Goal: Task Accomplishment & Management: Use online tool/utility

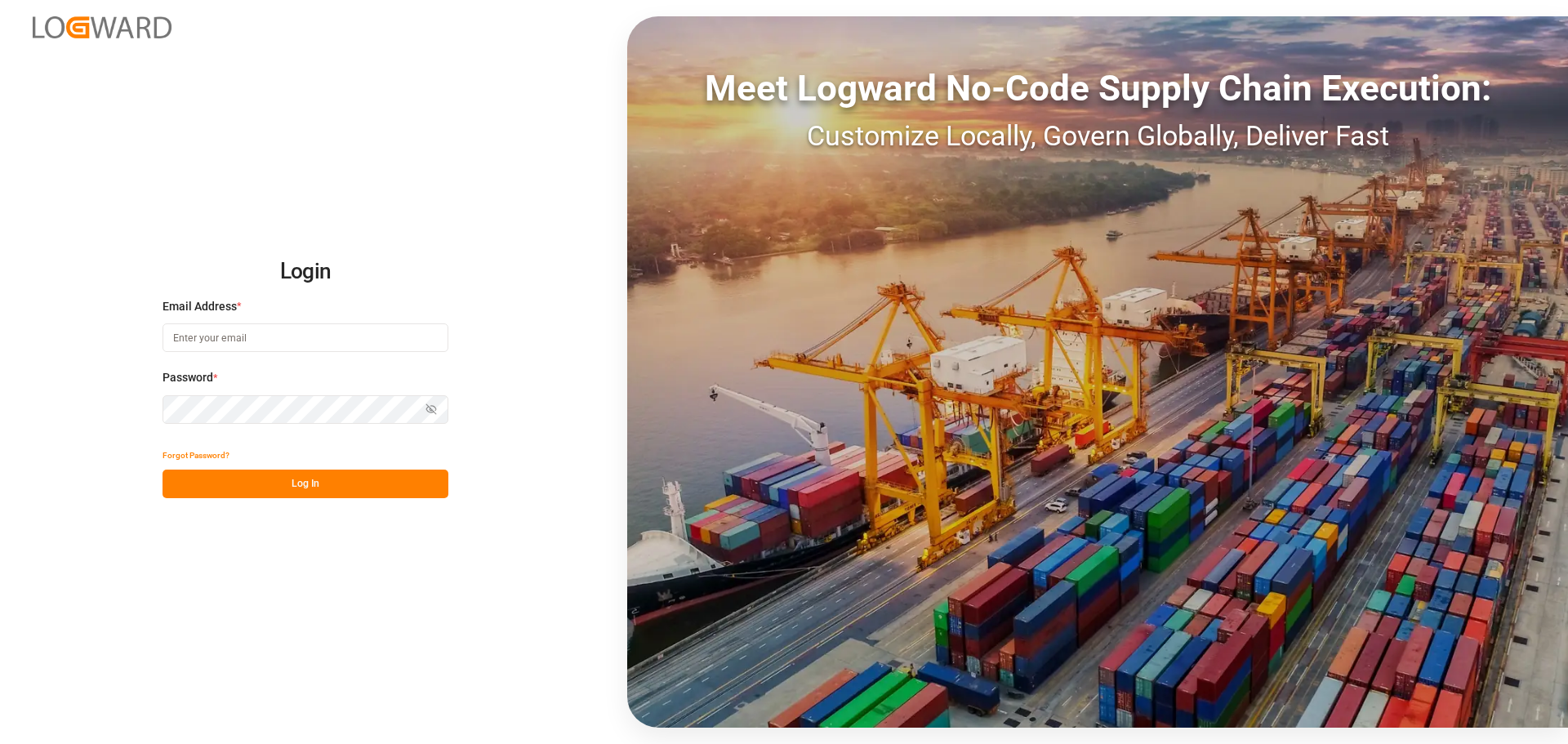
type input "[EMAIL_ADDRESS][DOMAIN_NAME]"
click at [306, 483] on button "Log In" at bounding box center [306, 484] width 286 height 29
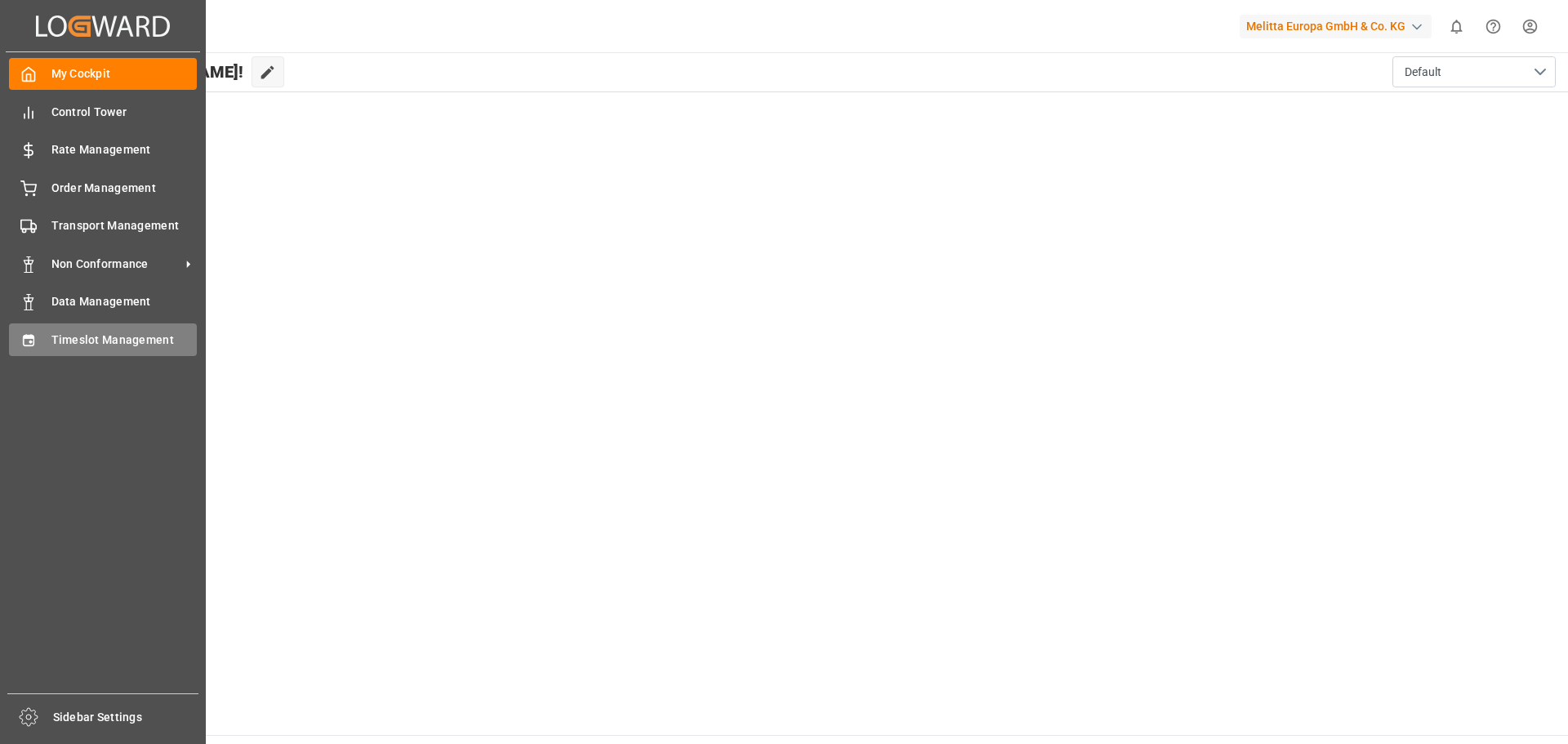
click at [105, 339] on span "Timeslot Management" at bounding box center [125, 340] width 147 height 17
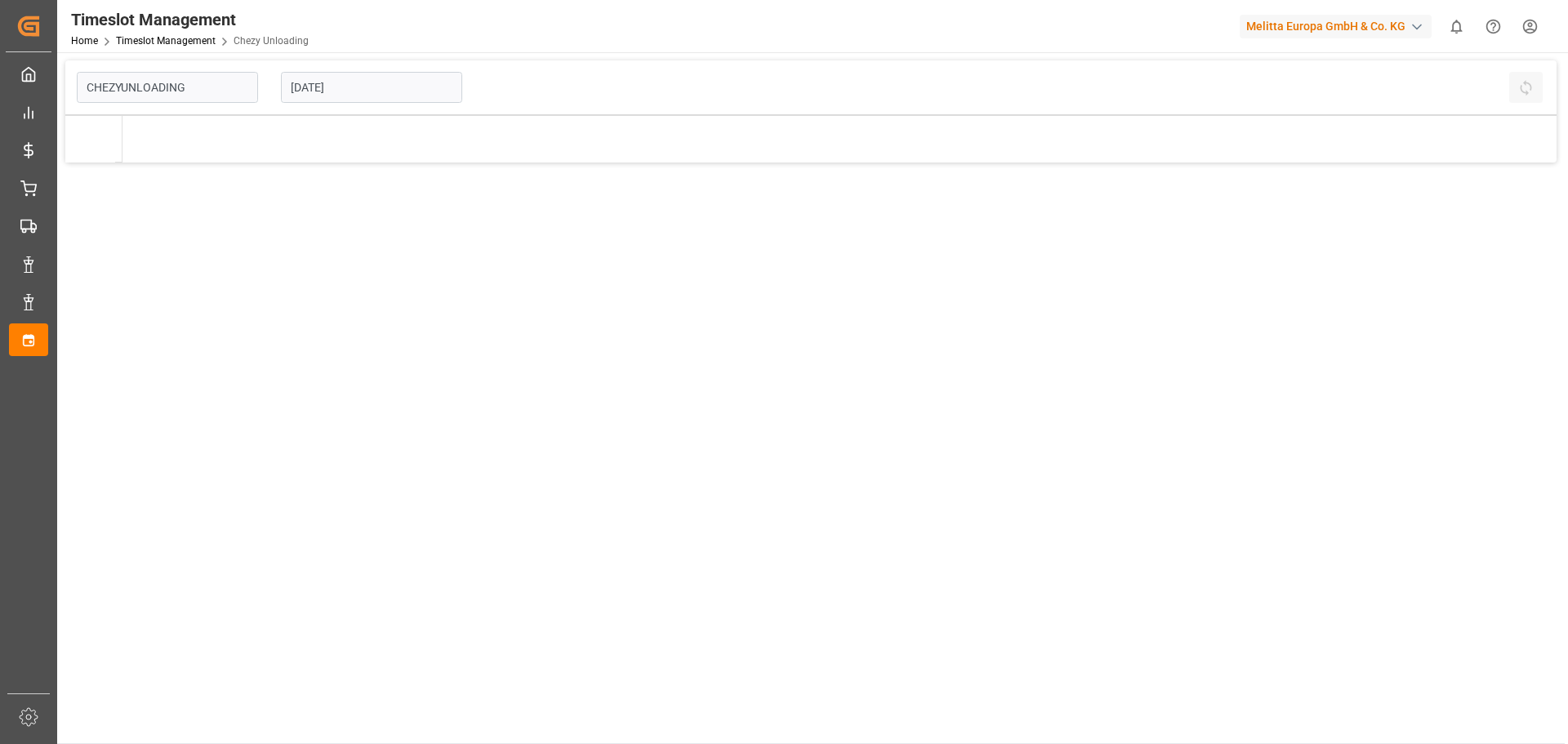
type input "Chezy Unloading"
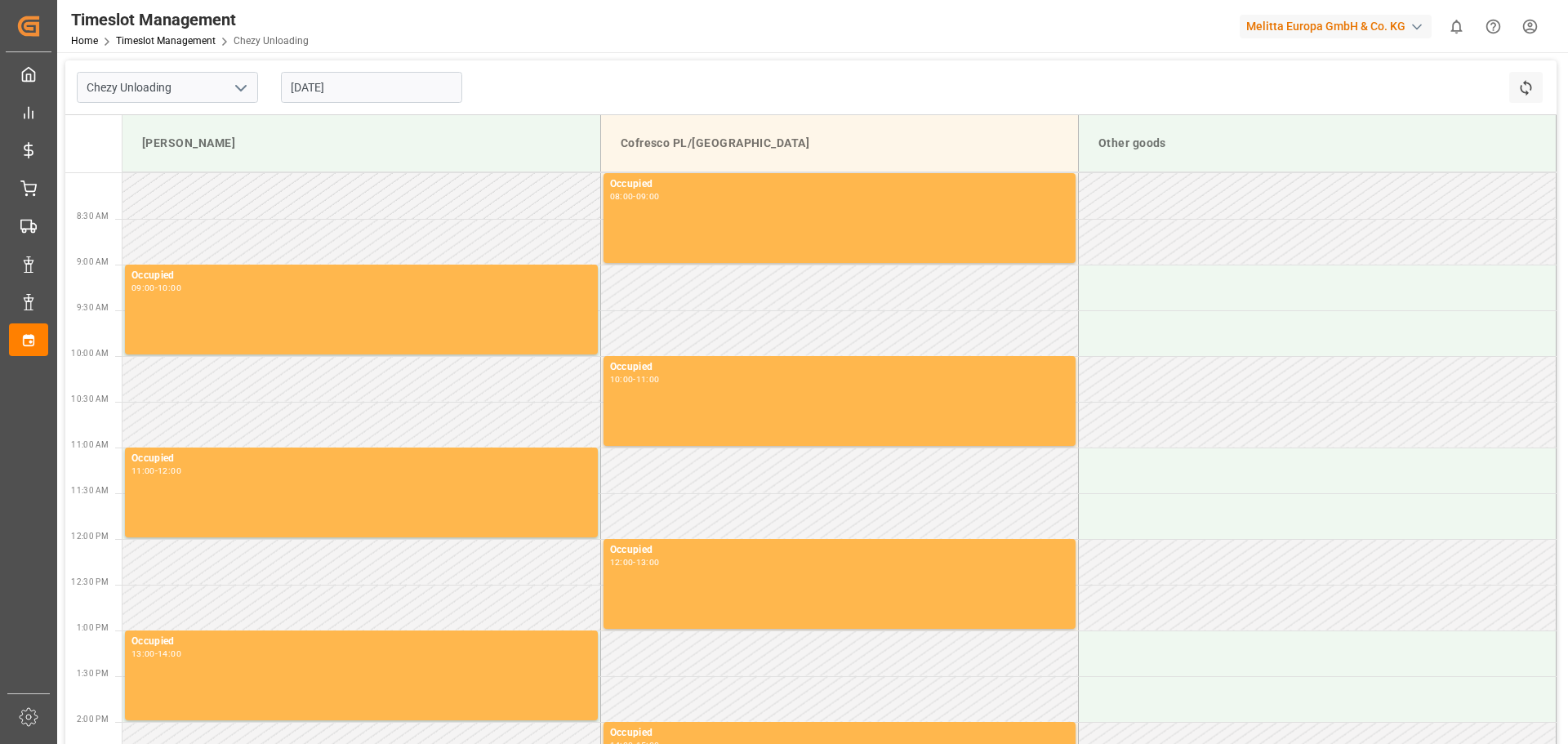
click at [323, 92] on input "[DATE]" at bounding box center [372, 87] width 181 height 31
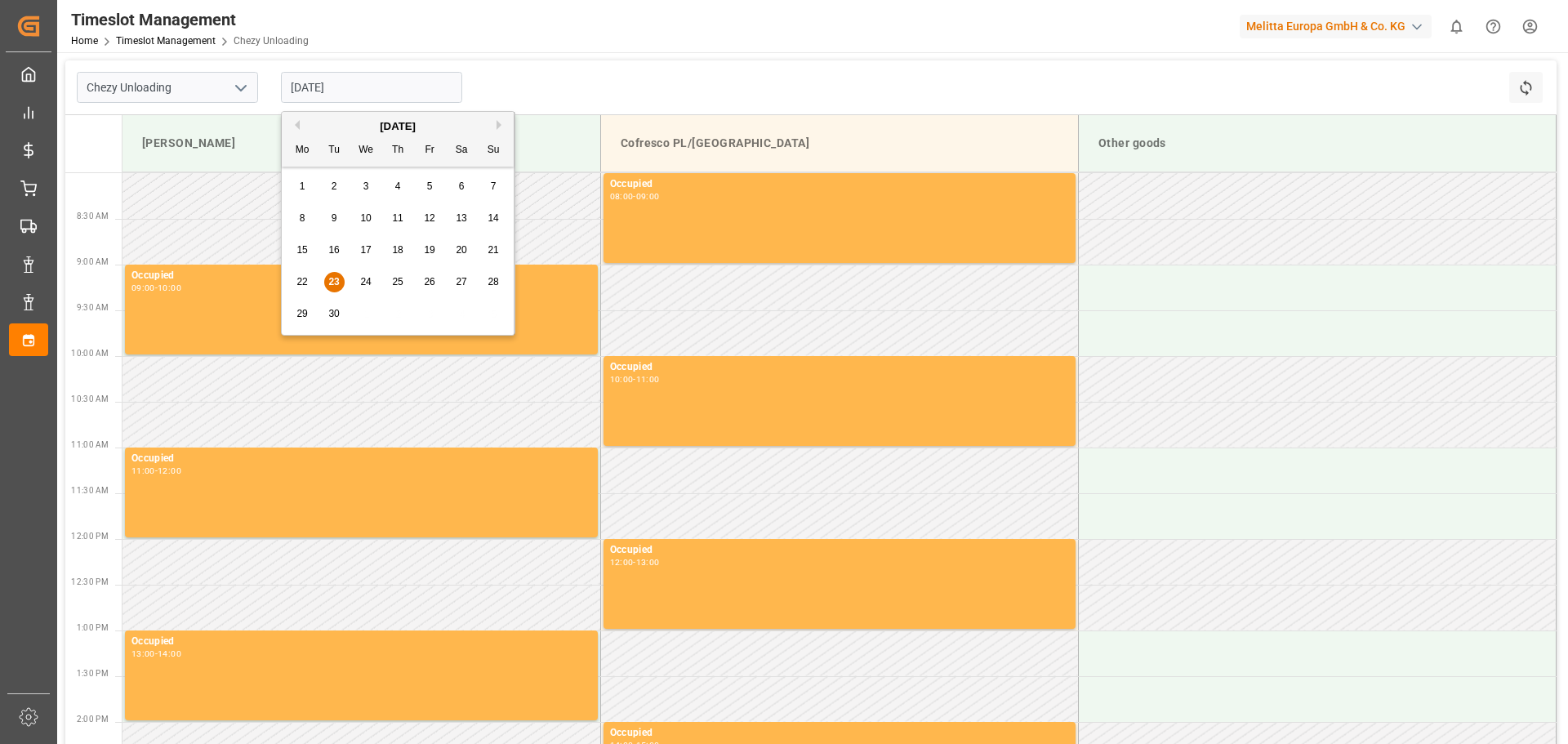
click at [369, 269] on div "22 23 24 25 26 27 28" at bounding box center [398, 281] width 223 height 32
click at [368, 281] on span "24" at bounding box center [366, 281] width 11 height 12
type input "[DATE]"
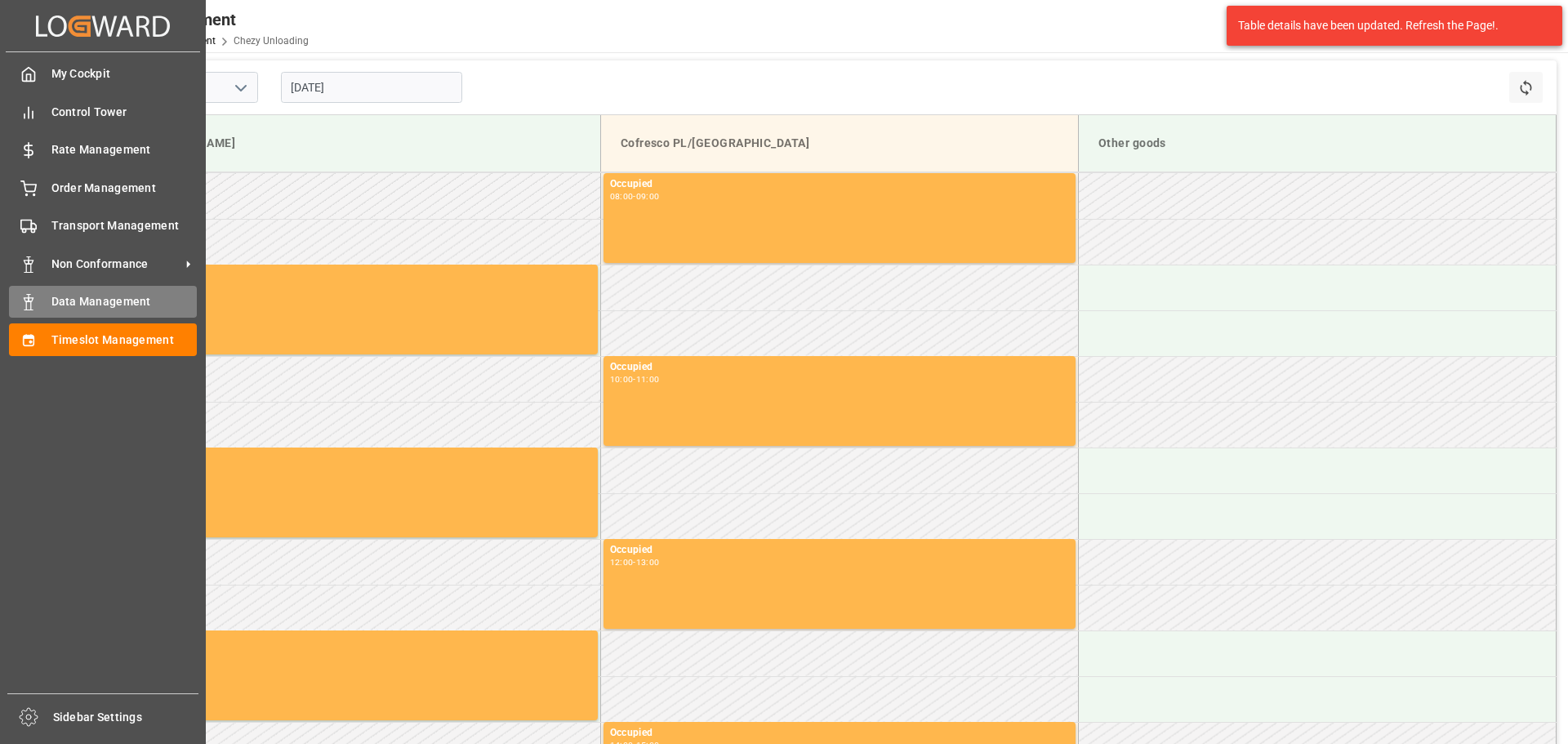
click at [31, 294] on icon at bounding box center [29, 302] width 16 height 16
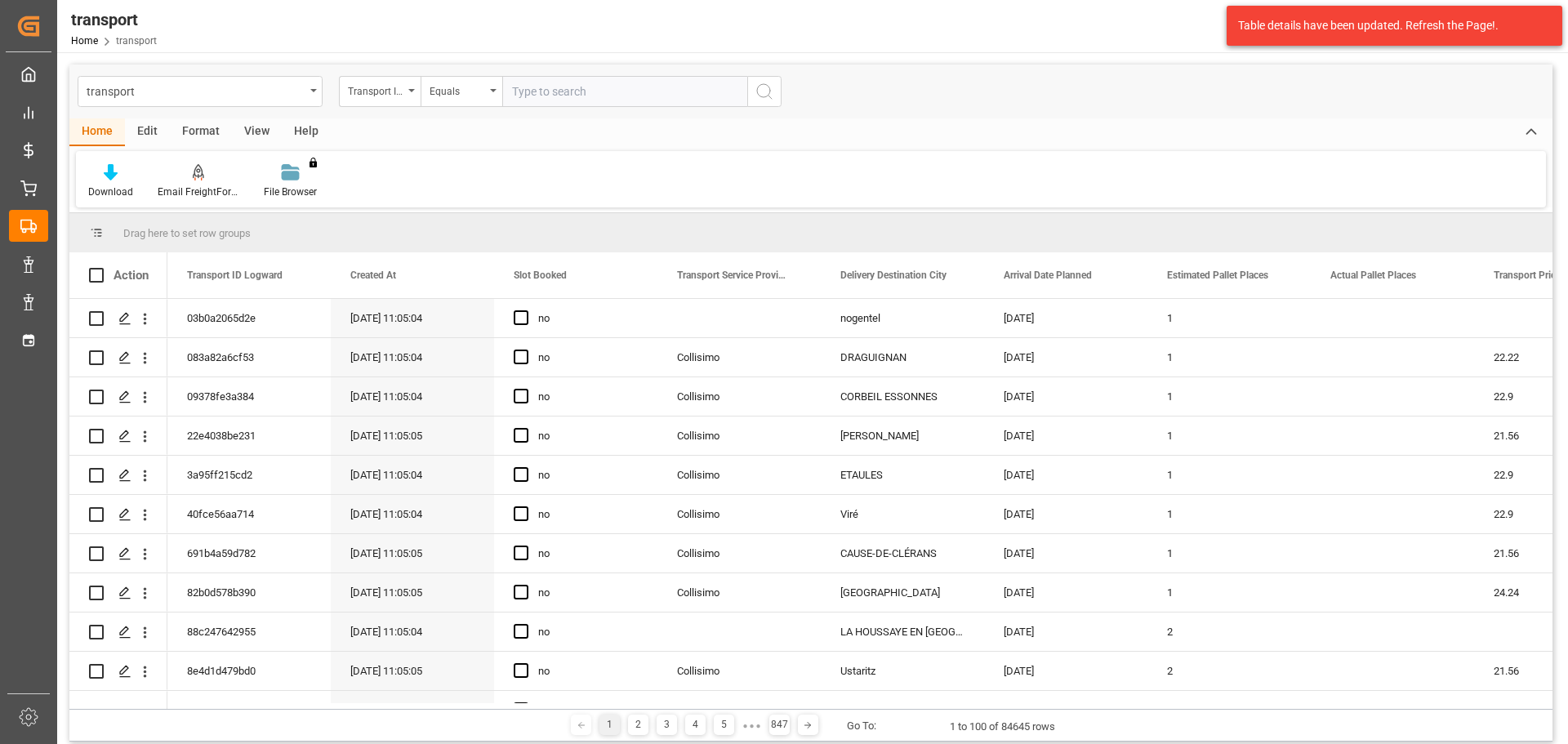
type input "489580"
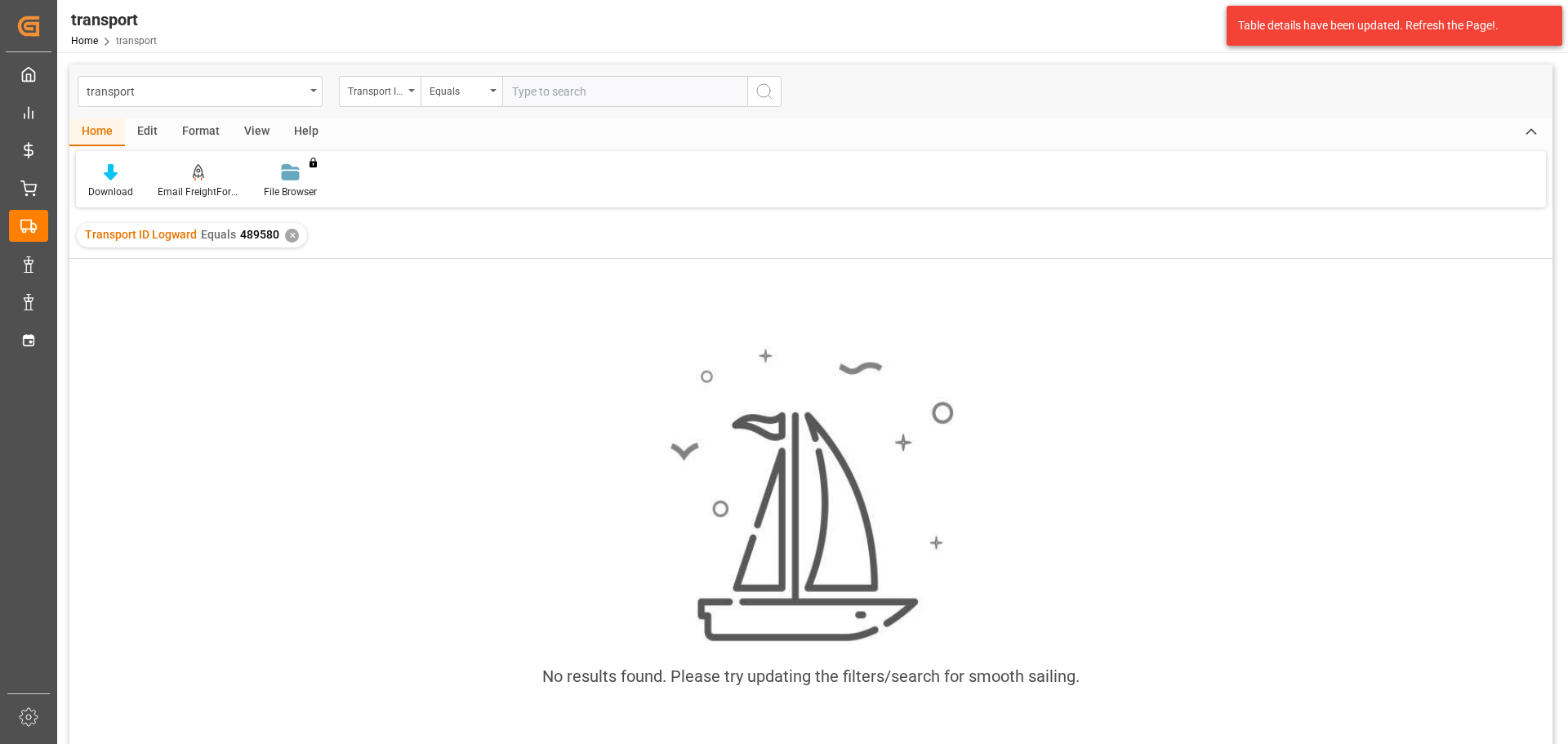
drag, startPoint x: 131, startPoint y: 94, endPoint x: 397, endPoint y: 72, distance: 266.9
click at [391, 72] on div "transport Transport ID Logward Equals" at bounding box center [811, 91] width 1483 height 54
paste input "489586"
type input "489586"
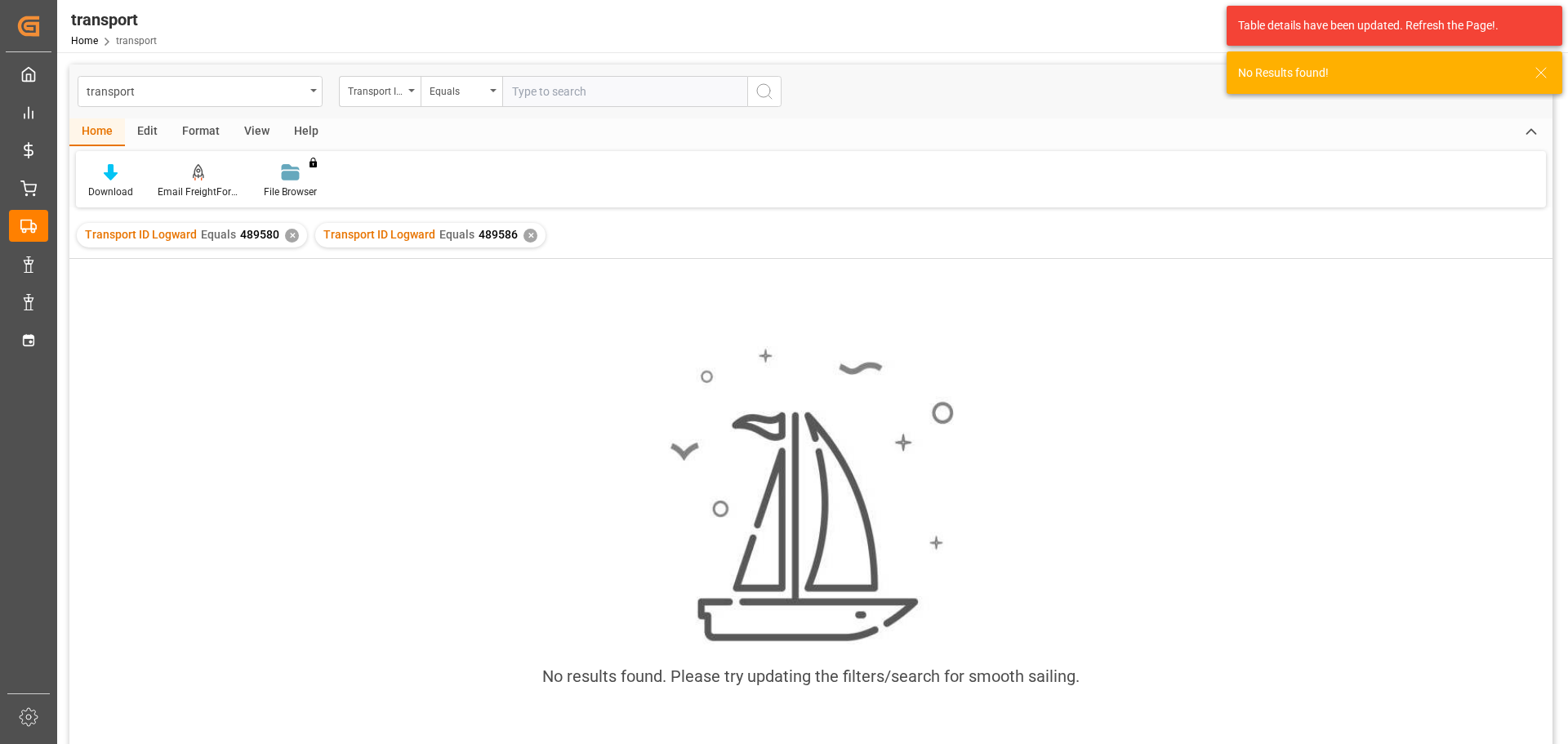
click at [289, 232] on div "✕" at bounding box center [291, 235] width 14 height 14
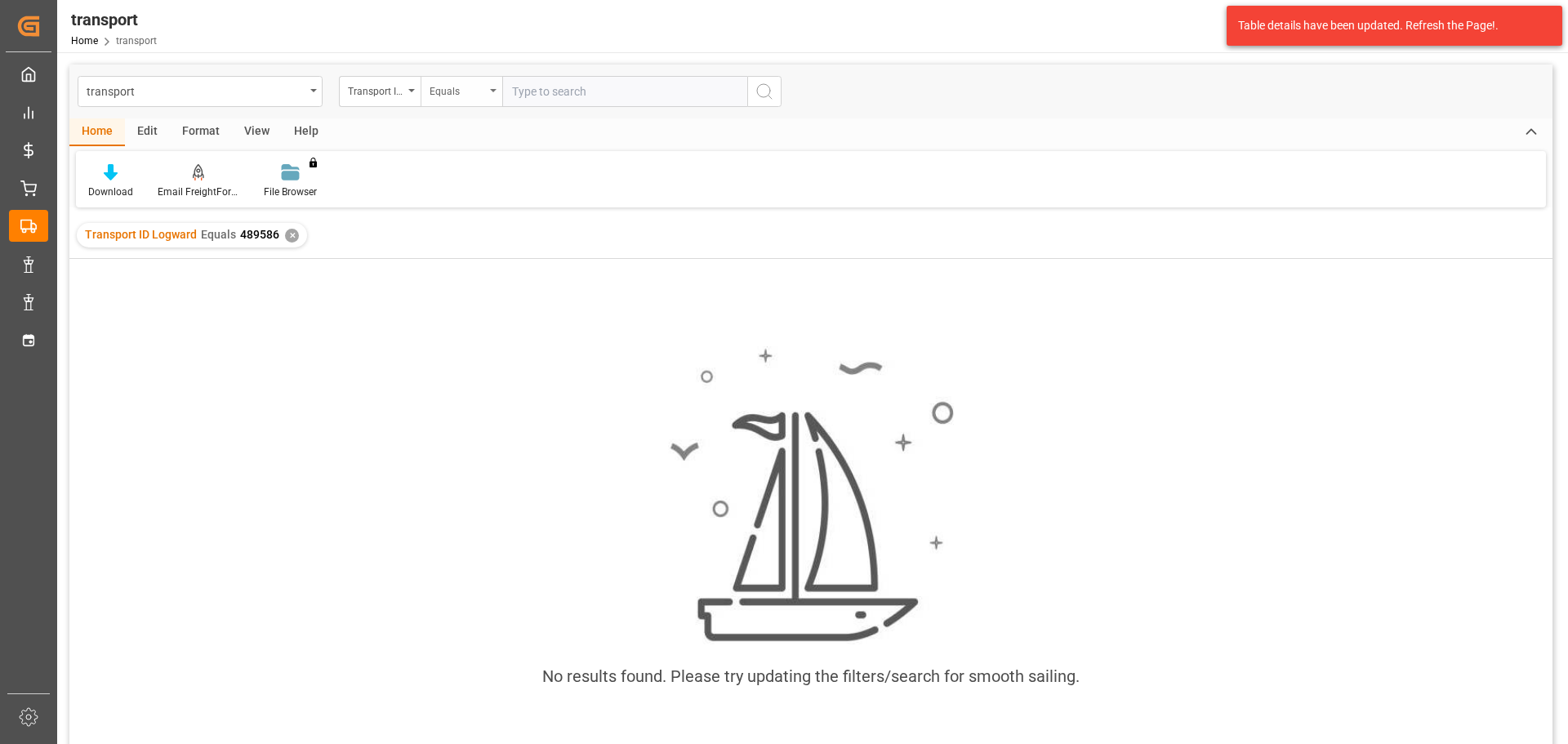
click at [468, 90] on div "Equals" at bounding box center [457, 89] width 55 height 19
click at [385, 86] on div "Transport ID Logward" at bounding box center [375, 89] width 55 height 19
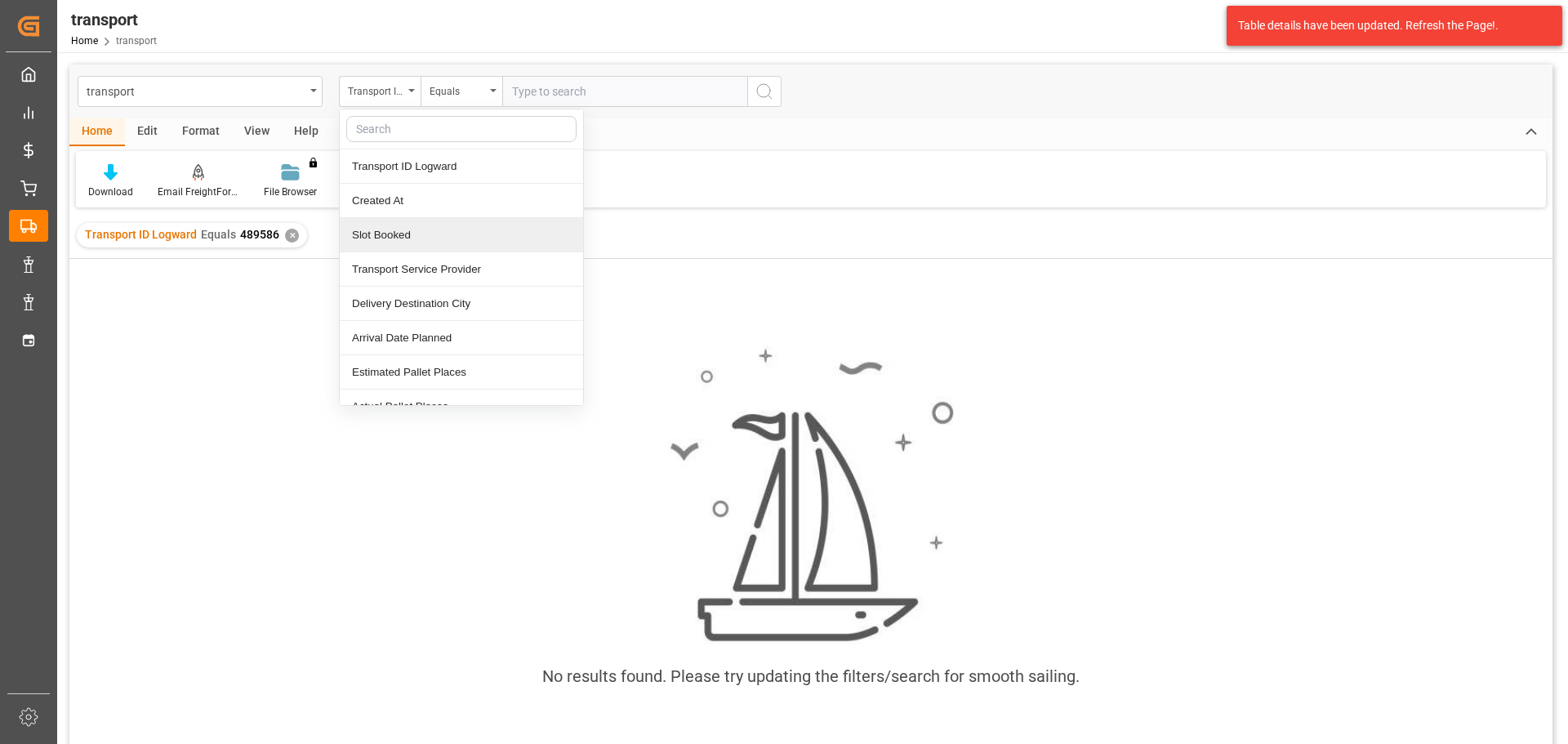
click at [393, 232] on div "Slot Booked" at bounding box center [461, 235] width 243 height 34
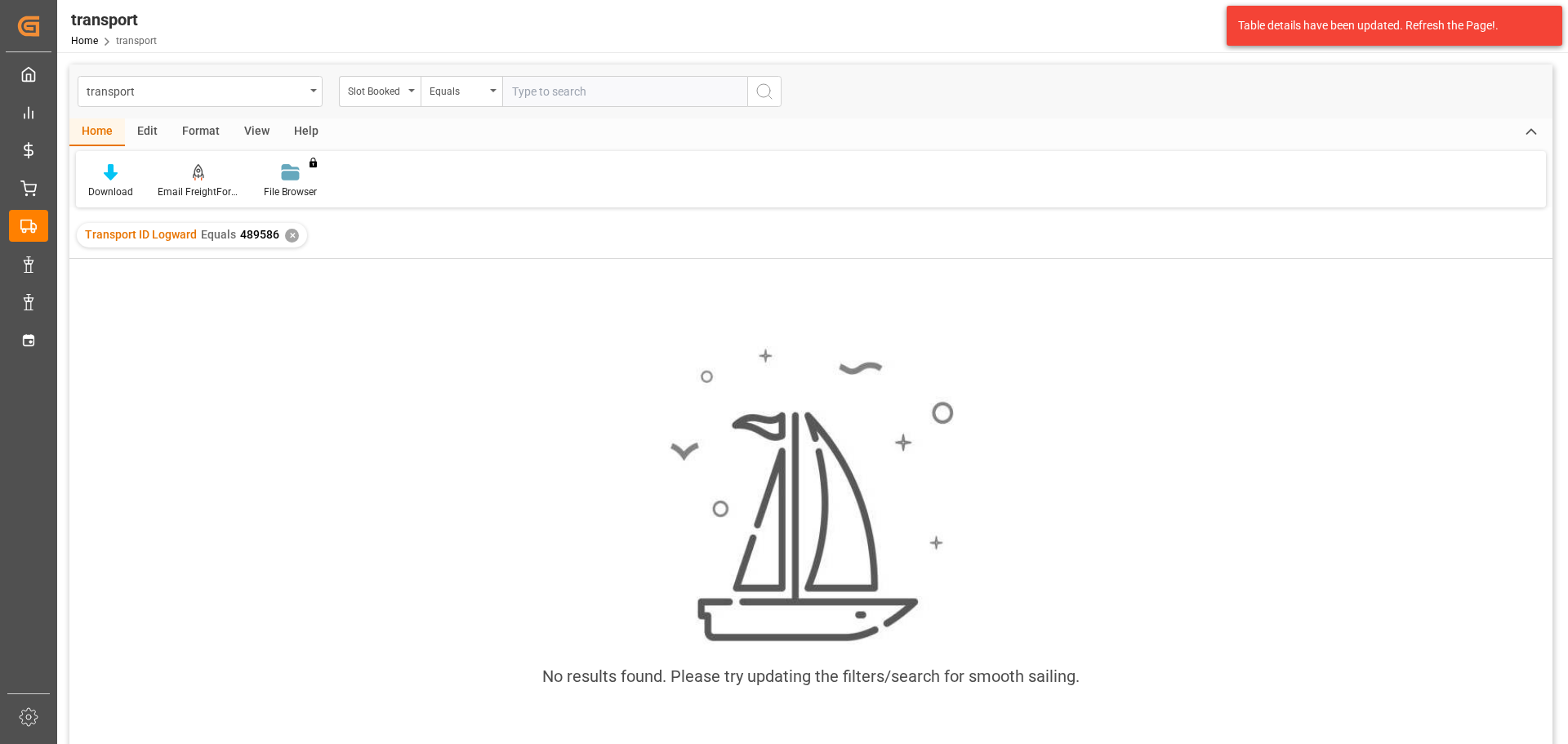
paste input "489586"
type input "489586"
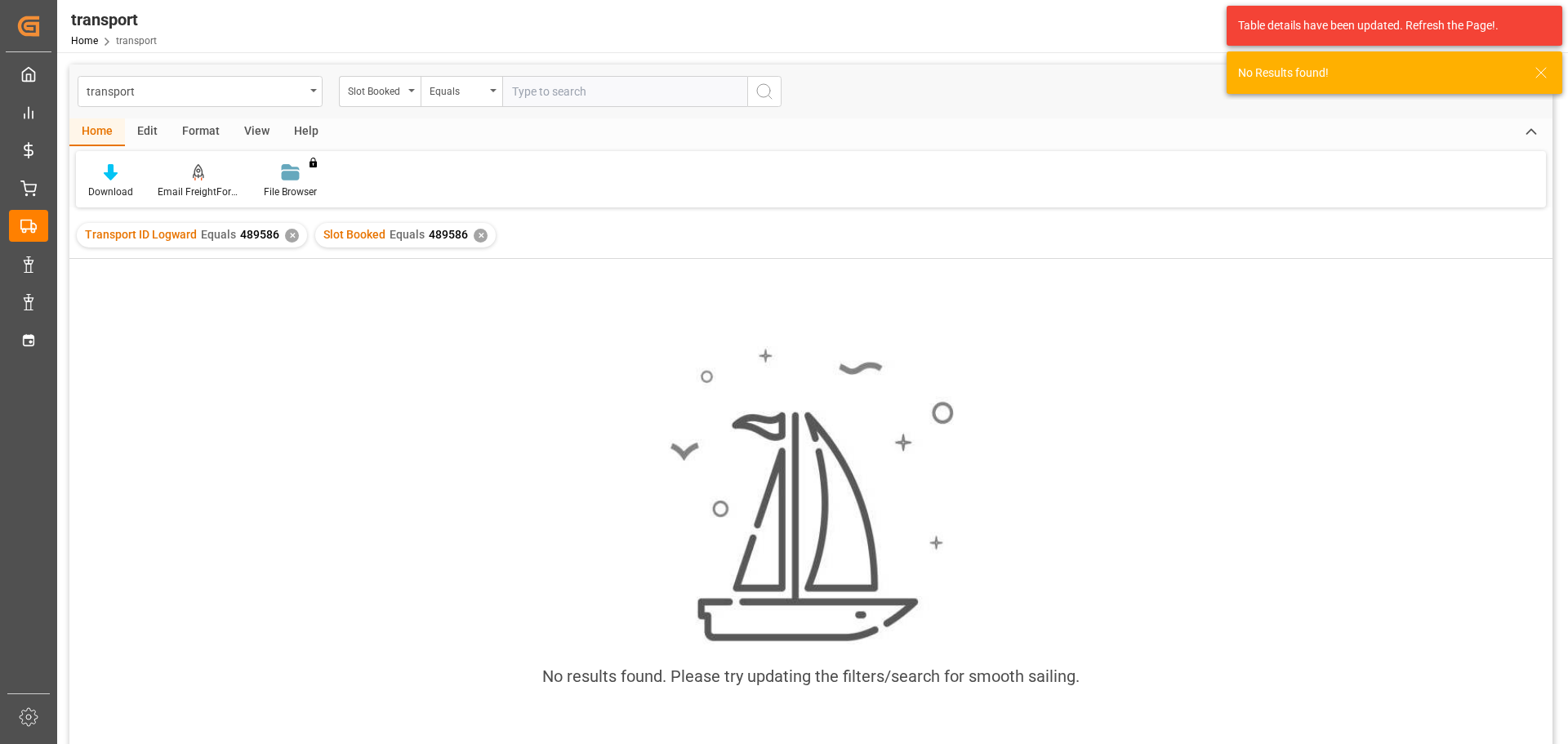
click at [474, 234] on div "✕" at bounding box center [480, 235] width 14 height 14
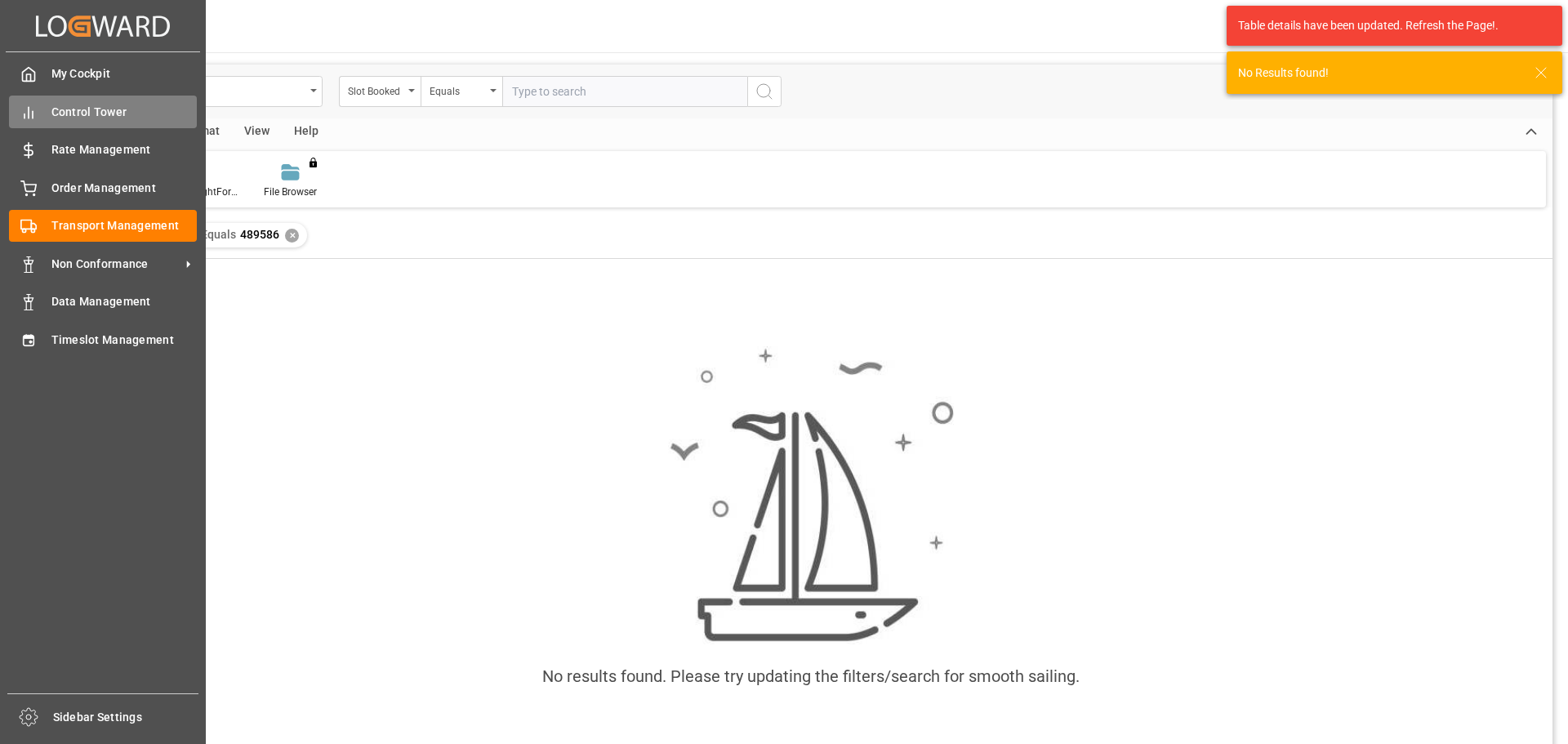
click at [81, 113] on span "Control Tower" at bounding box center [125, 112] width 147 height 17
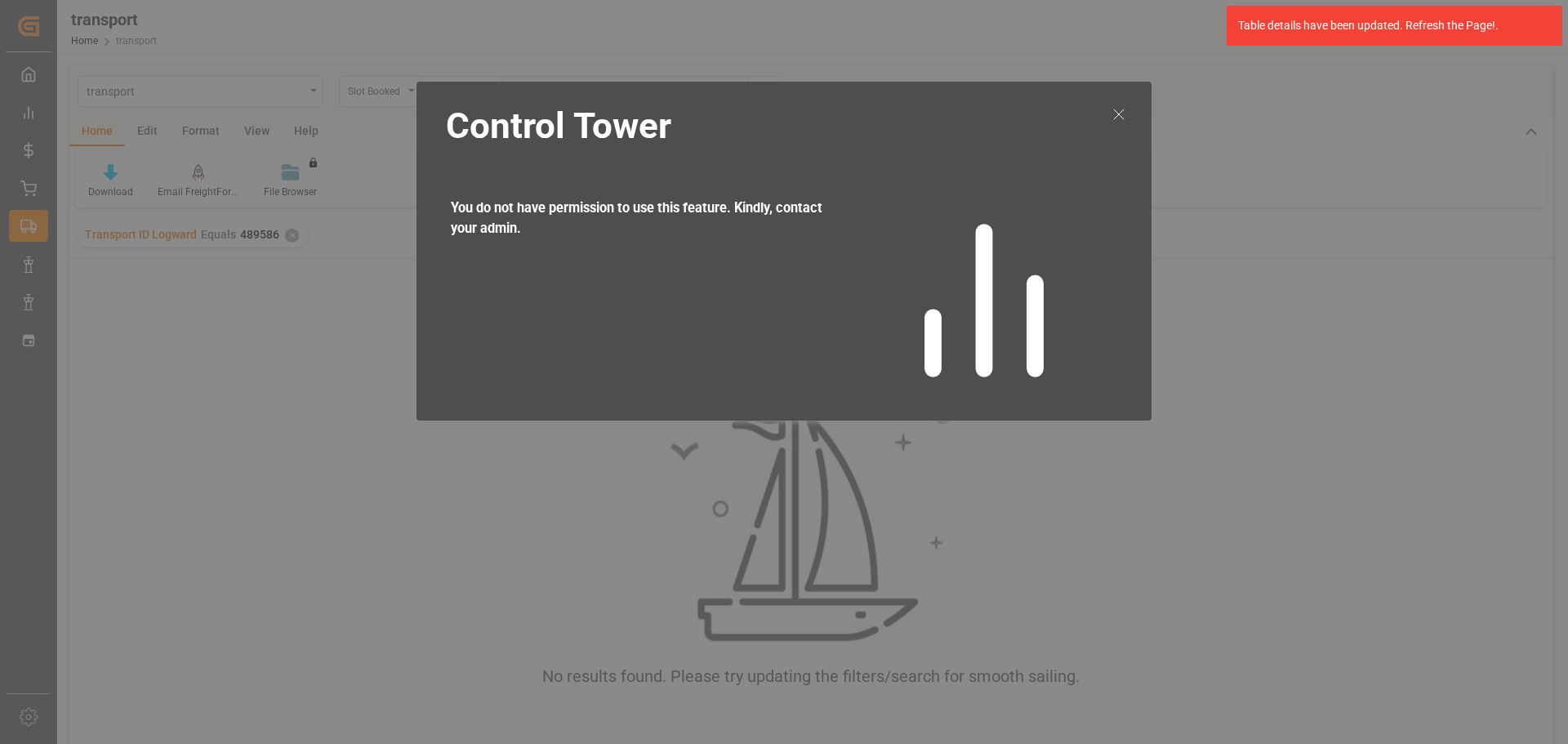
click at [1118, 113] on line at bounding box center [1118, 114] width 10 height 10
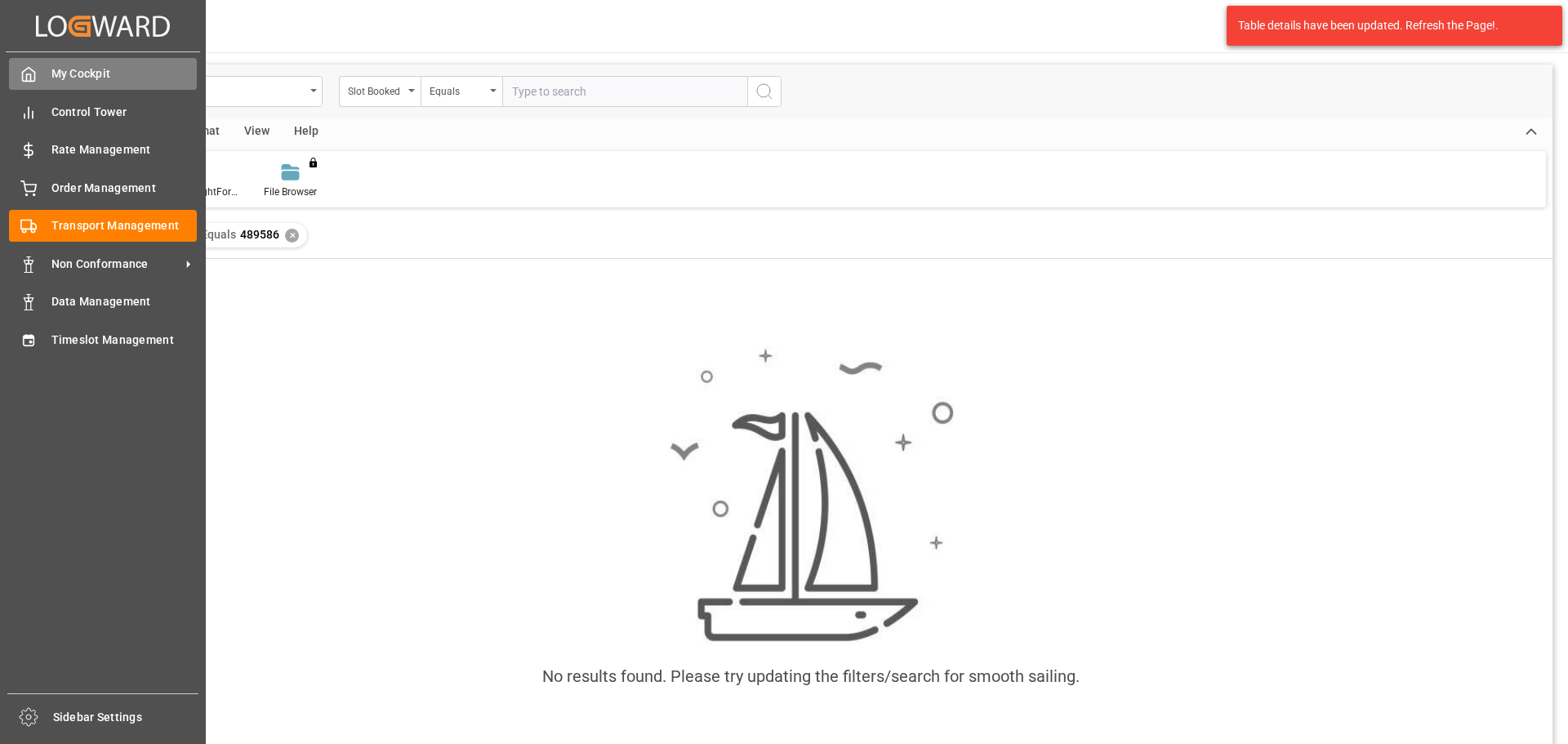
click at [111, 74] on span "My Cockpit" at bounding box center [125, 73] width 147 height 17
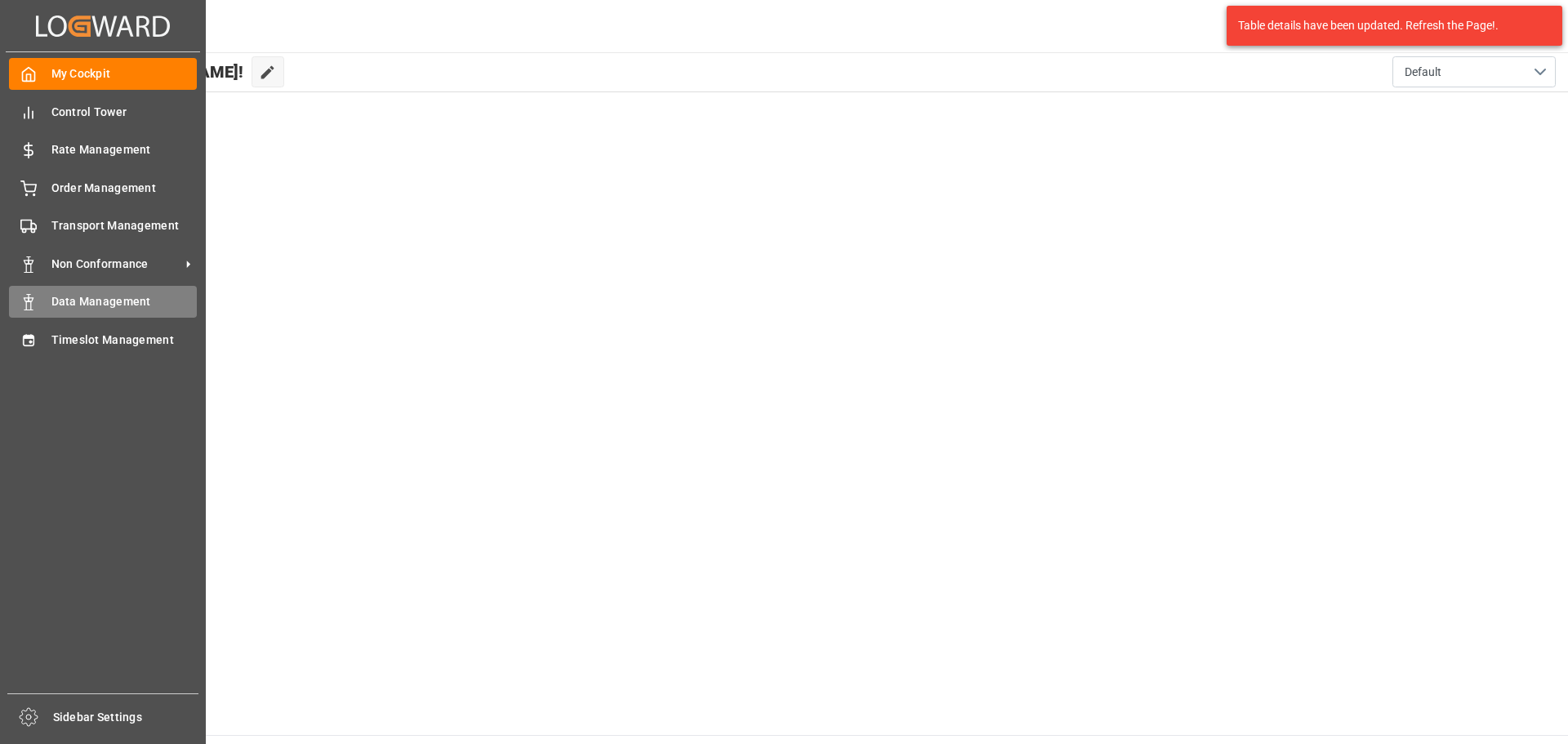
click at [85, 296] on span "Data Management" at bounding box center [125, 301] width 147 height 17
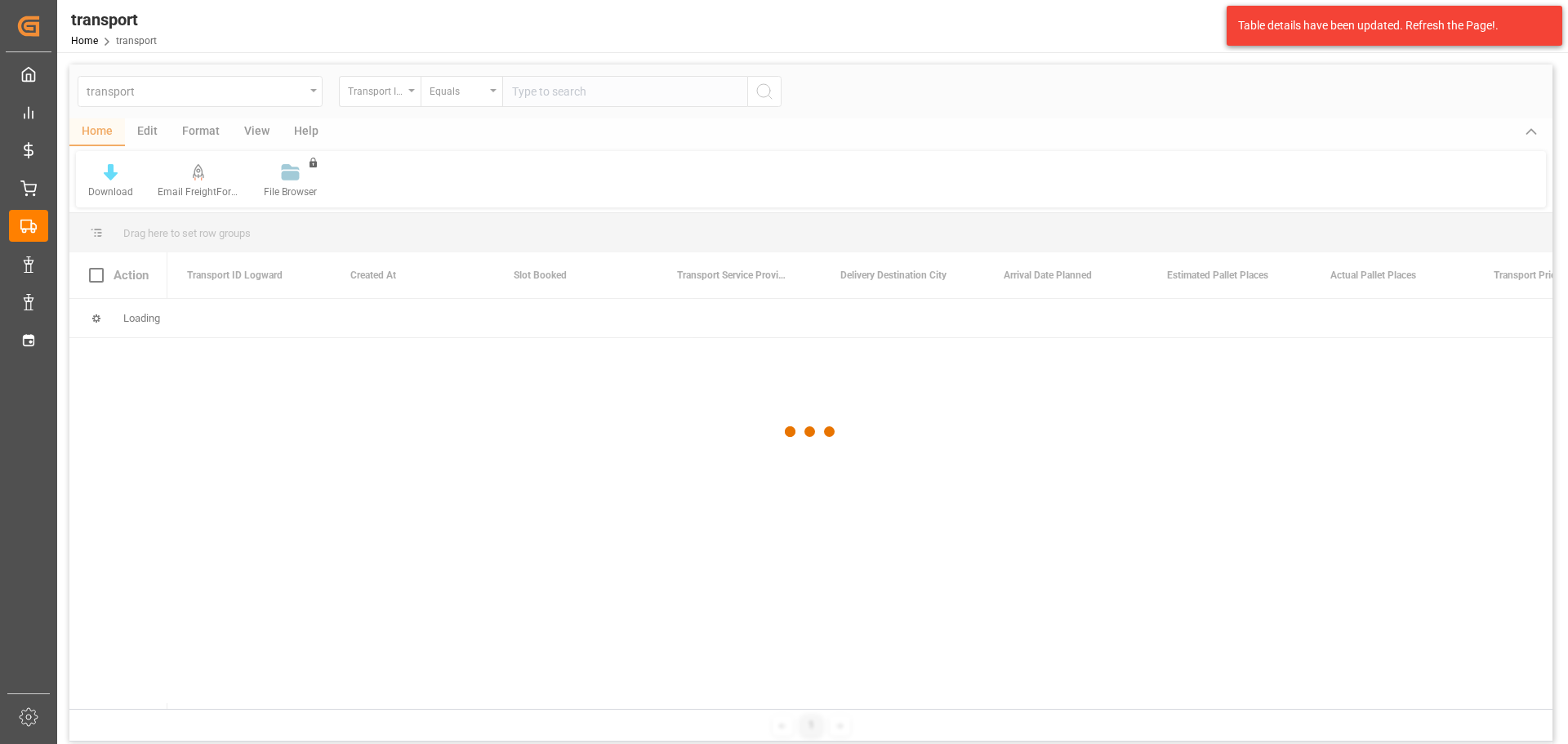
click at [163, 94] on div at bounding box center [811, 432] width 1483 height 735
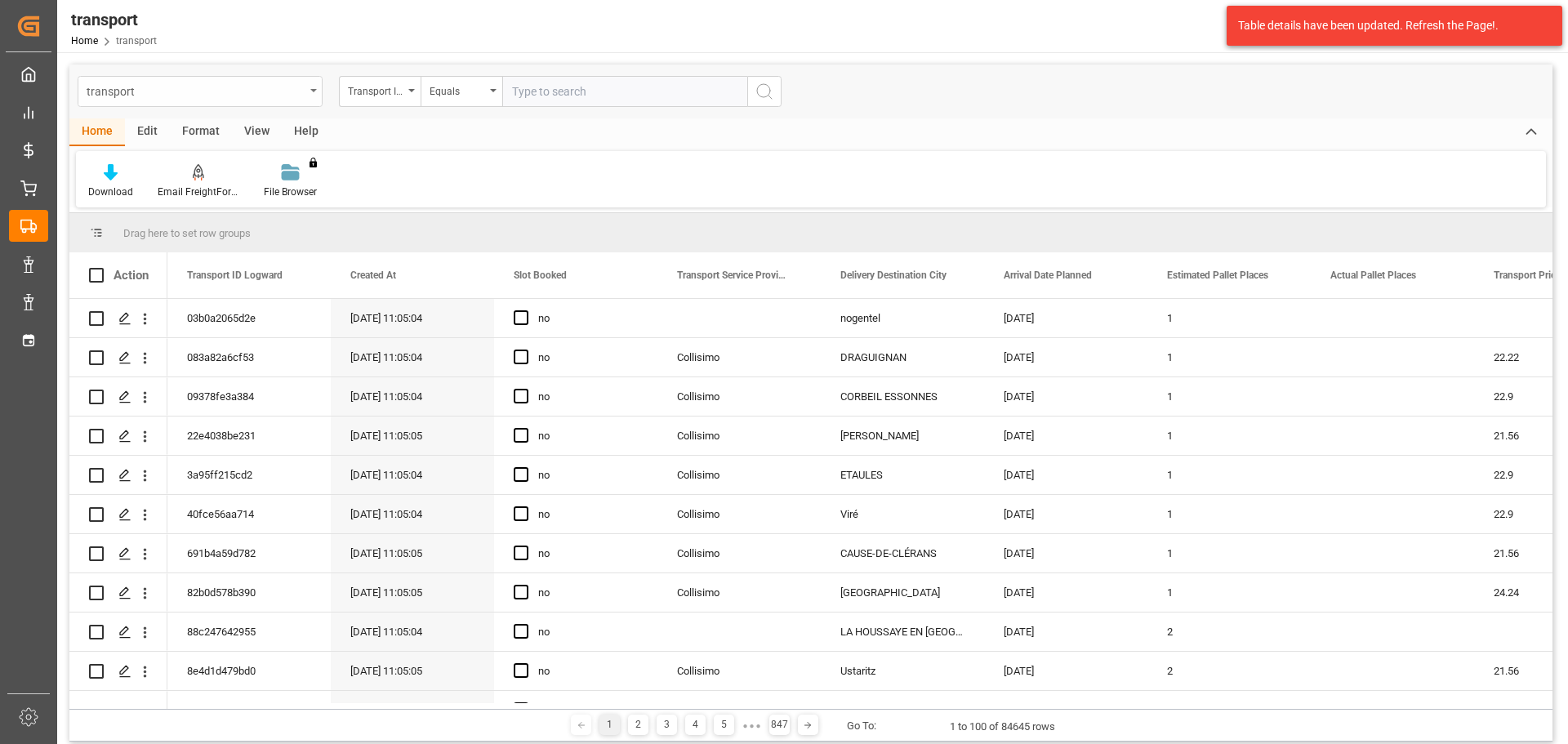
click at [293, 98] on div "transport" at bounding box center [195, 90] width 218 height 21
click at [177, 203] on div "Chezy Unloading" at bounding box center [200, 201] width 243 height 34
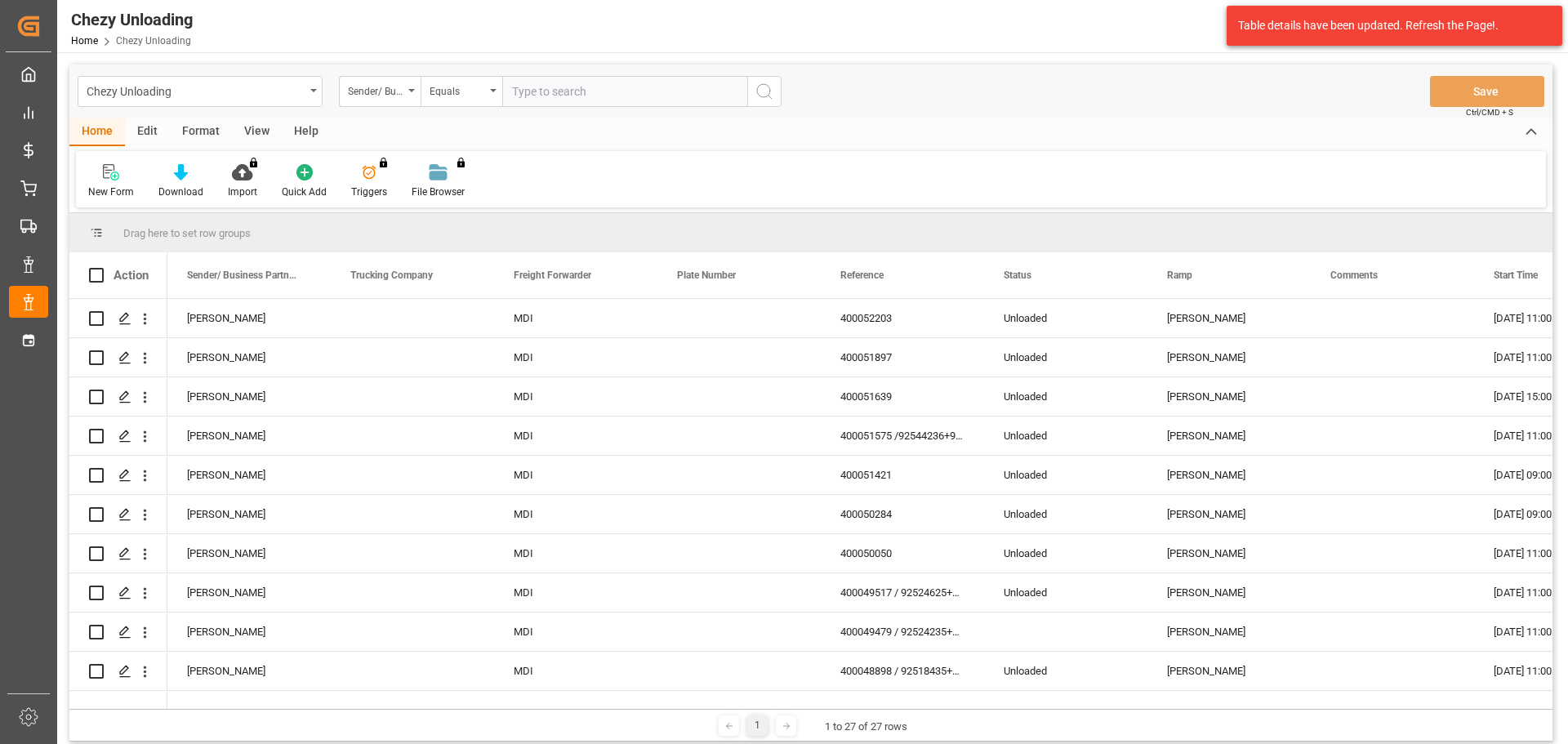
paste input "489586"
type input "489586"
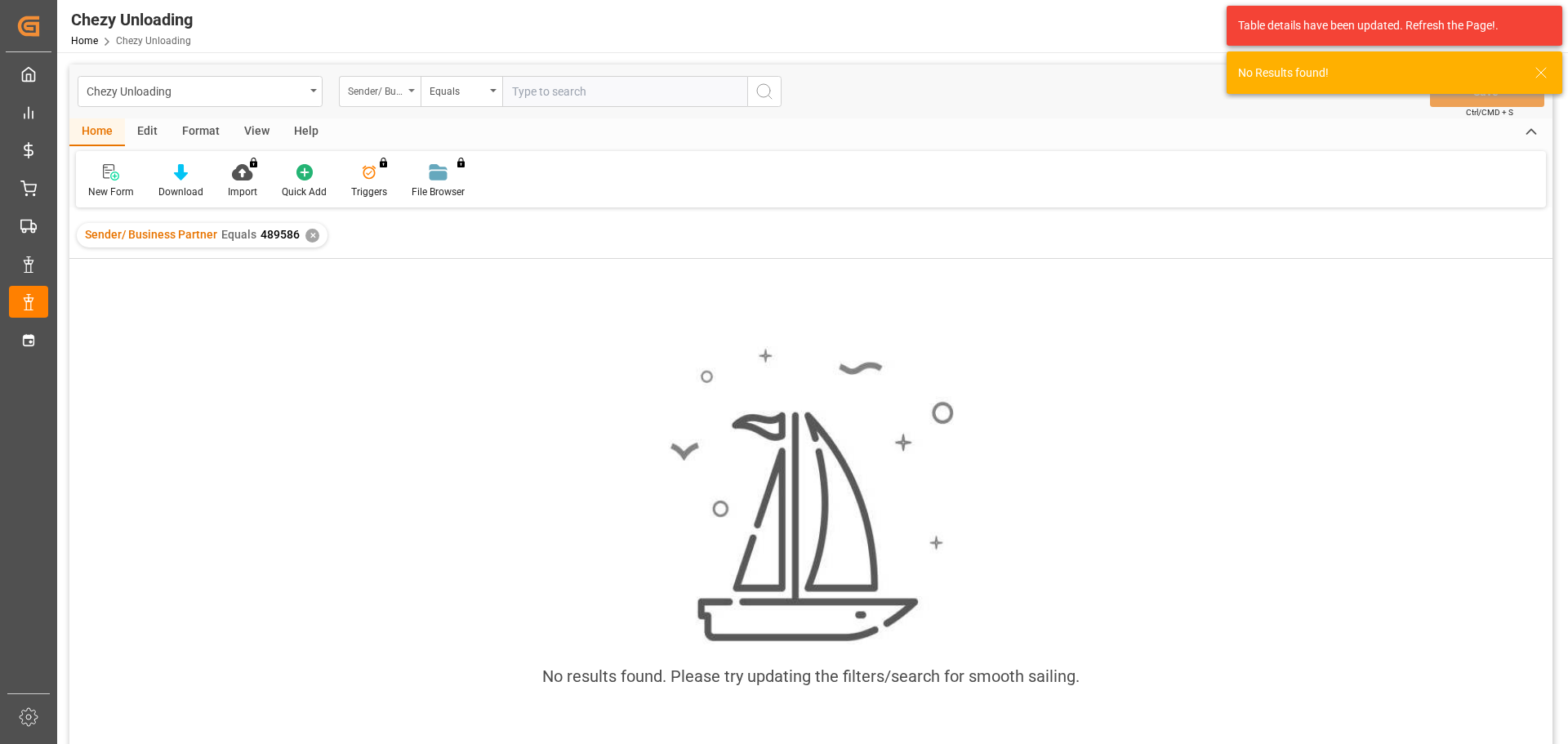
click at [404, 91] on div "Sender/ Business Partner" at bounding box center [380, 91] width 81 height 31
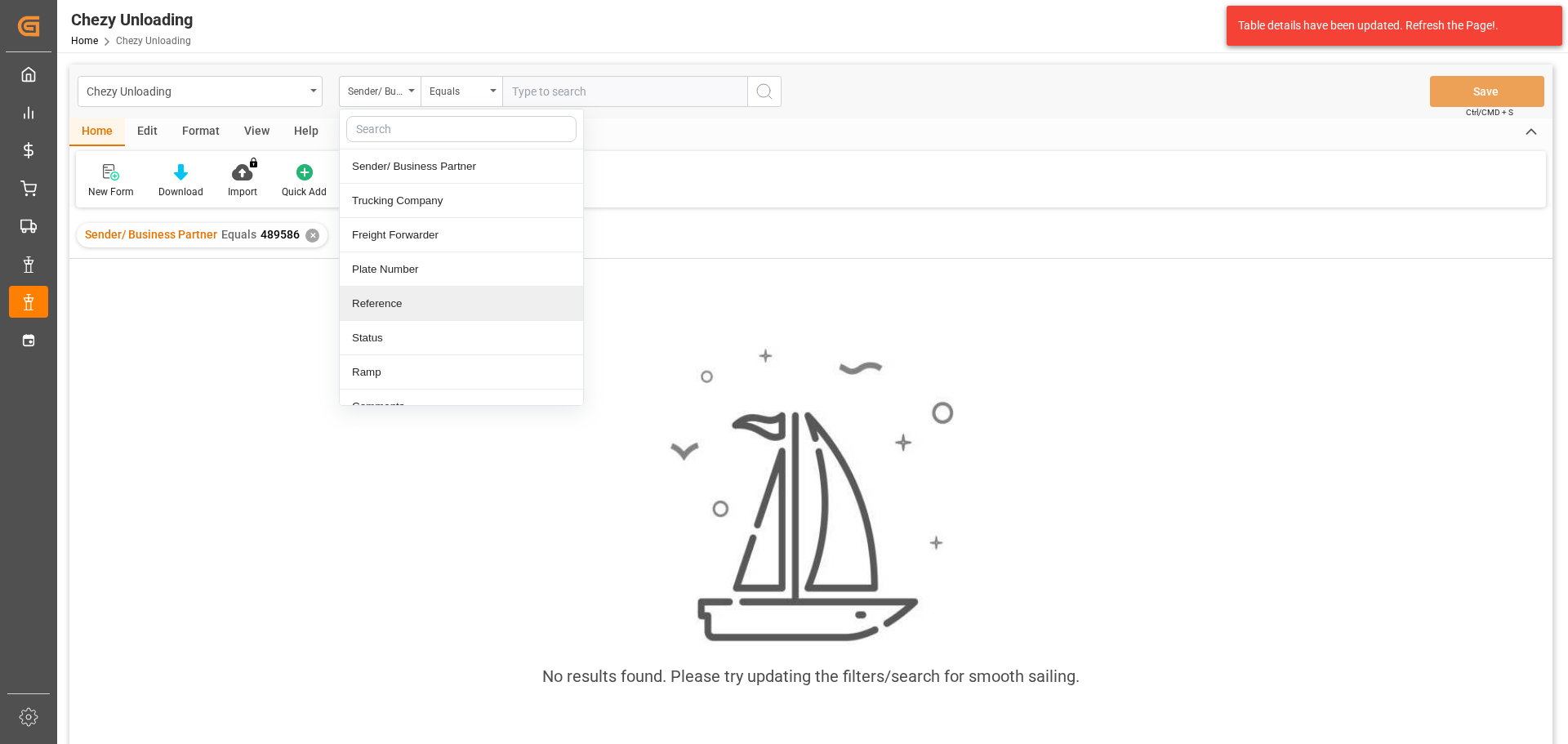
click at [412, 307] on div "Reference" at bounding box center [461, 304] width 243 height 34
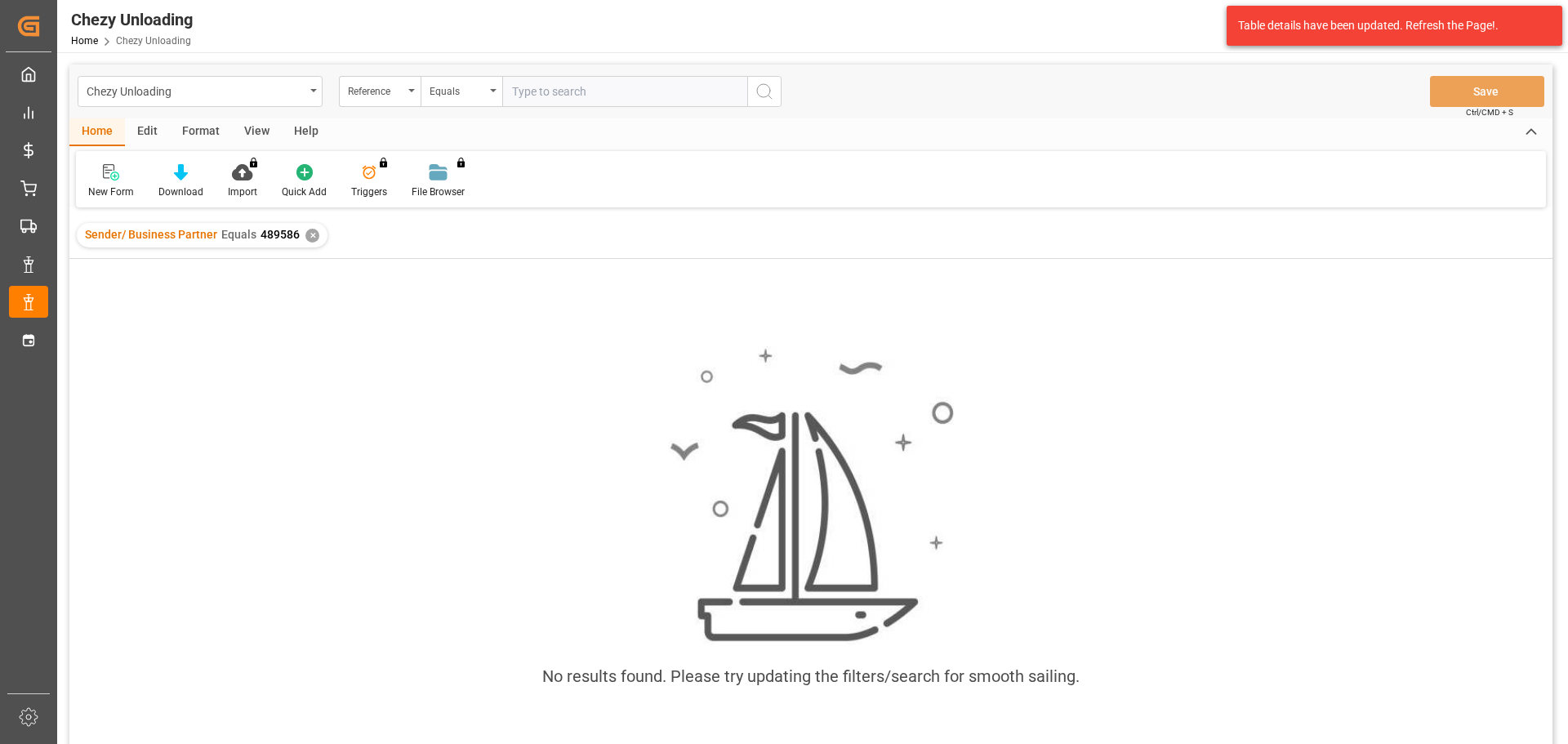
click at [599, 81] on input "text" at bounding box center [624, 91] width 245 height 31
paste input "489586"
type input "489586"
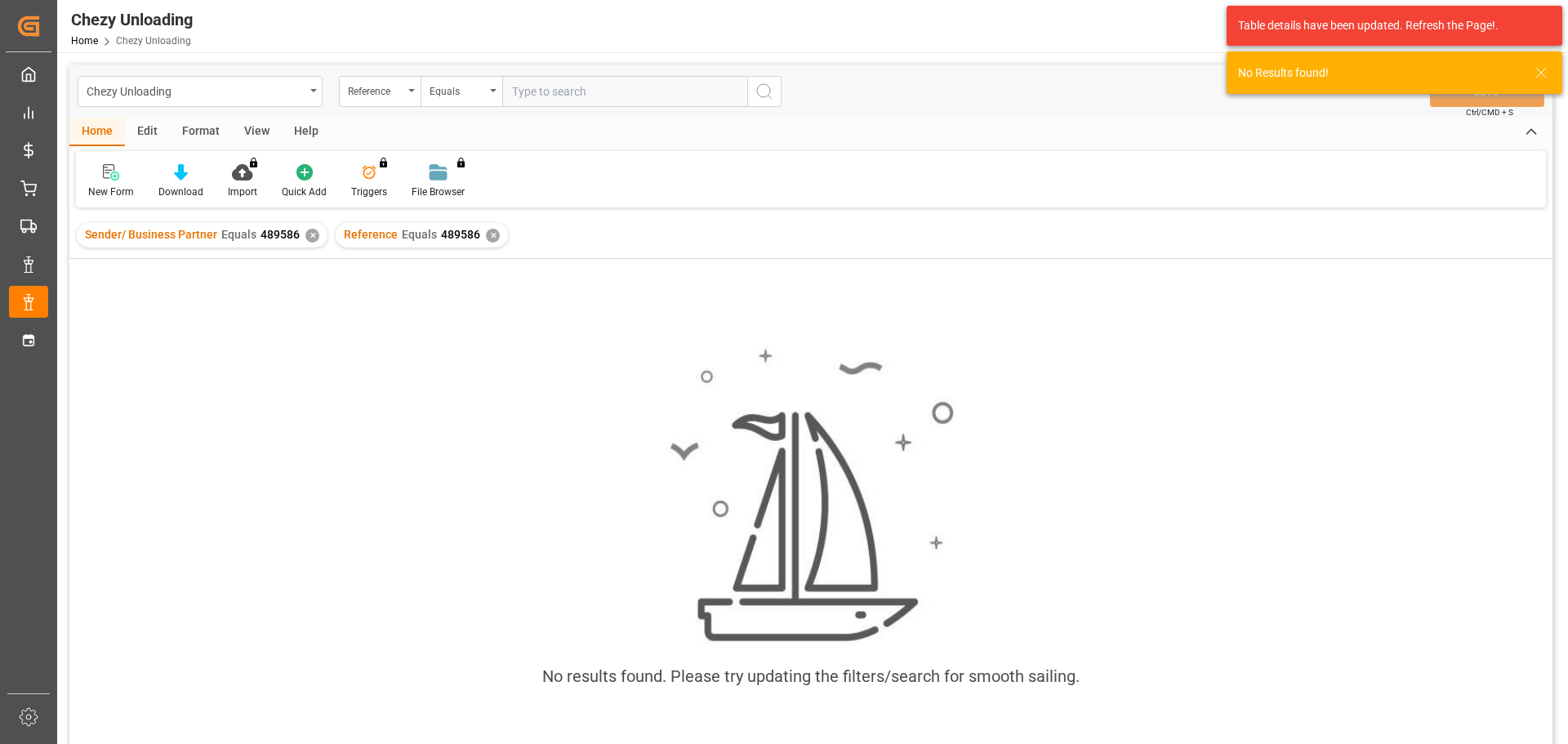
click at [306, 239] on div "✕" at bounding box center [312, 235] width 14 height 14
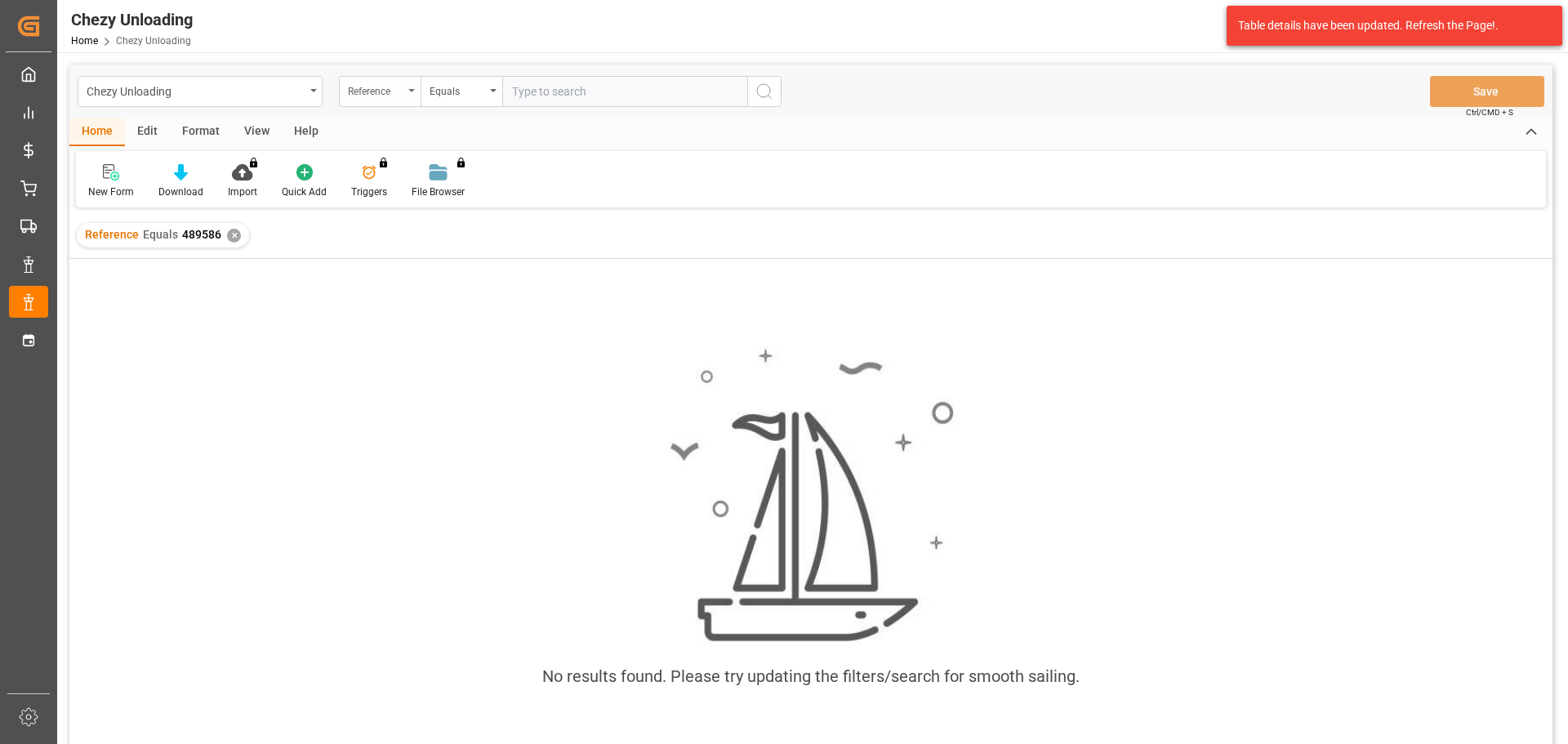
click at [399, 91] on div "Reference" at bounding box center [375, 89] width 55 height 19
click at [409, 209] on div "Trucking Company" at bounding box center [461, 201] width 243 height 34
click at [566, 102] on input "text" at bounding box center [624, 91] width 245 height 31
type input "id logistics"
click at [760, 88] on icon "search button" at bounding box center [765, 91] width 20 height 20
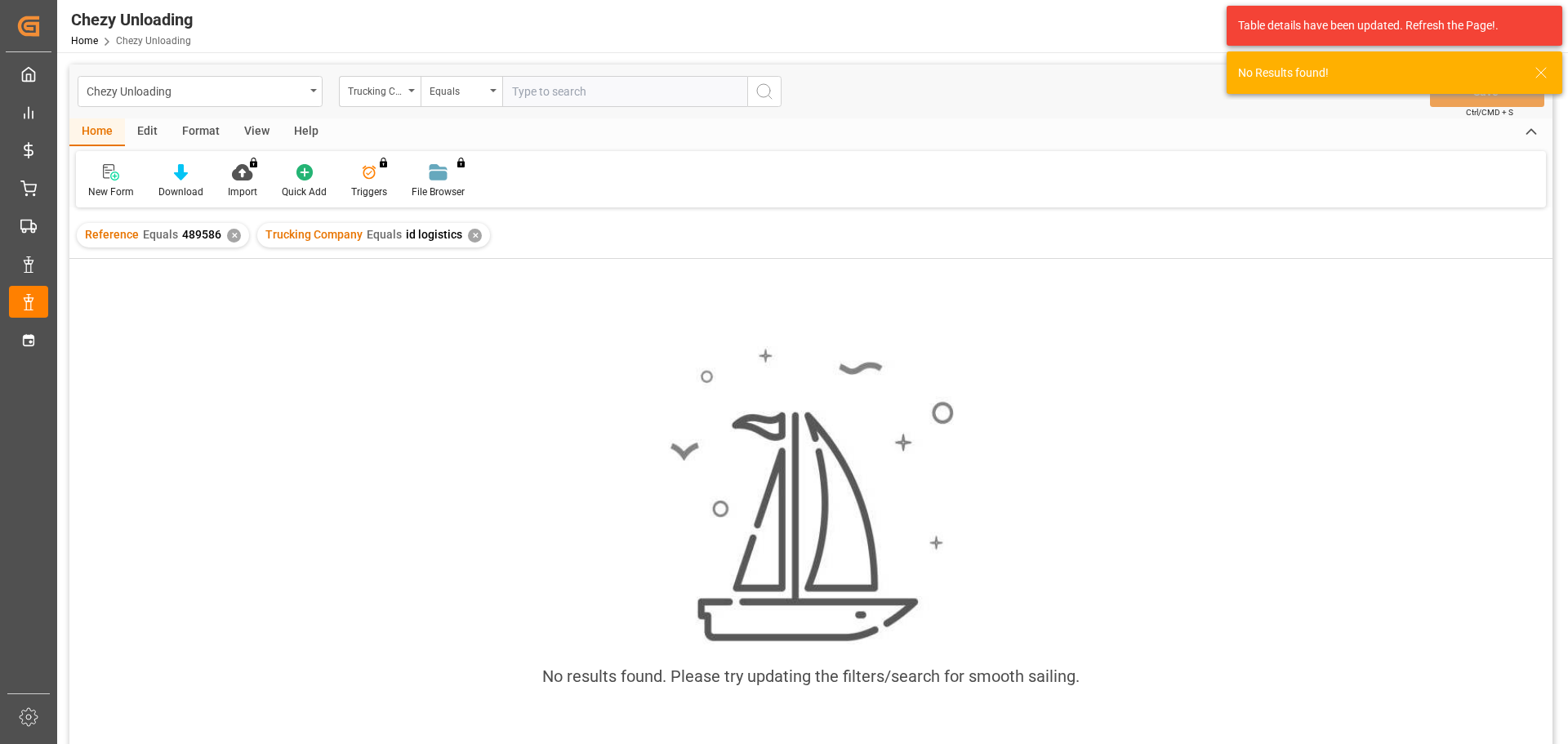
click at [231, 237] on div "✕" at bounding box center [233, 235] width 14 height 14
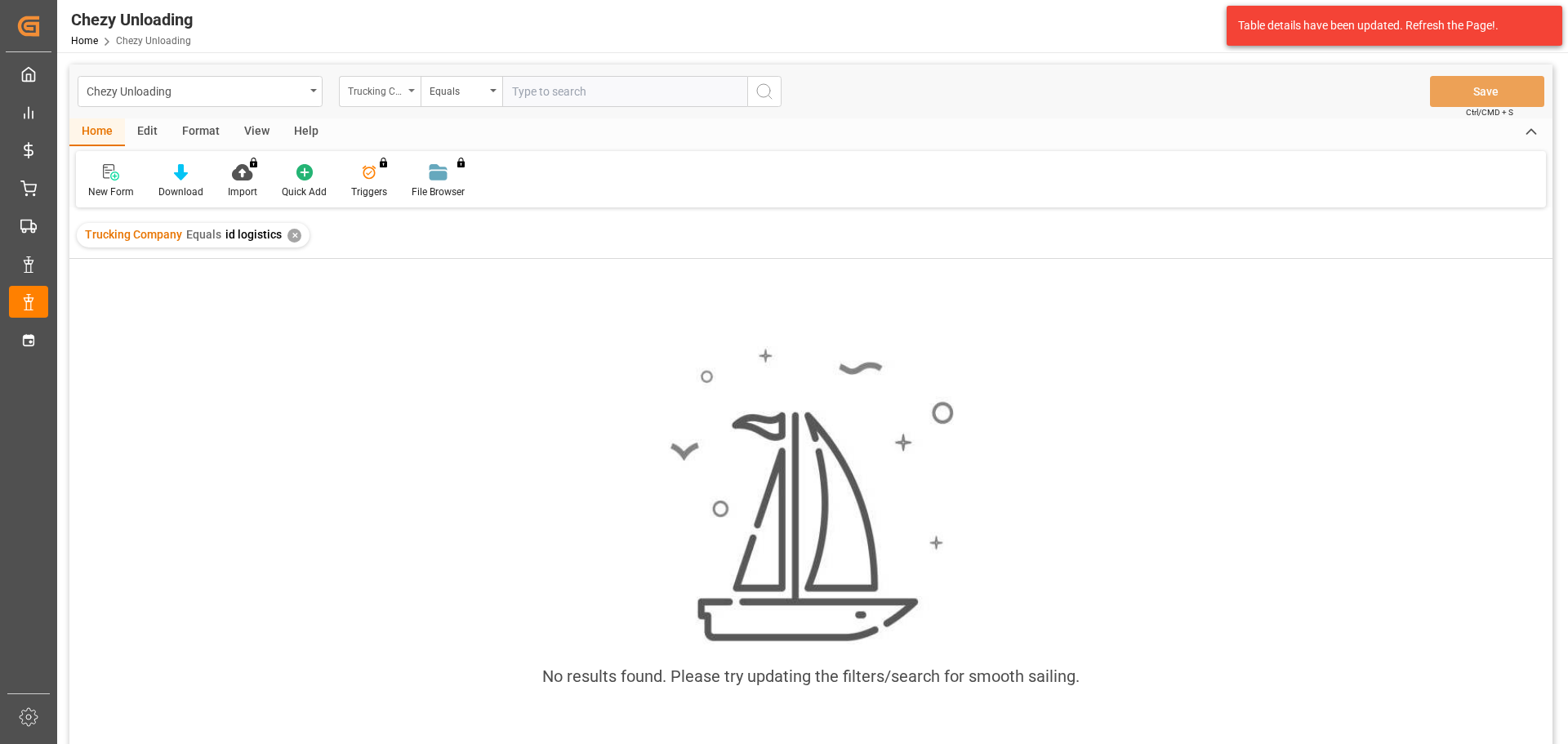
click at [394, 93] on div "Trucking Company" at bounding box center [375, 89] width 55 height 19
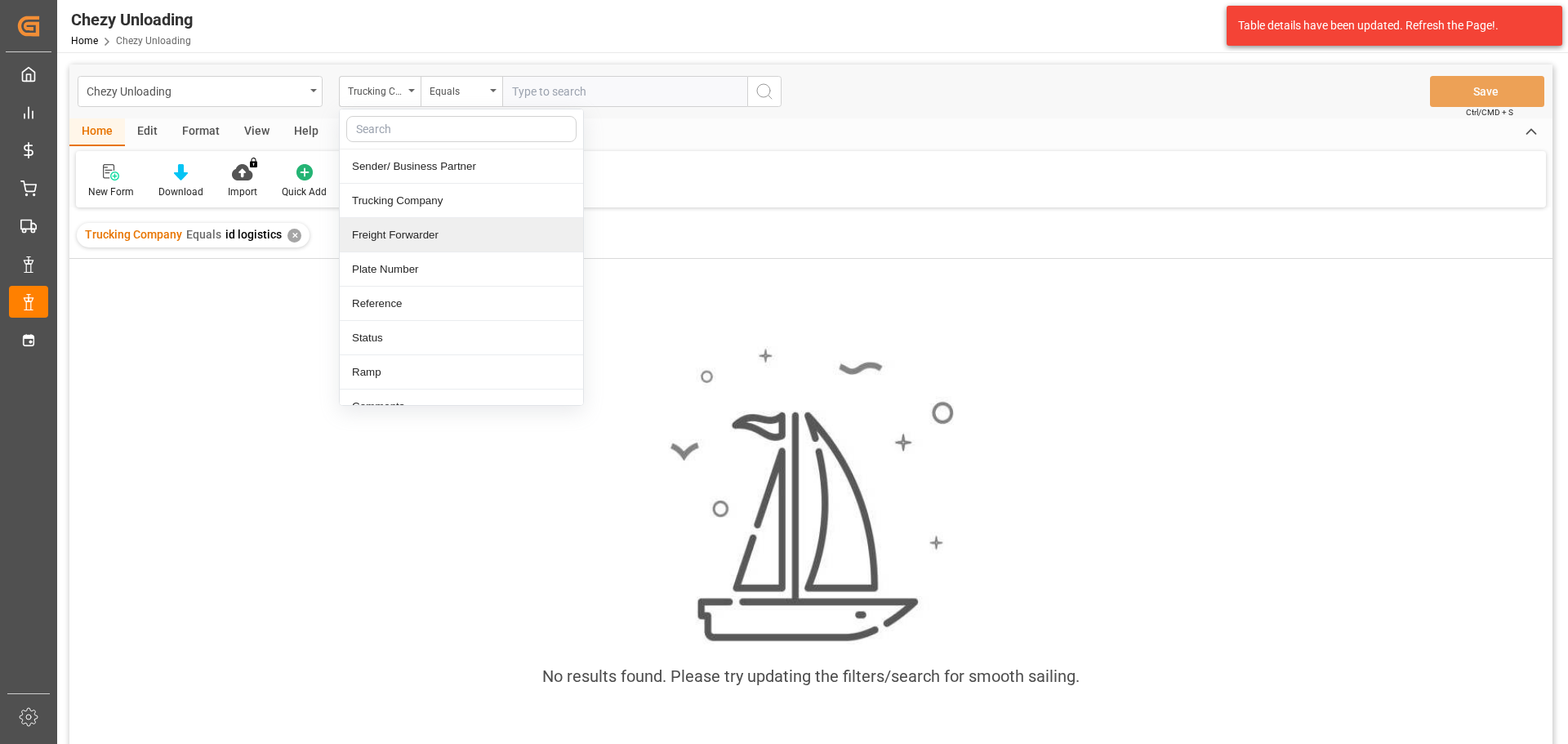
click at [434, 237] on div "Freight Forwarder" at bounding box center [461, 235] width 243 height 34
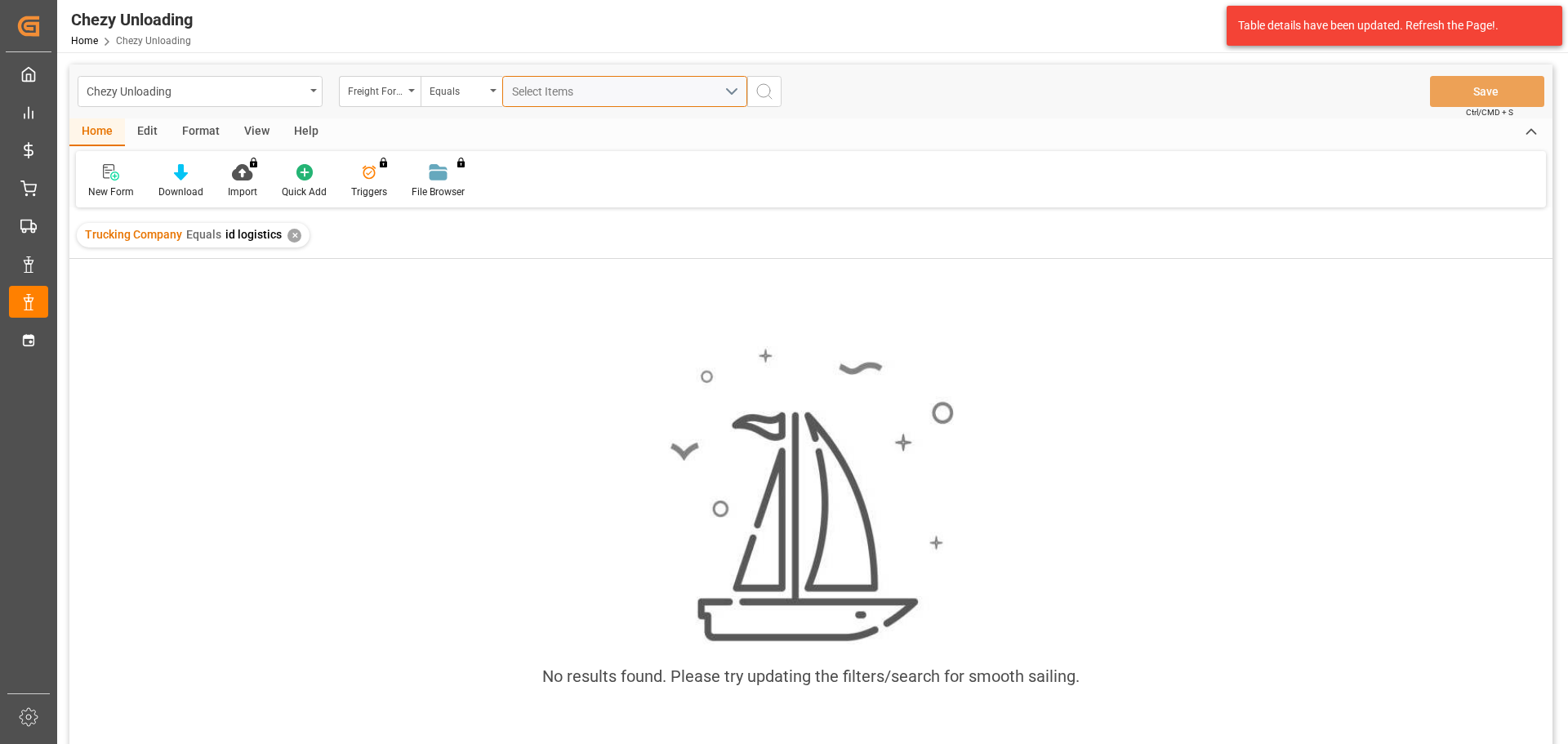
click at [572, 97] on span "Select Items" at bounding box center [546, 91] width 70 height 13
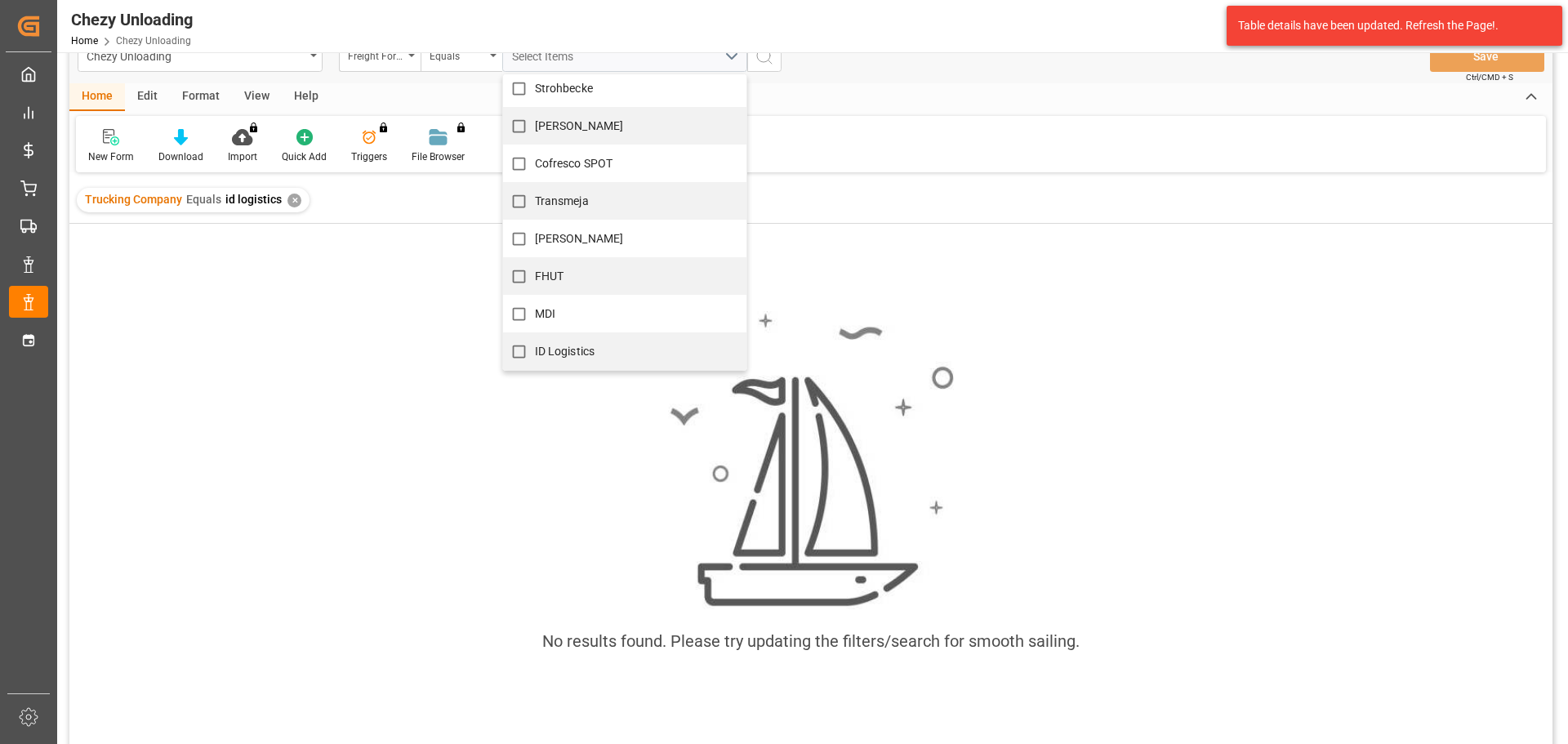
scroll to position [81, 0]
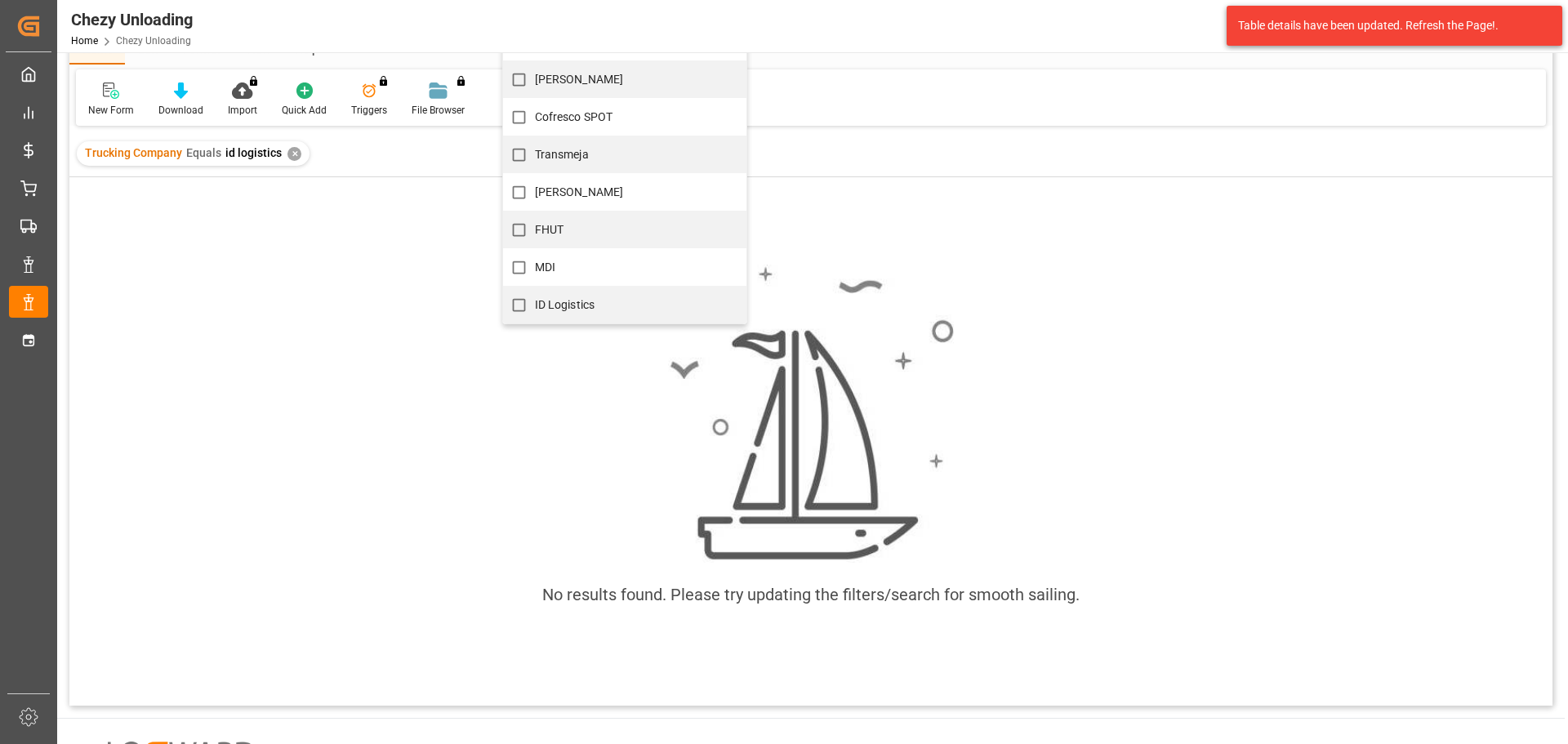
click at [518, 308] on input "ID Logistics" at bounding box center [518, 305] width 32 height 32
checkbox input "true"
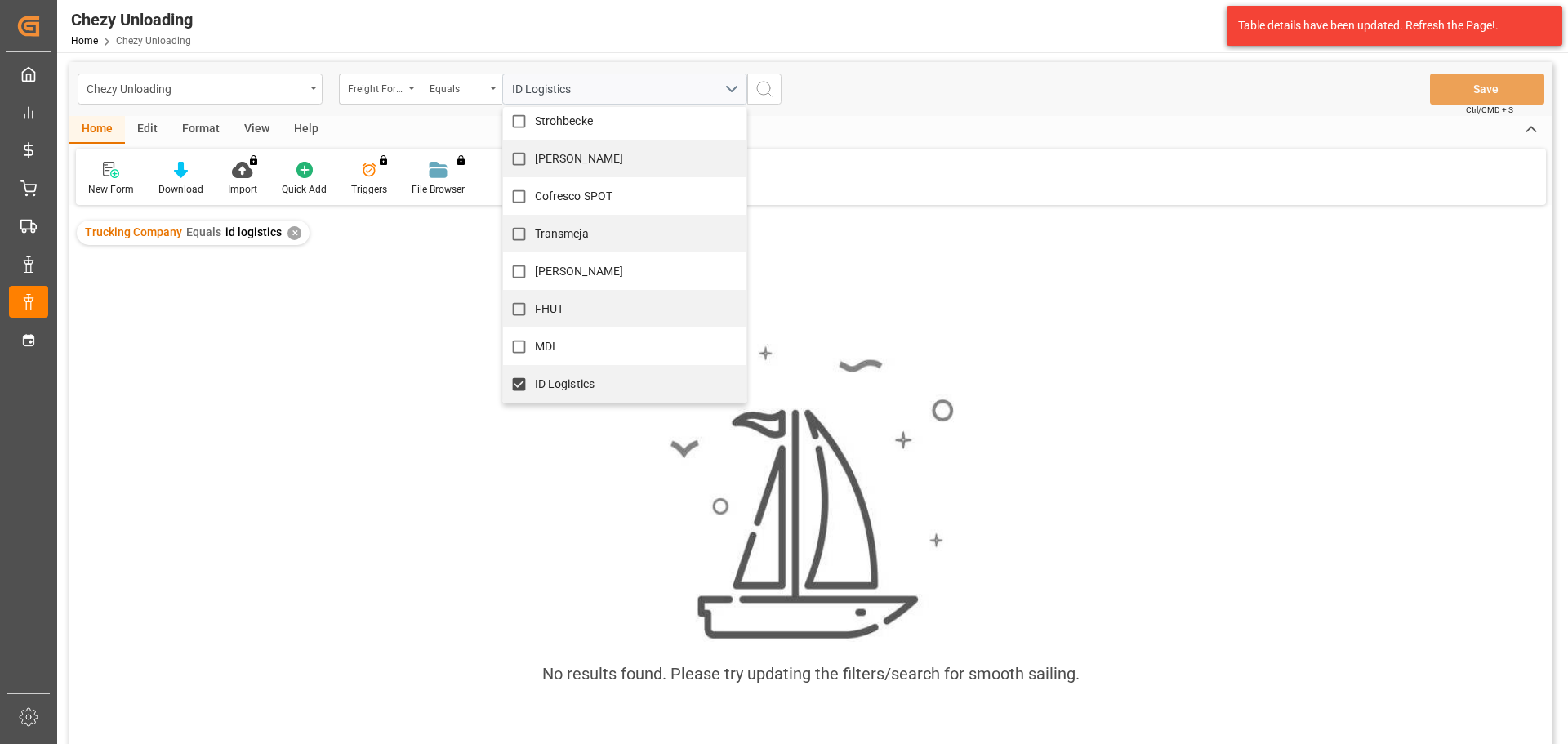
scroll to position [0, 0]
click at [840, 109] on div "Chezy Unloading Freight Forwarder Equals ID Logistics Omida LKW [PERSON_NAME] […" at bounding box center [811, 91] width 1483 height 54
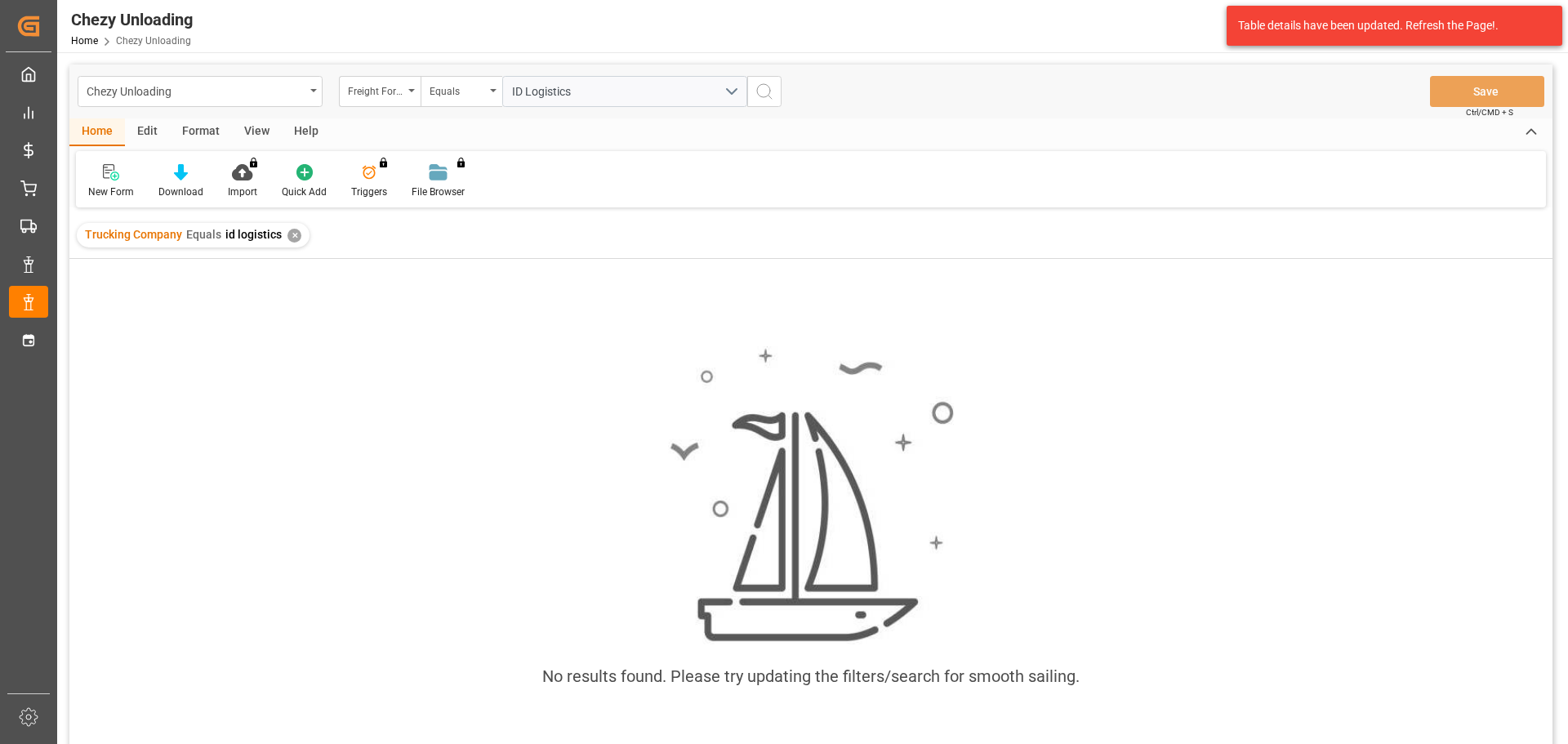
click at [767, 88] on icon "search button" at bounding box center [765, 91] width 20 height 20
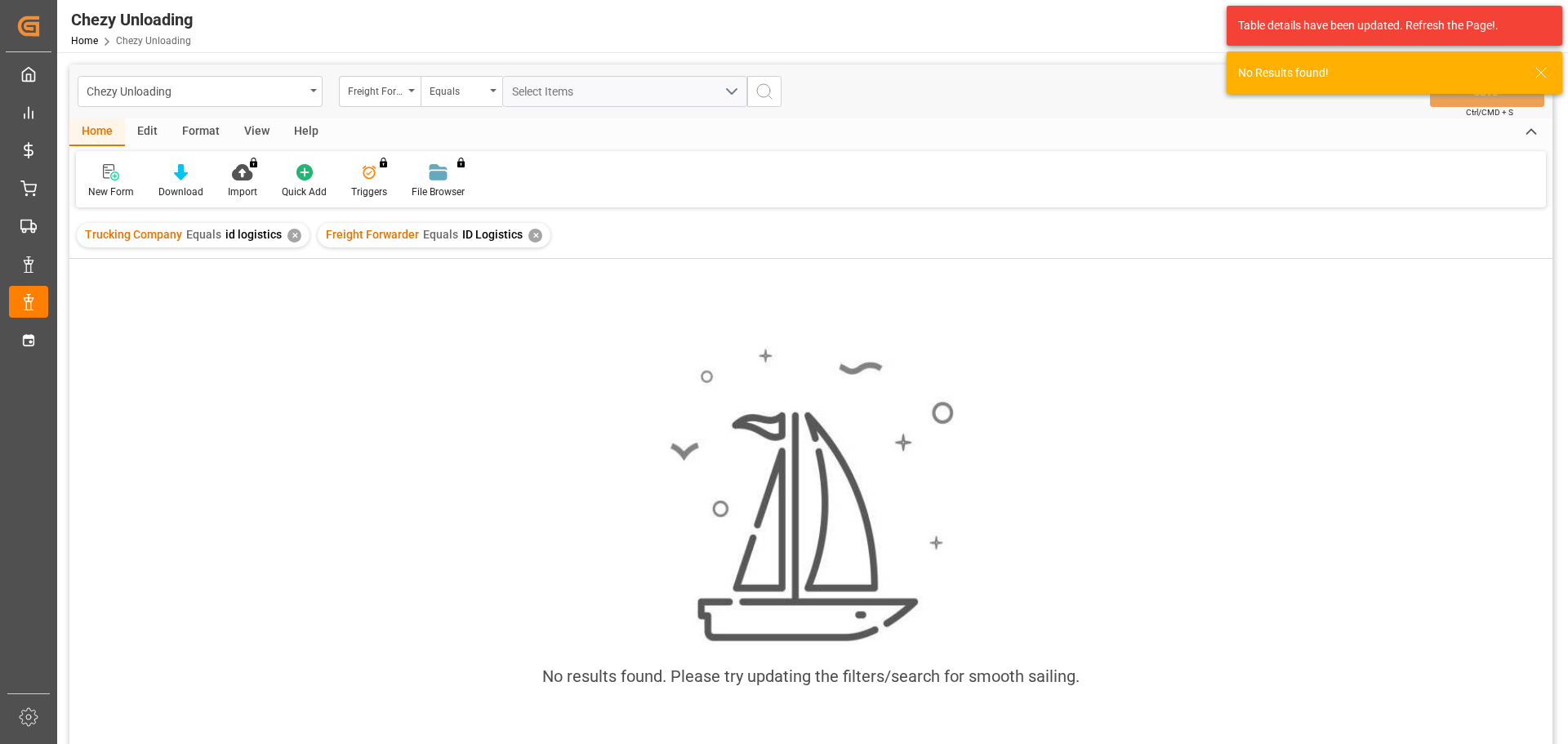
click at [288, 234] on div "✕" at bounding box center [294, 235] width 14 height 14
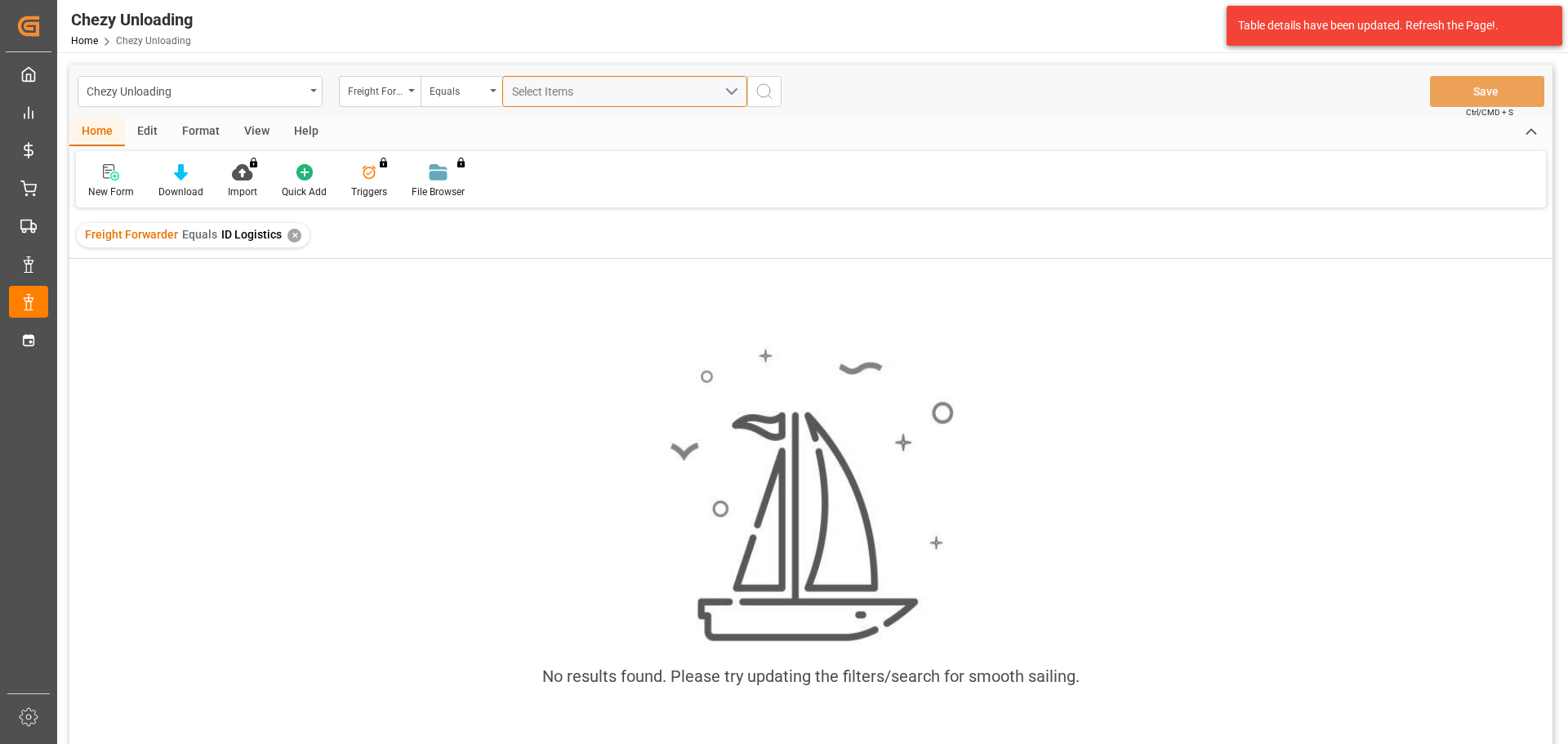
click at [556, 97] on span "Select Items" at bounding box center [546, 91] width 70 height 13
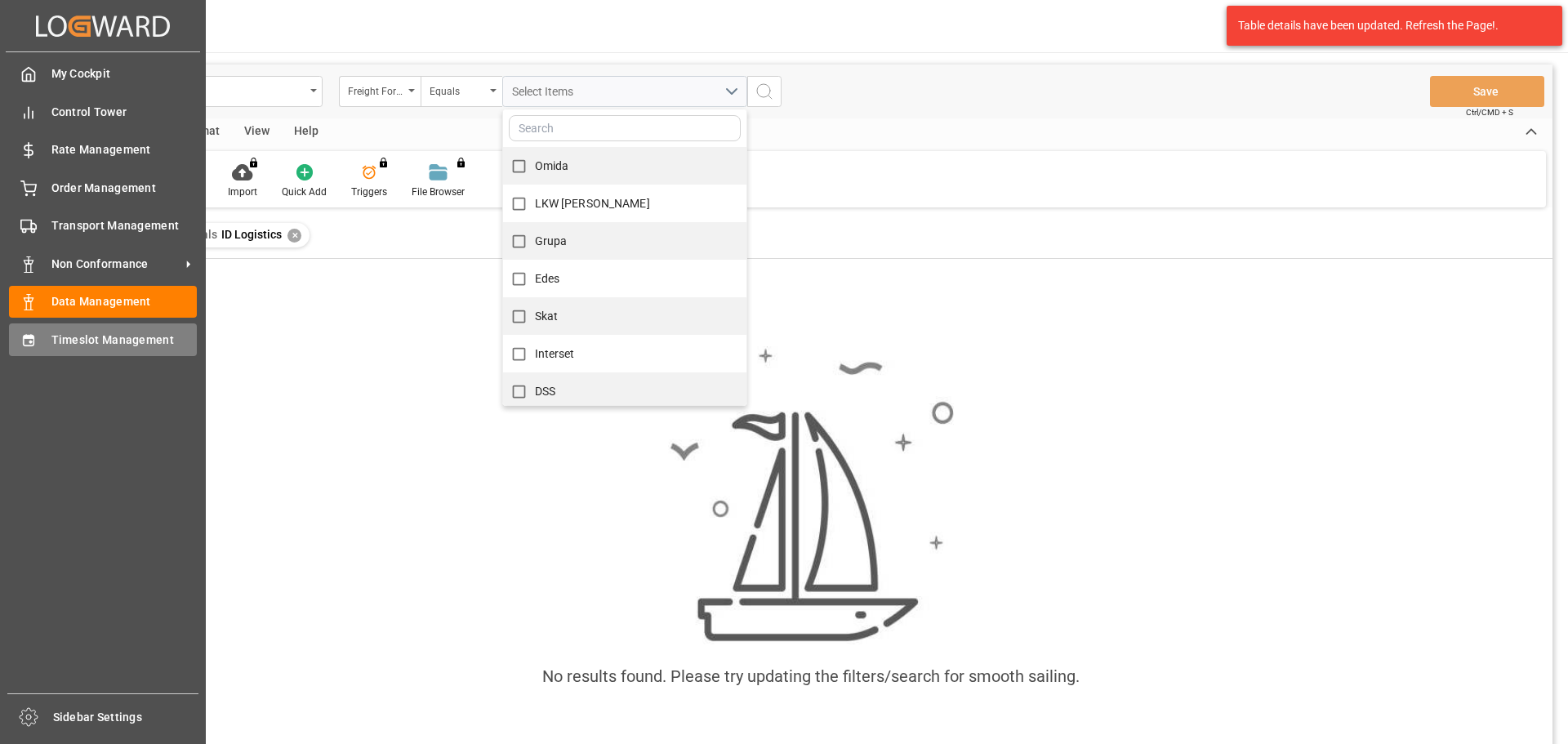
click at [80, 340] on span "Timeslot Management" at bounding box center [125, 340] width 147 height 17
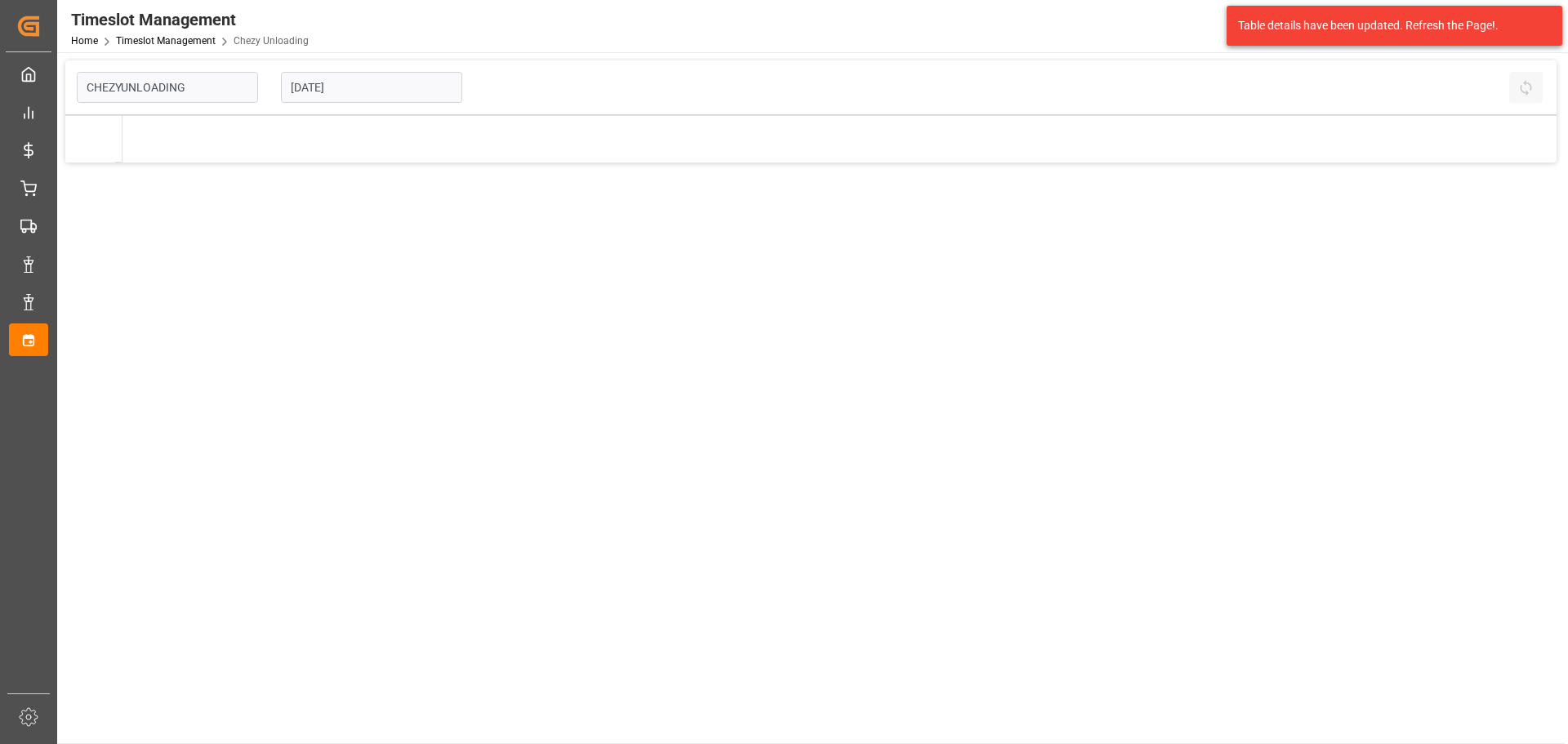
type input "Chezy Unloading"
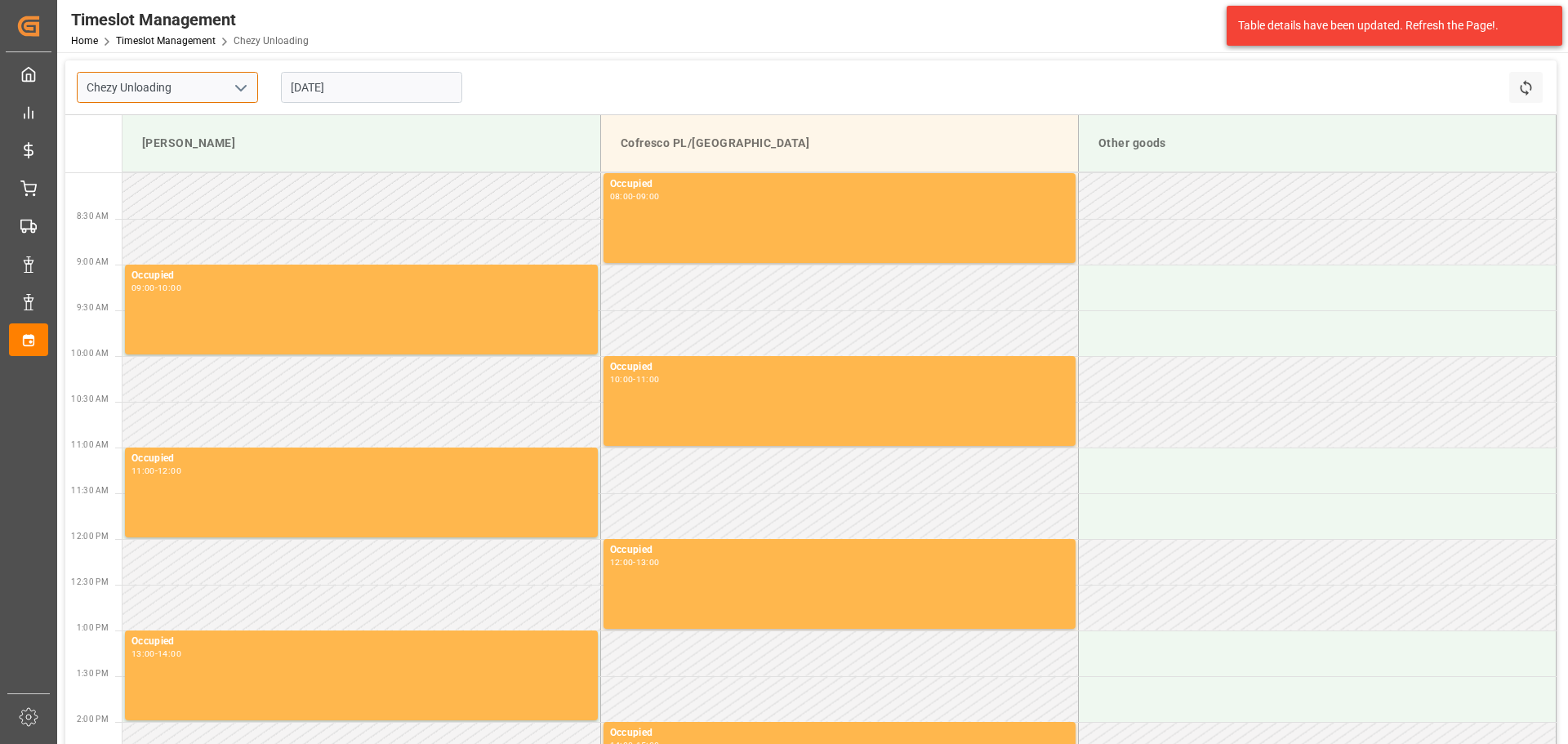
click at [217, 92] on input "Chezy Unloading" at bounding box center [167, 87] width 181 height 31
click at [233, 90] on icon "open menu" at bounding box center [241, 89] width 20 height 20
click at [233, 90] on icon "close menu" at bounding box center [241, 89] width 20 height 20
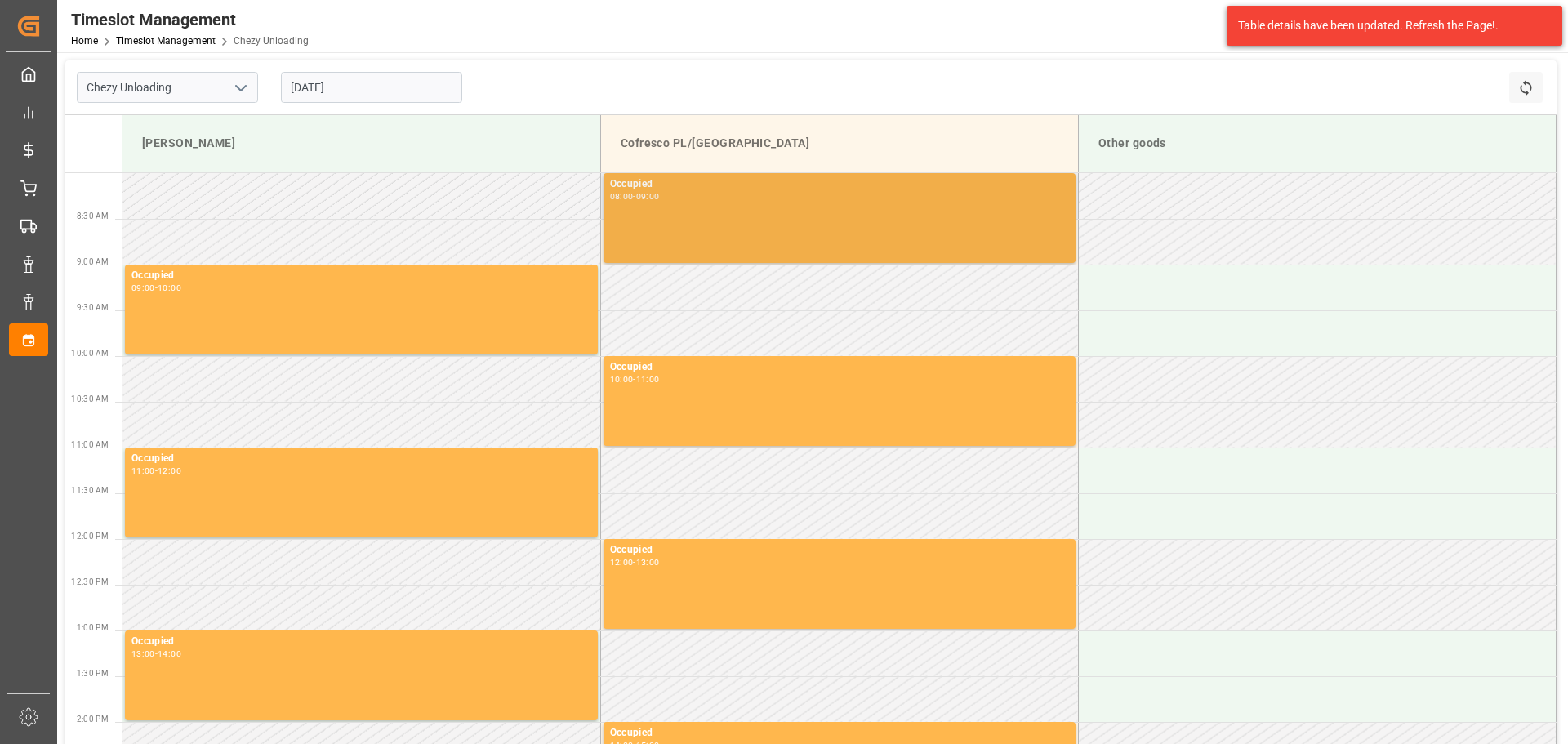
click at [689, 231] on div "Occupied 08:00 - 09:00" at bounding box center [839, 218] width 459 height 83
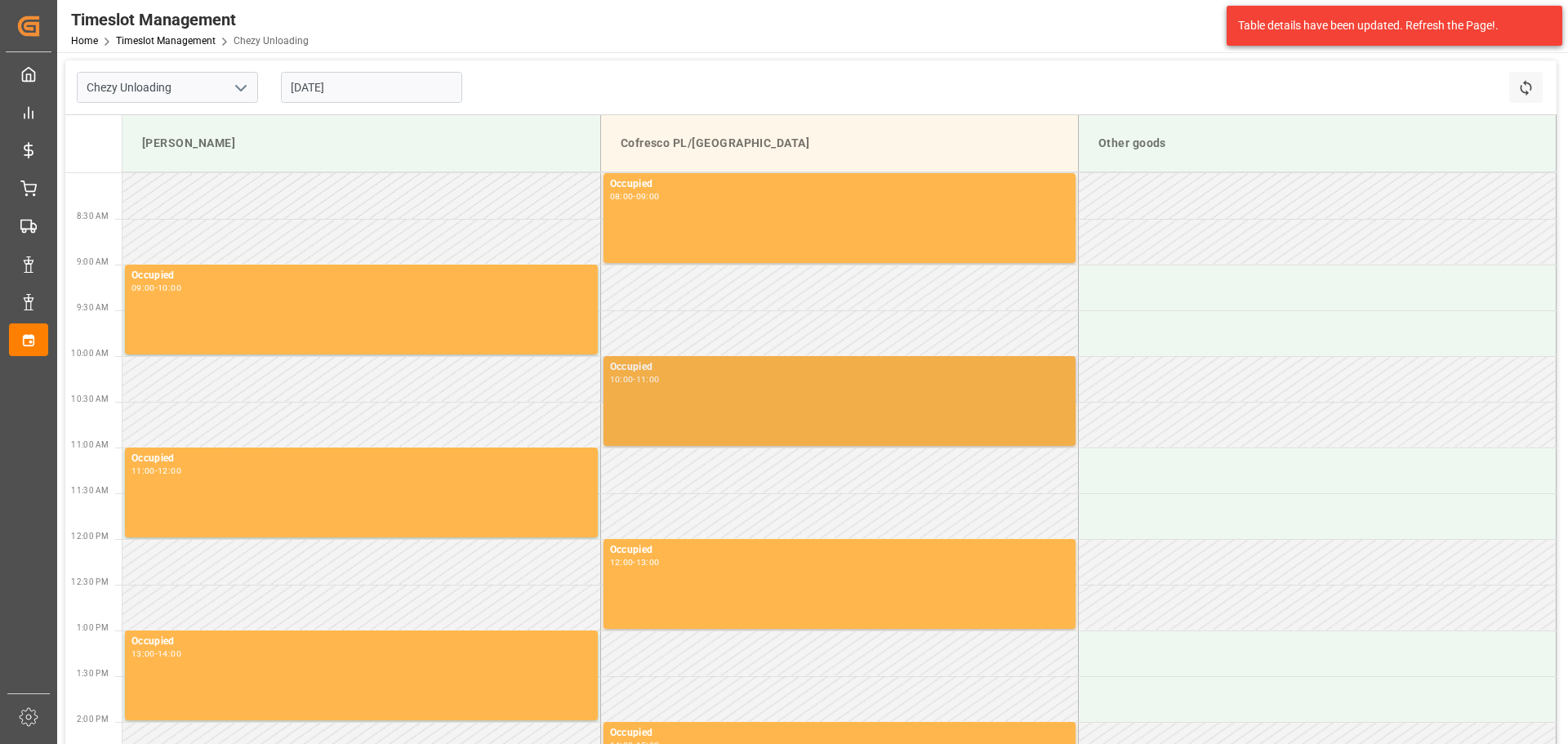
click at [670, 403] on div "Occupied 10:00 - 11:00" at bounding box center [839, 401] width 459 height 83
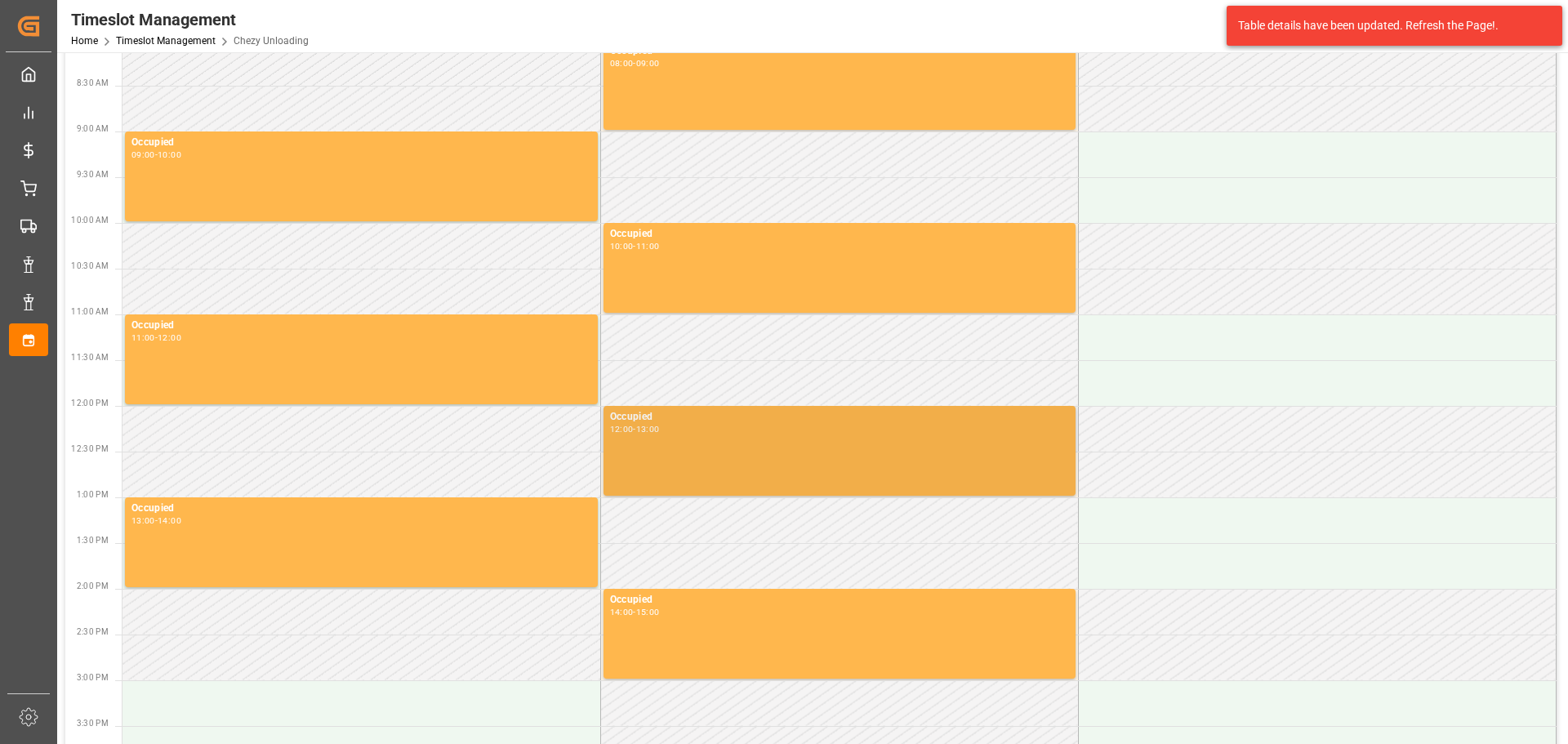
scroll to position [245, 0]
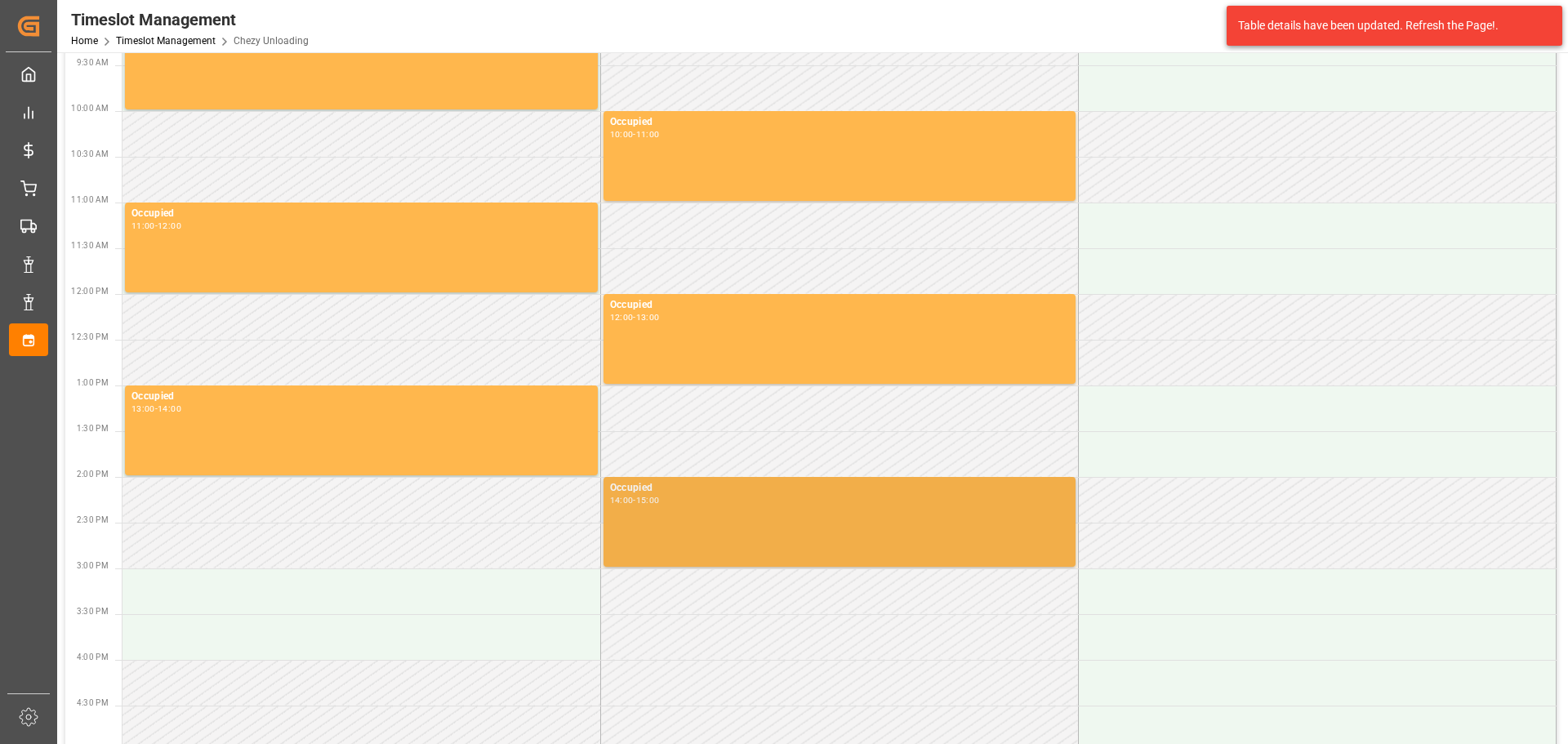
click at [735, 482] on div "Occupied" at bounding box center [839, 489] width 459 height 16
click at [653, 514] on div "Occupied 14:00 - 15:00" at bounding box center [839, 522] width 459 height 83
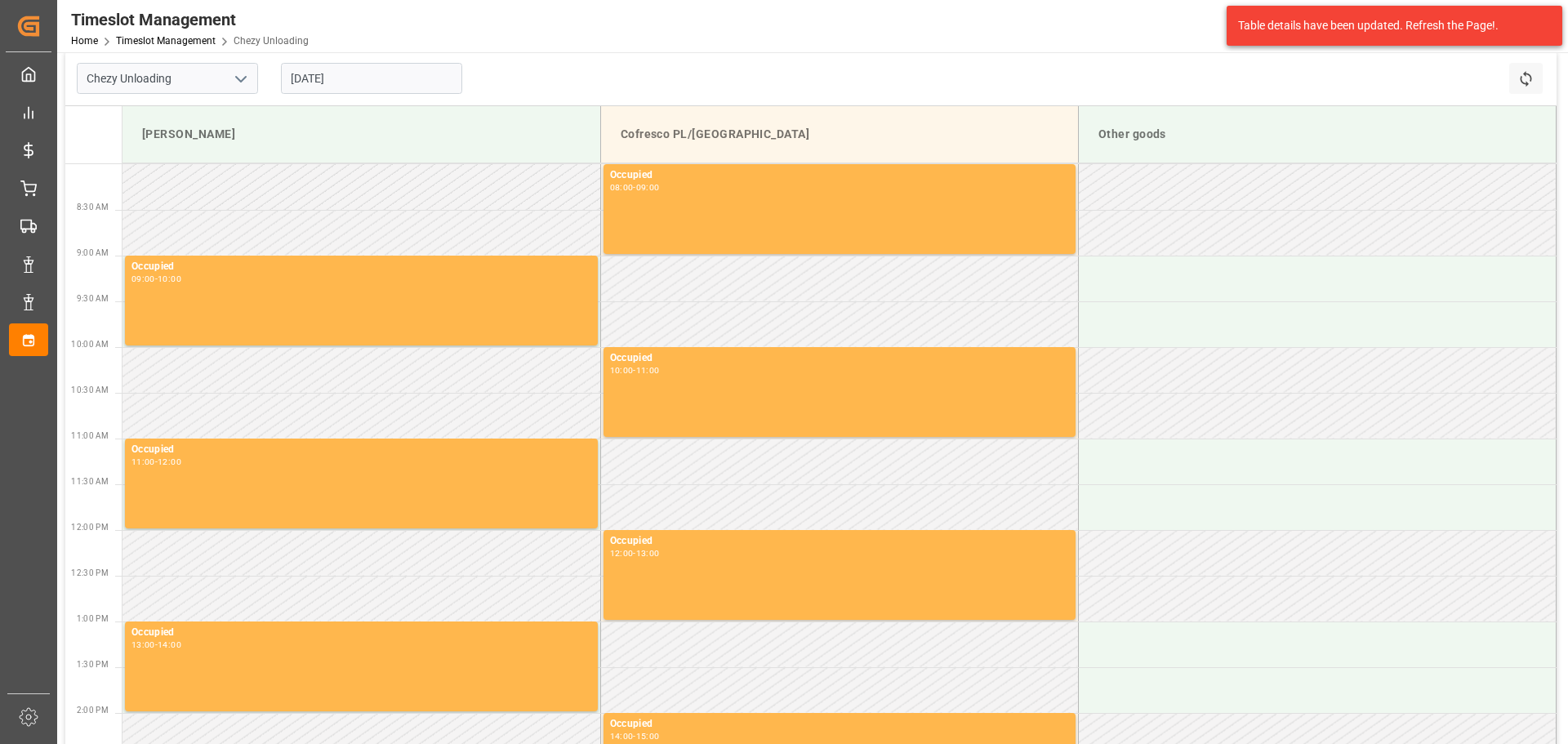
scroll to position [0, 0]
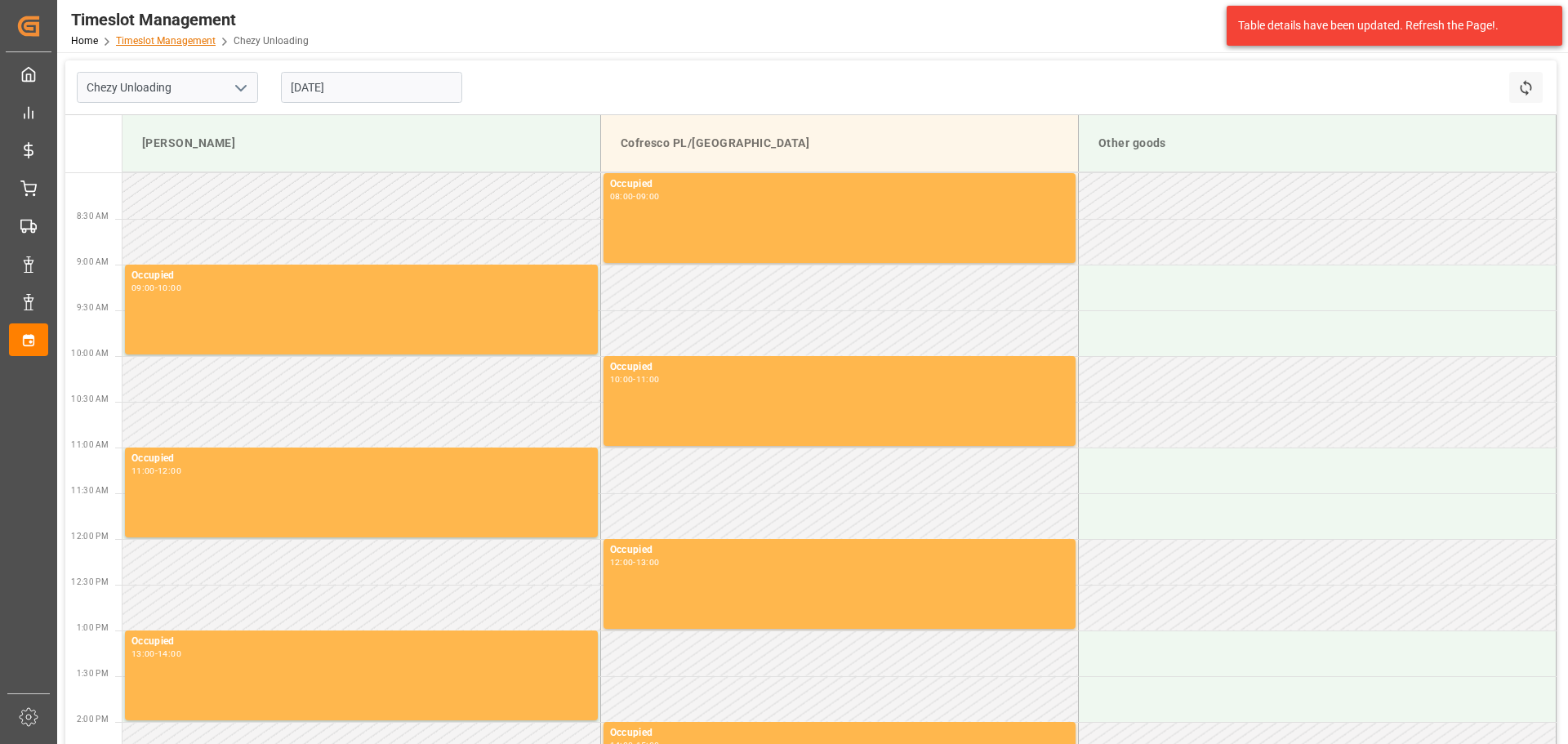
click at [185, 38] on link "Timeslot Management" at bounding box center [166, 41] width 100 height 12
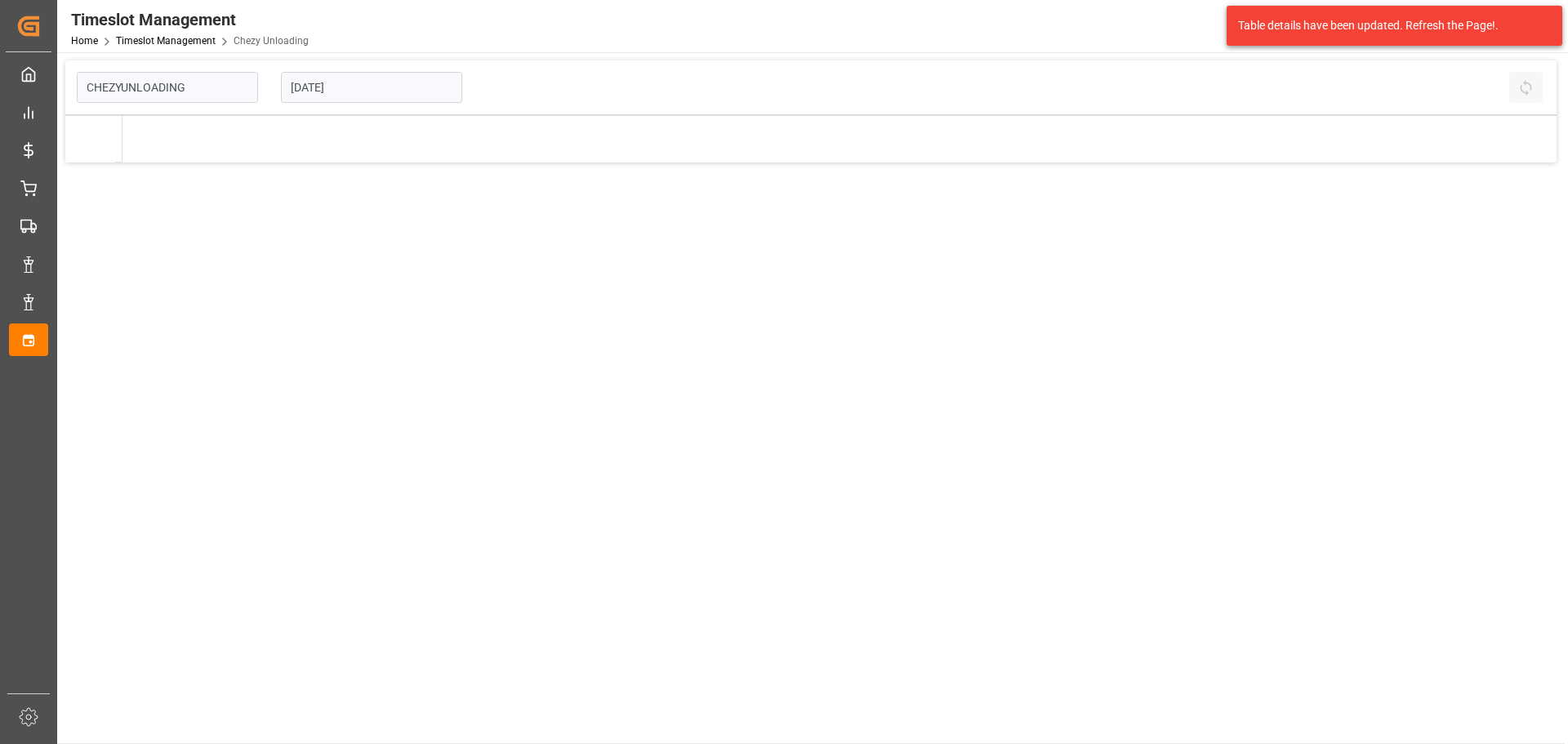
type input "Chezy Unloading"
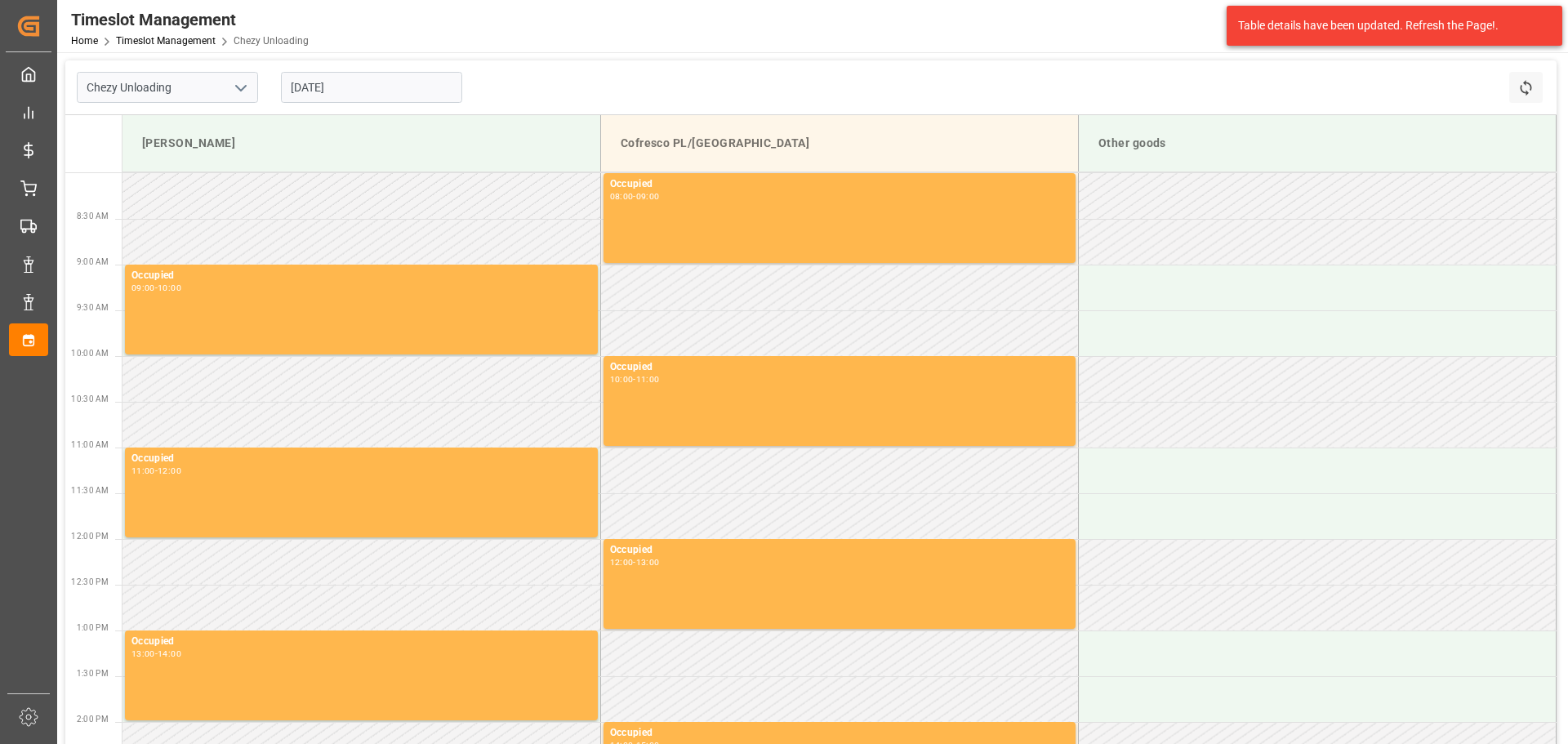
click at [360, 90] on input "[DATE]" at bounding box center [372, 87] width 181 height 31
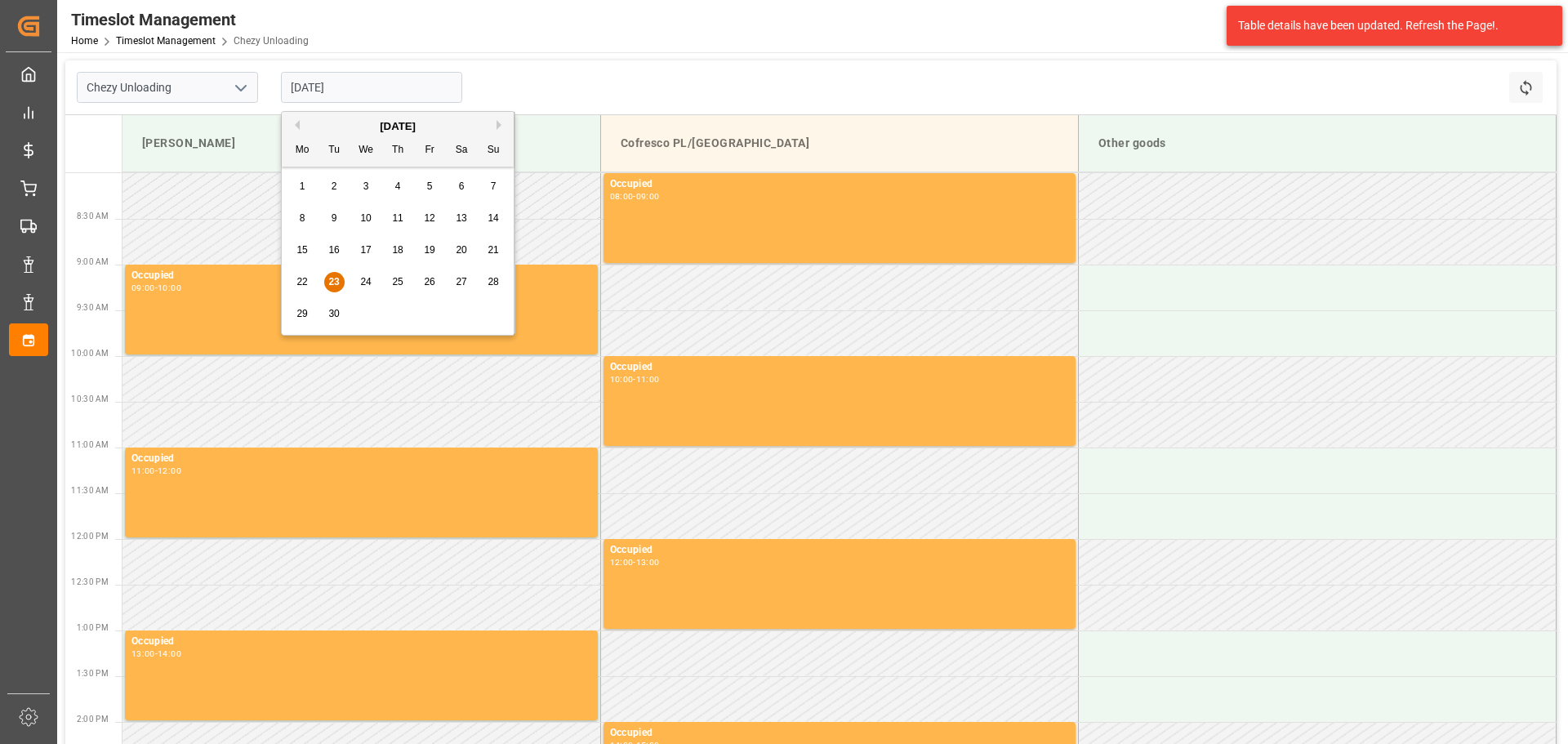
click at [362, 279] on span "24" at bounding box center [366, 281] width 11 height 12
type input "[DATE]"
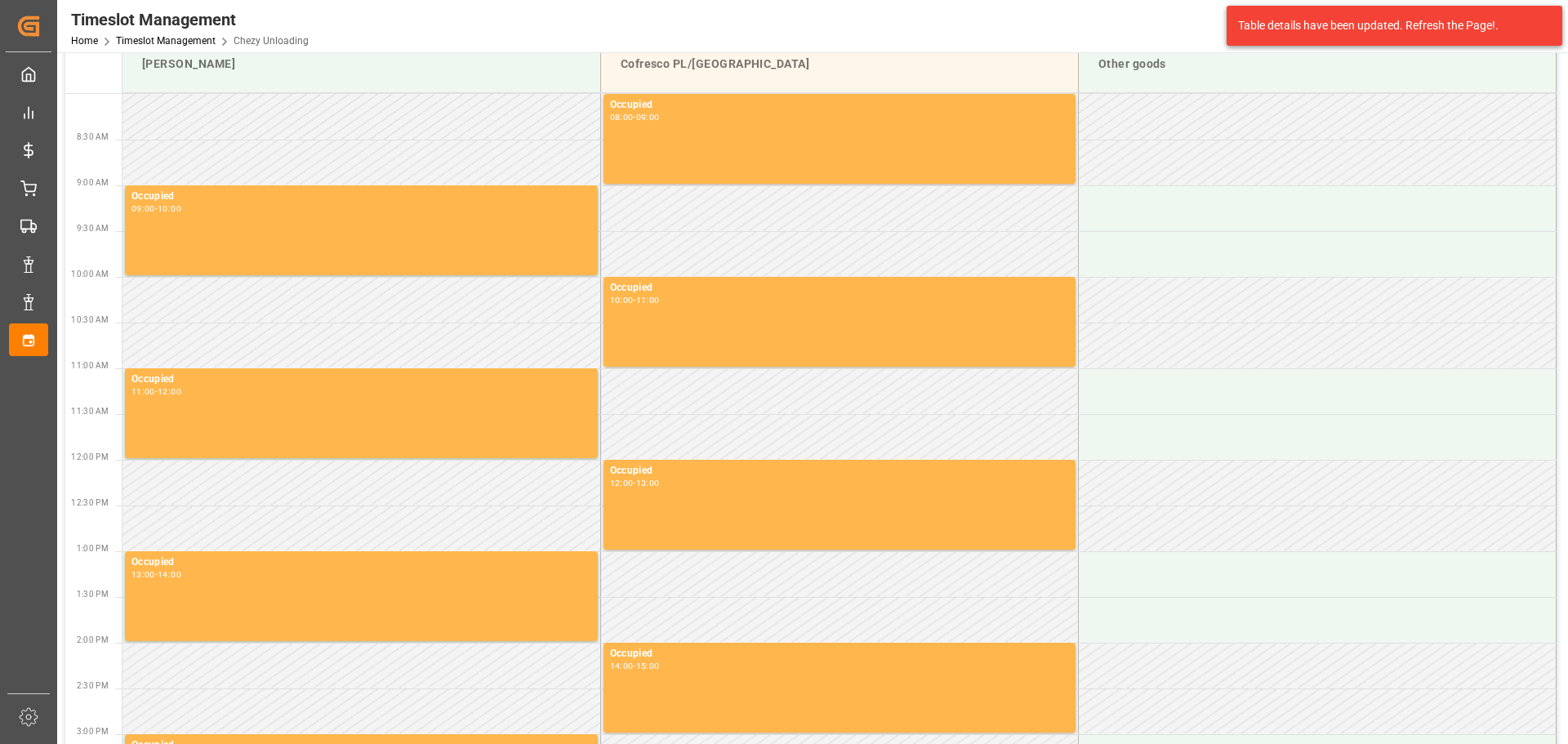
scroll to position [81, 0]
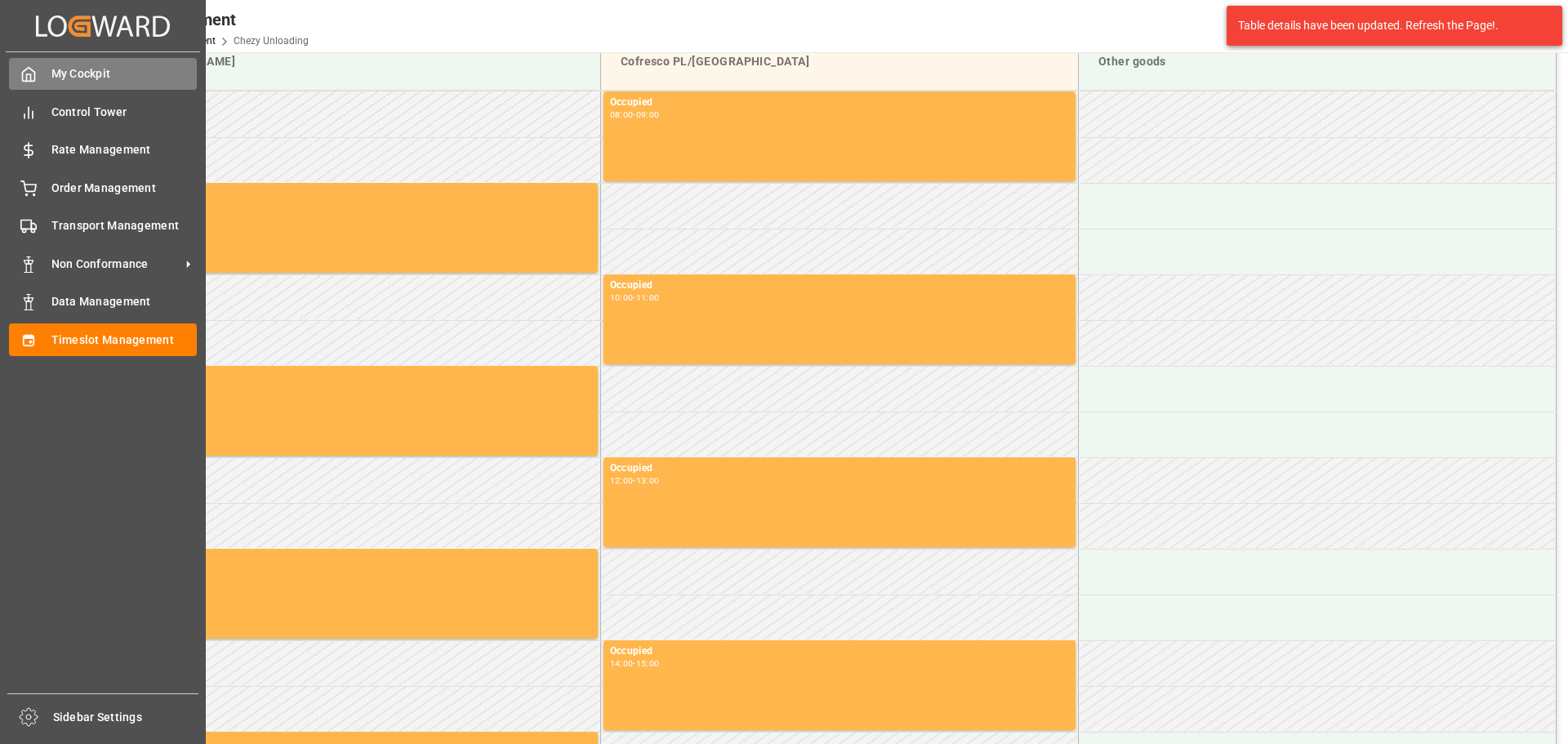
click at [71, 73] on span "My Cockpit" at bounding box center [125, 73] width 147 height 17
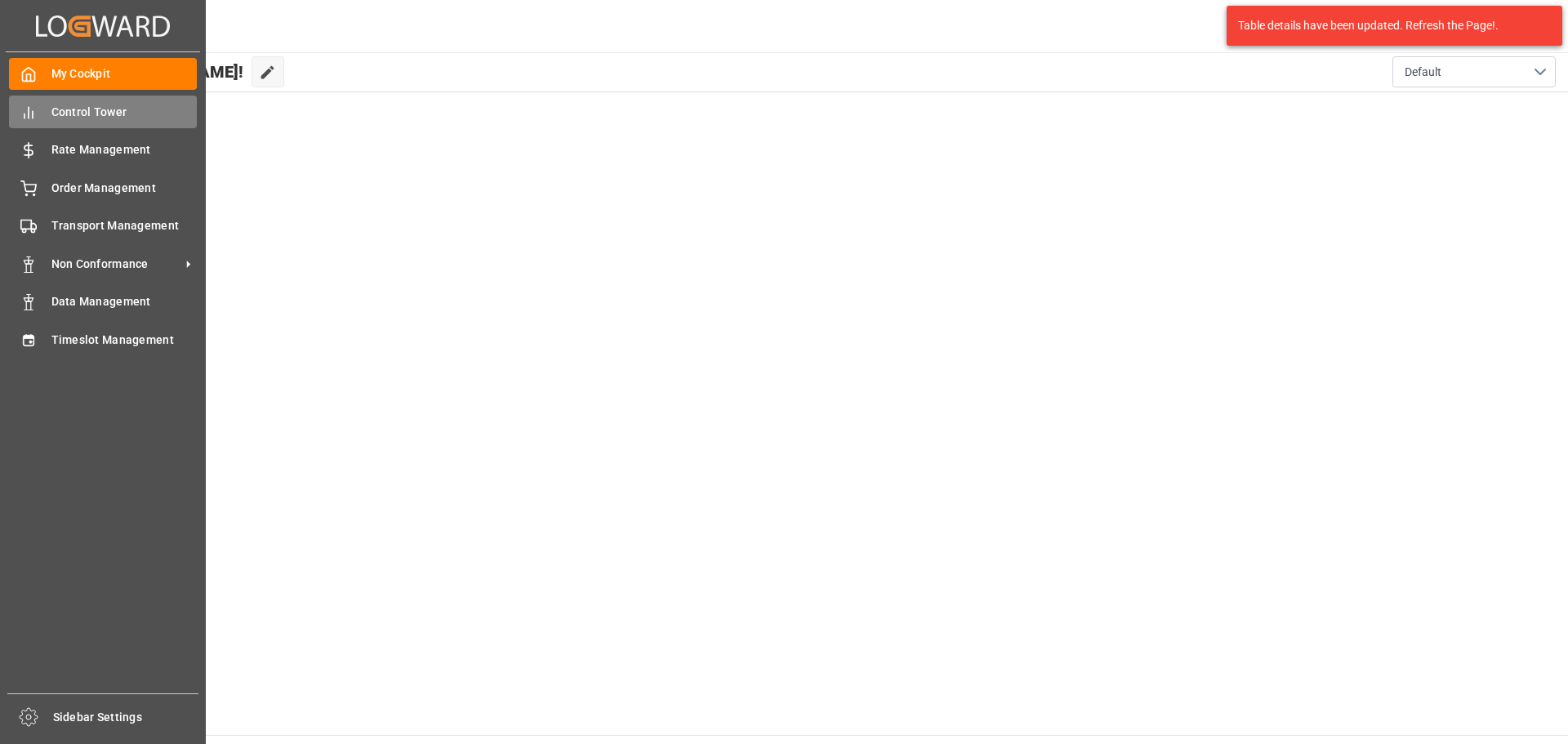
click at [69, 110] on span "Control Tower" at bounding box center [125, 112] width 147 height 17
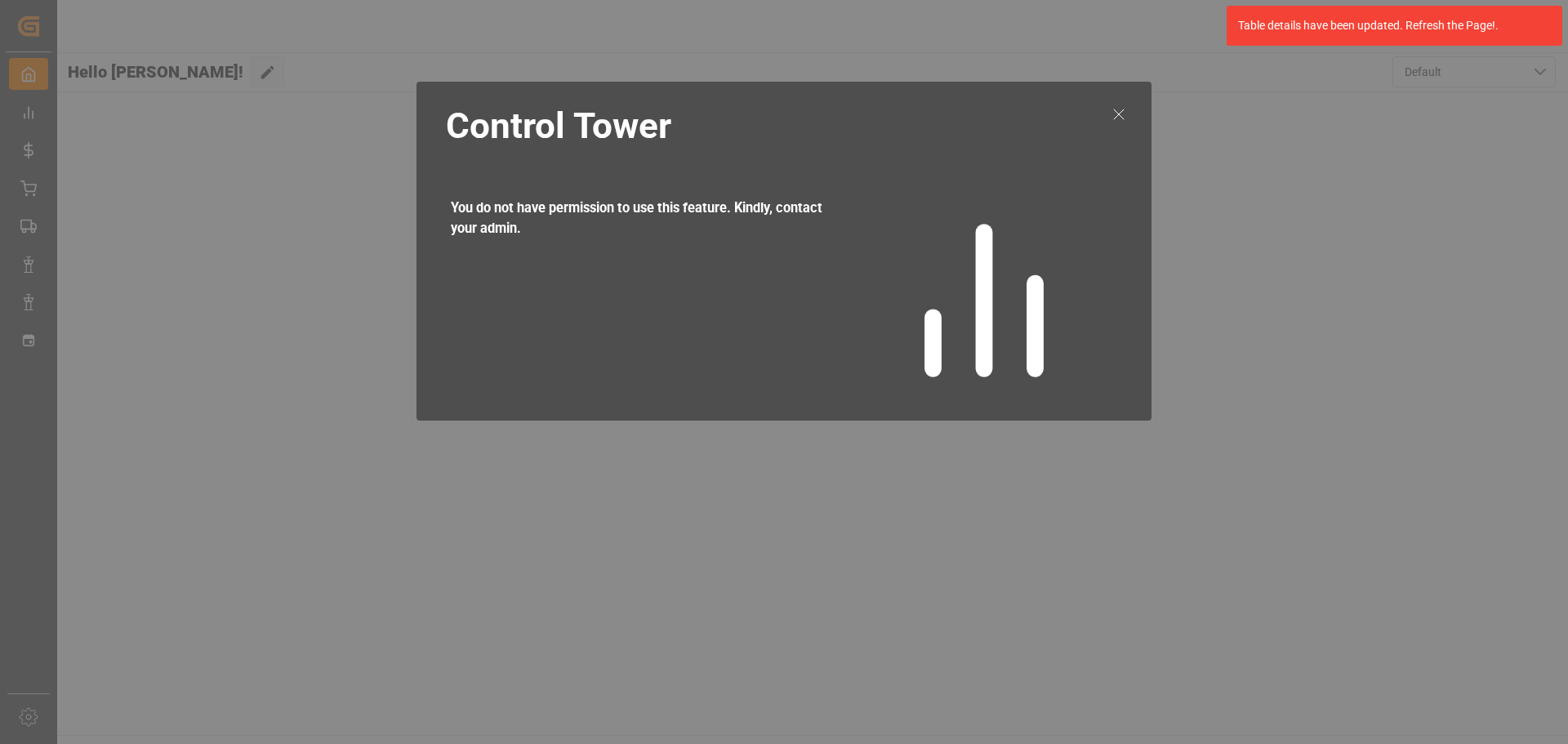
click at [1115, 112] on icon at bounding box center [1119, 115] width 20 height 20
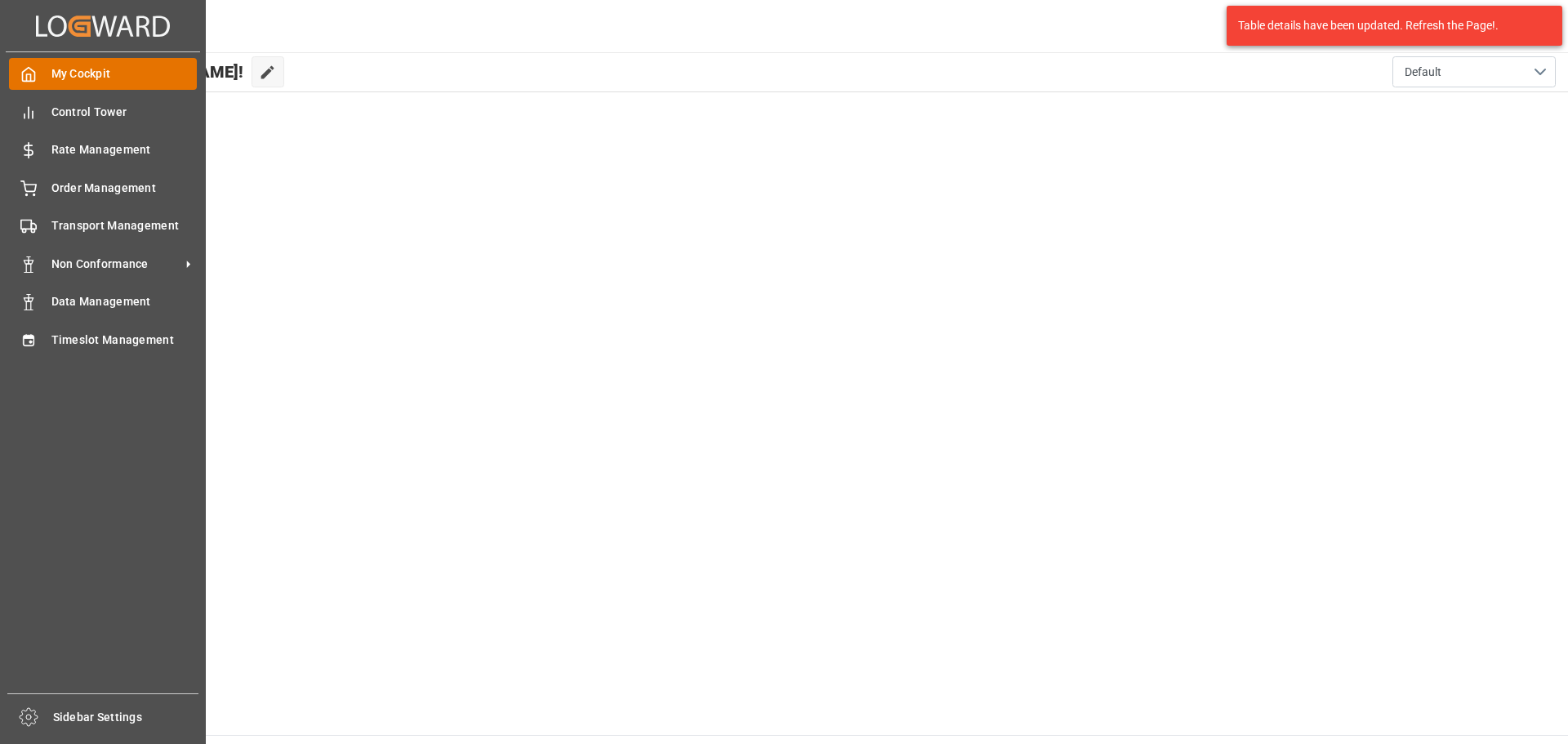
click at [113, 65] on span "My Cockpit" at bounding box center [125, 73] width 147 height 17
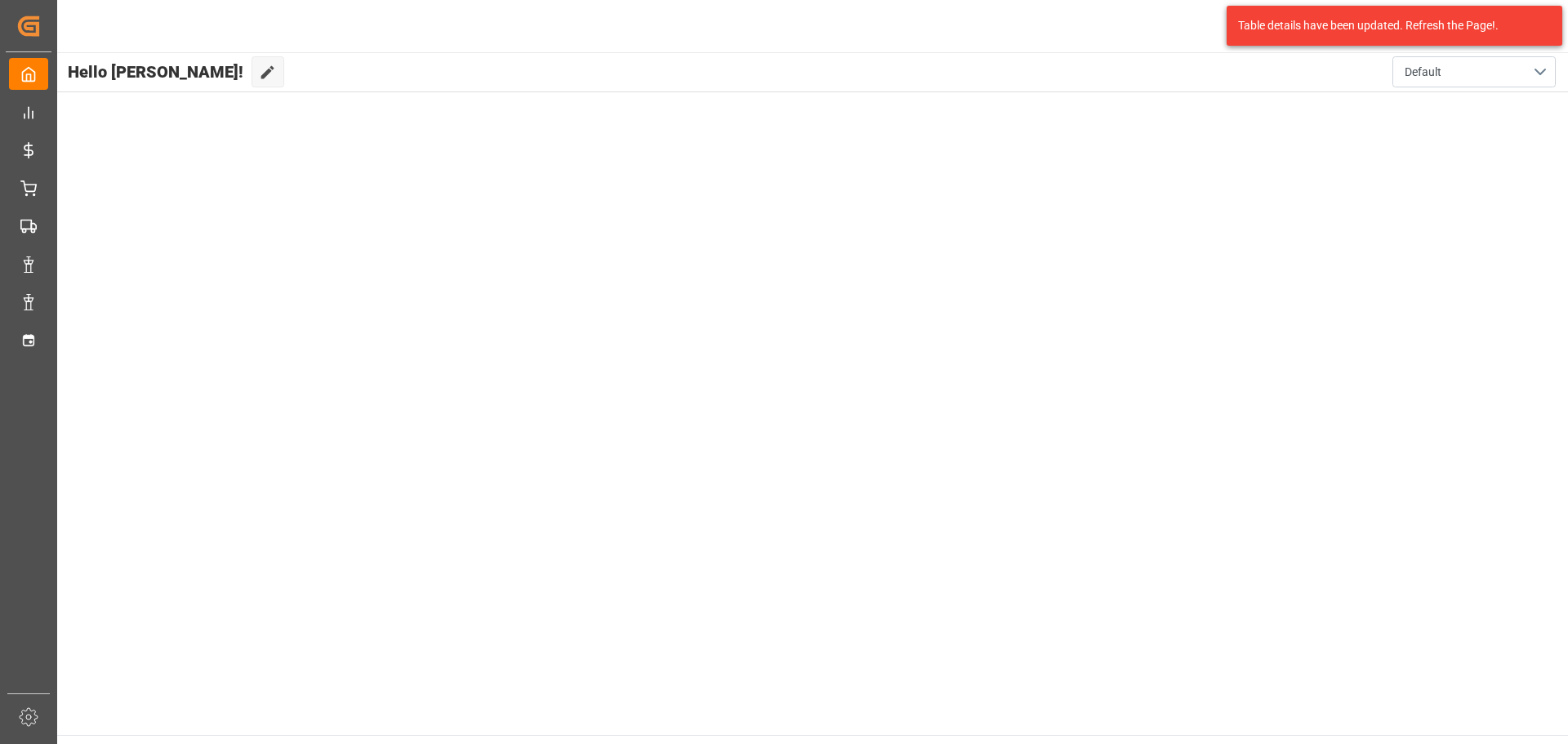
click at [533, 248] on main "Hello [PERSON_NAME]! Edit Cockpit Default" at bounding box center [812, 394] width 1513 height 683
click at [1472, 72] on button "Default" at bounding box center [1474, 72] width 164 height 31
click at [1427, 123] on div "Default" at bounding box center [1475, 114] width 138 height 50
click at [470, 259] on main "Hello [PERSON_NAME]! Edit Cockpit Default" at bounding box center [812, 394] width 1513 height 683
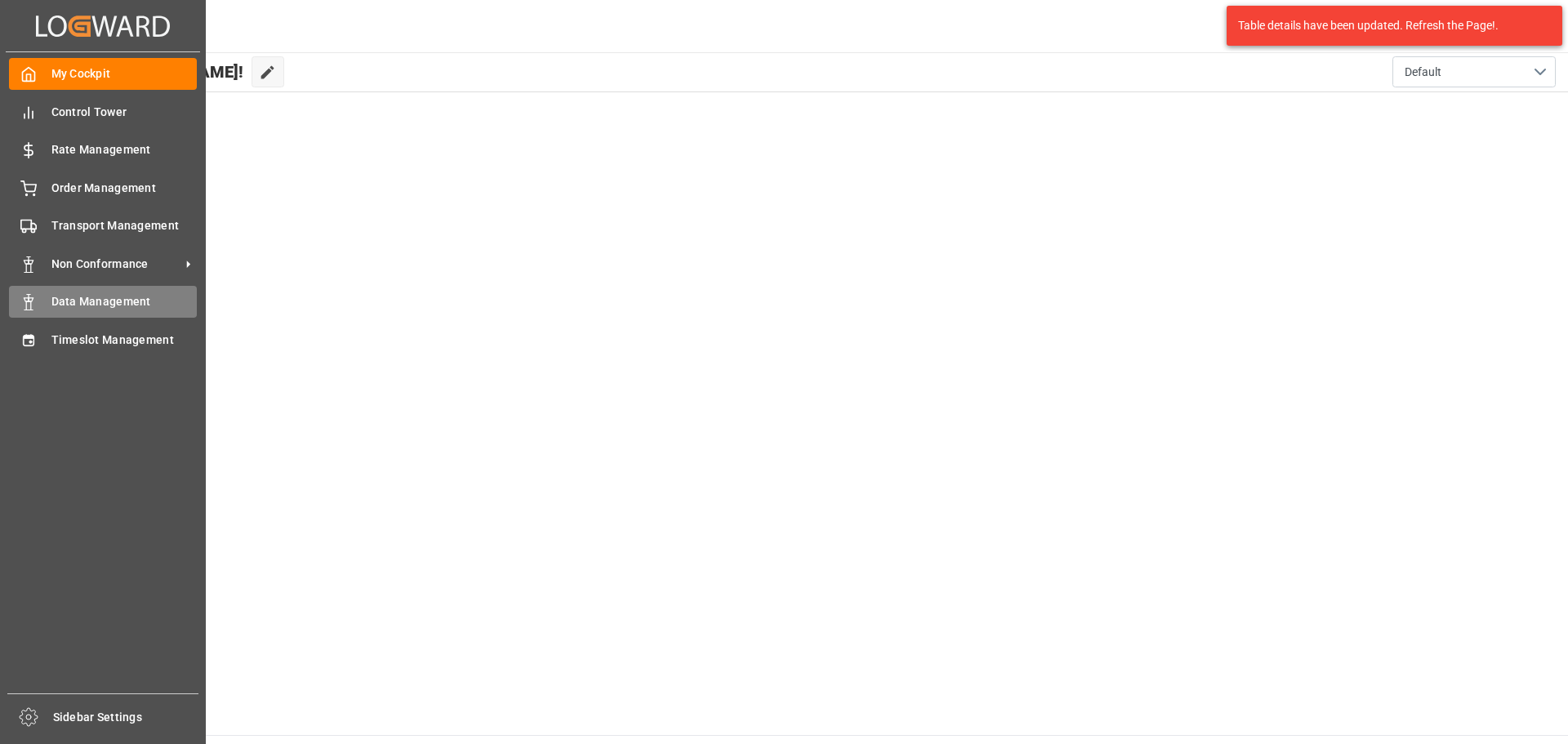
click at [119, 306] on span "Data Management" at bounding box center [125, 301] width 147 height 17
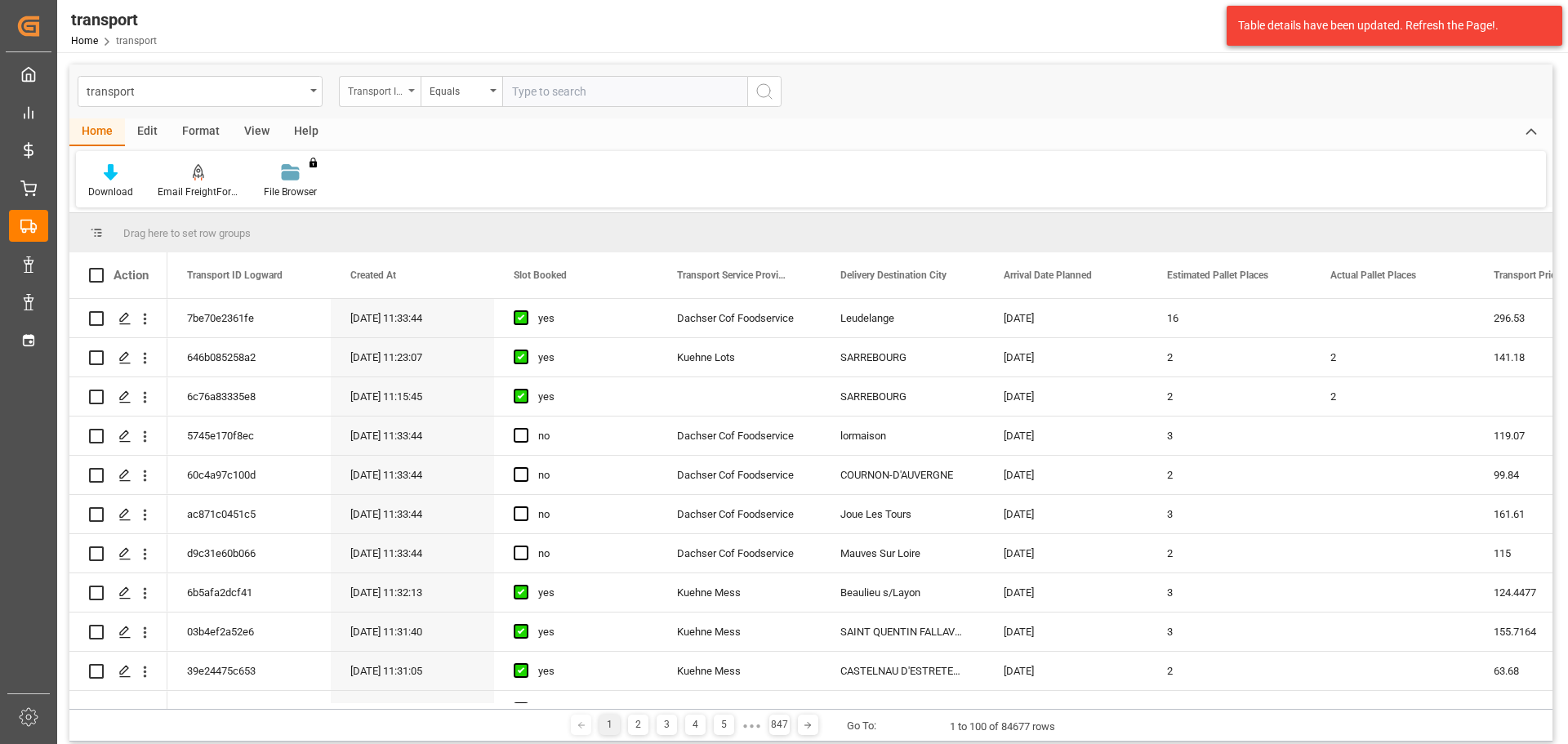
click at [416, 96] on div "Transport ID Logward" at bounding box center [380, 91] width 81 height 31
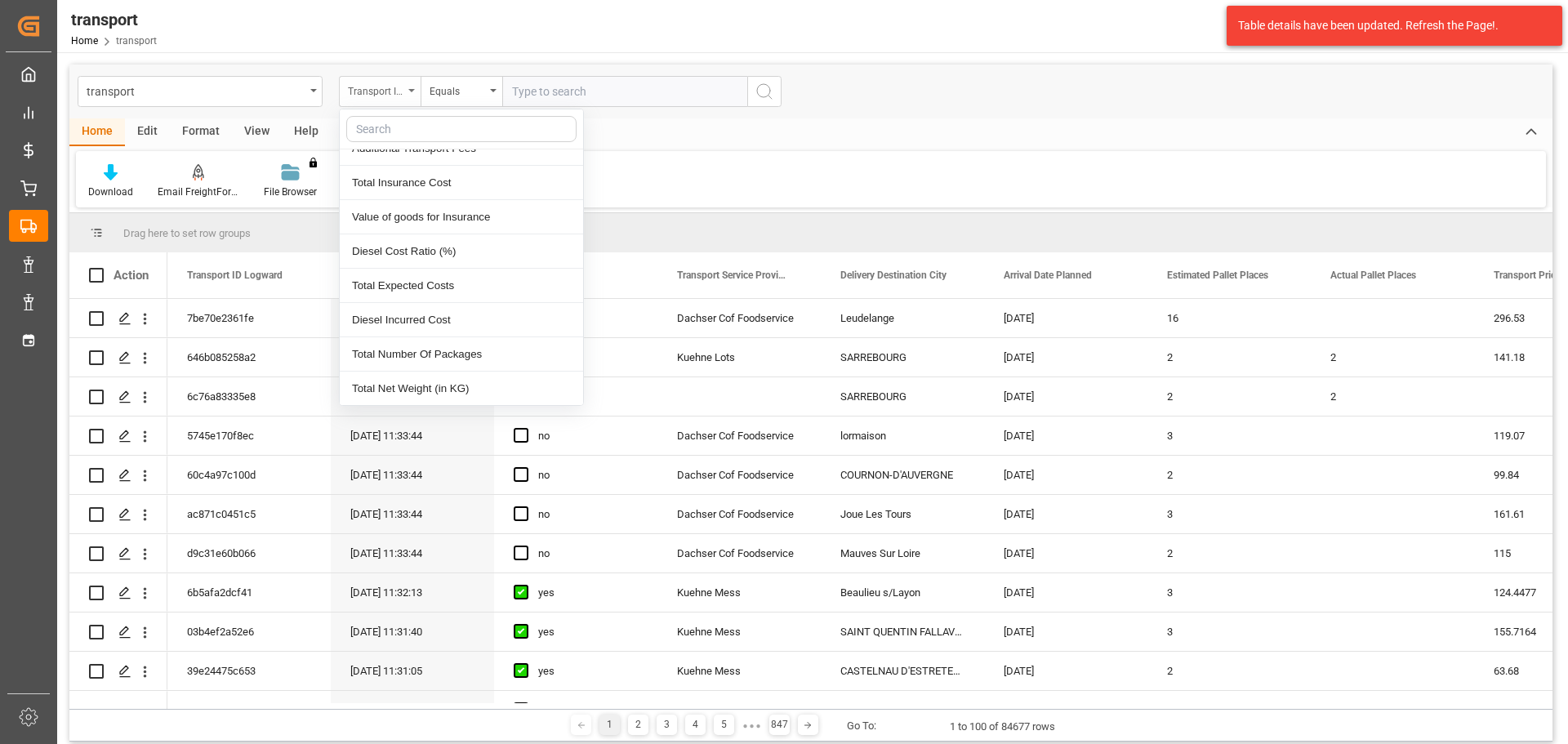
scroll to position [315, 0]
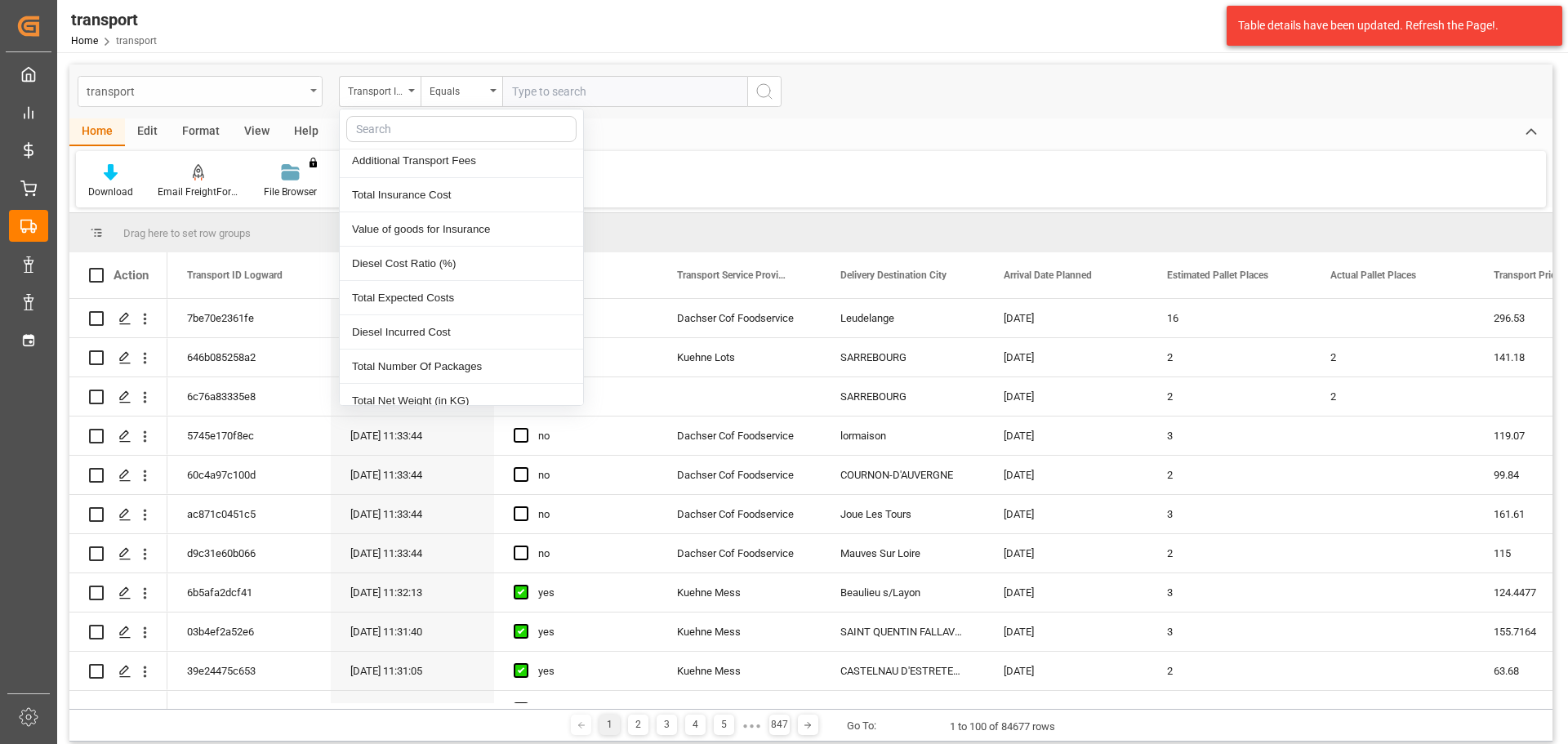
click at [318, 93] on div "transport" at bounding box center [200, 91] width 245 height 31
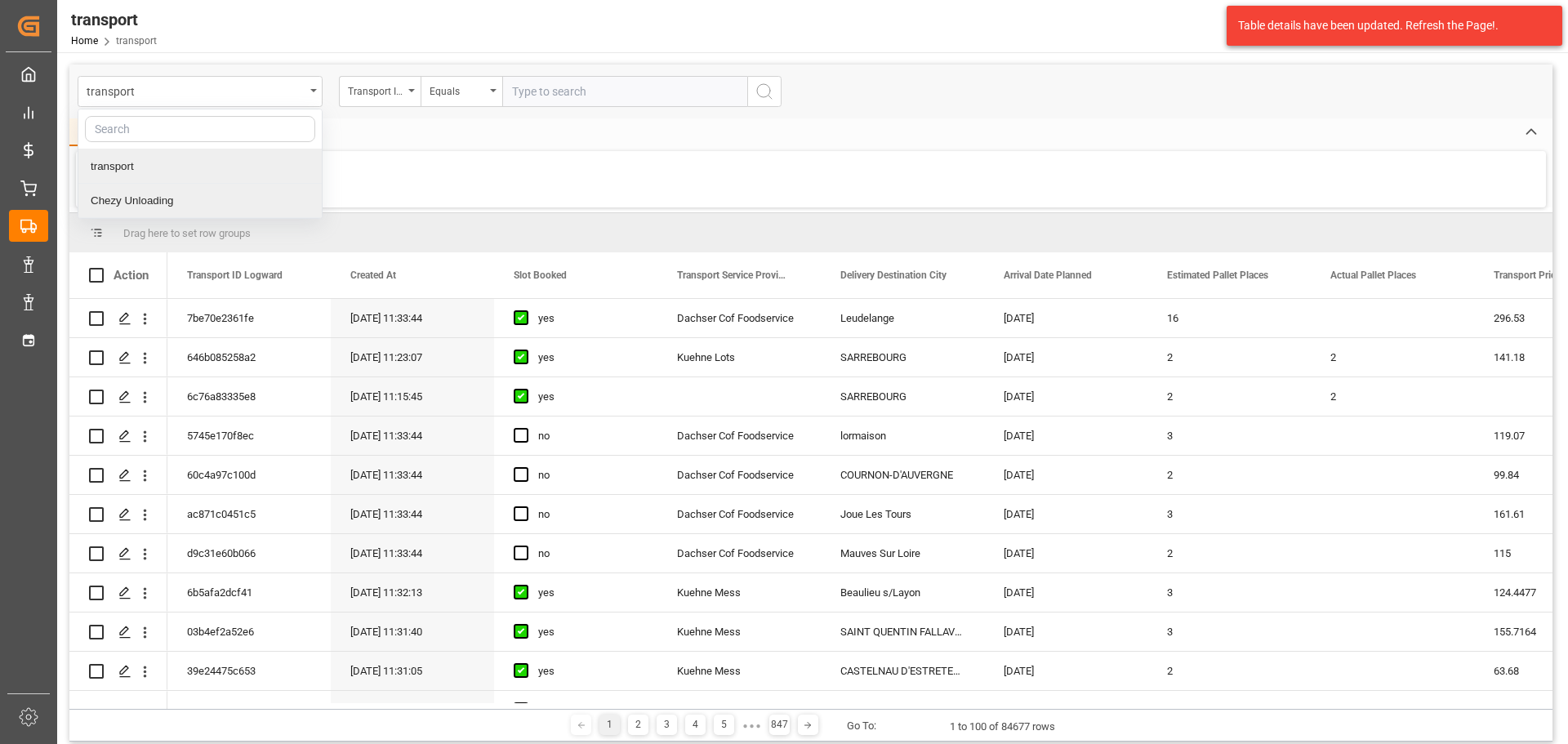
click at [172, 202] on div "Chezy Unloading" at bounding box center [200, 201] width 243 height 34
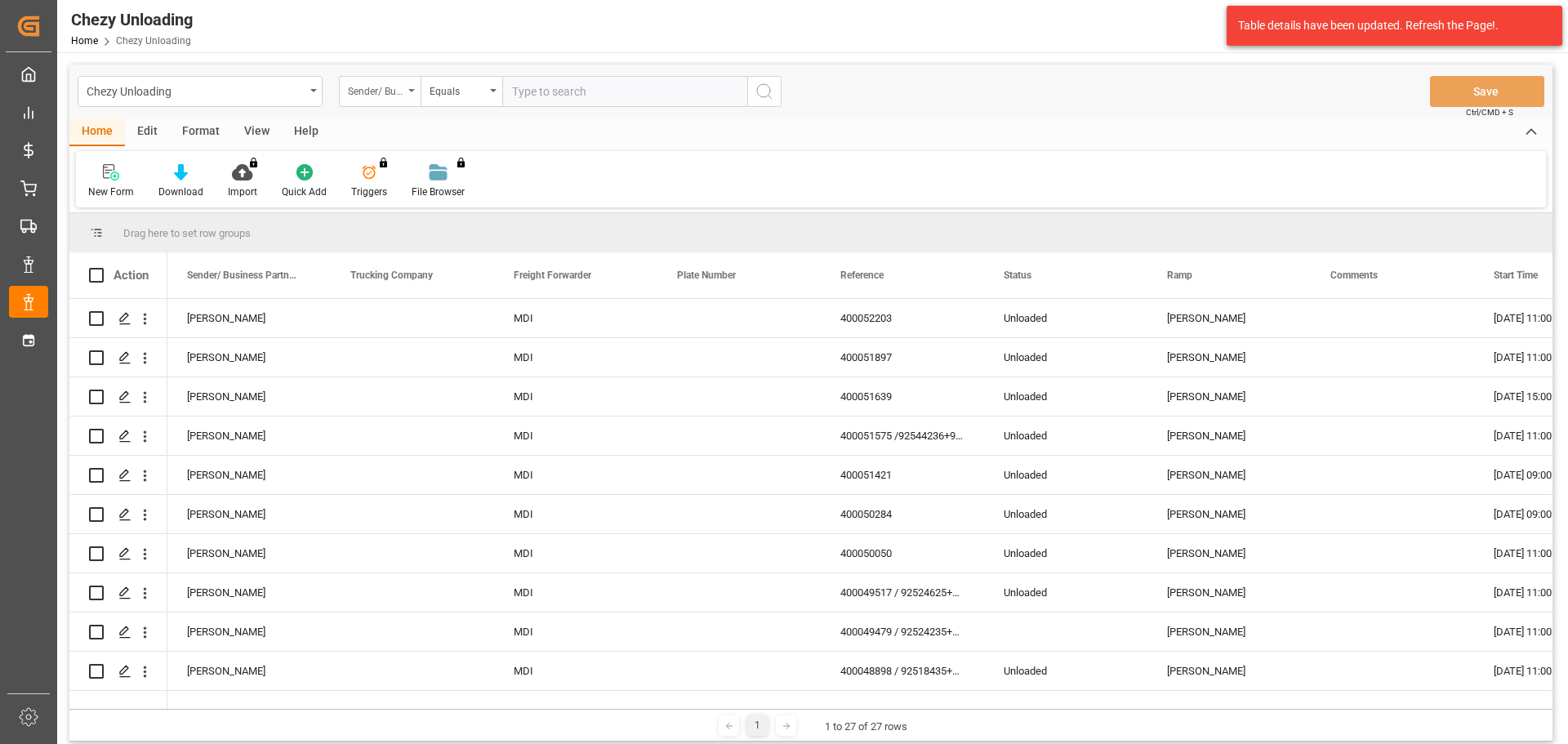
click at [407, 93] on div "Sender/ Business Partner" at bounding box center [380, 91] width 81 height 31
click at [395, 236] on div "Freight Forwarder" at bounding box center [461, 235] width 243 height 34
click at [603, 97] on div "Select Items" at bounding box center [618, 91] width 213 height 17
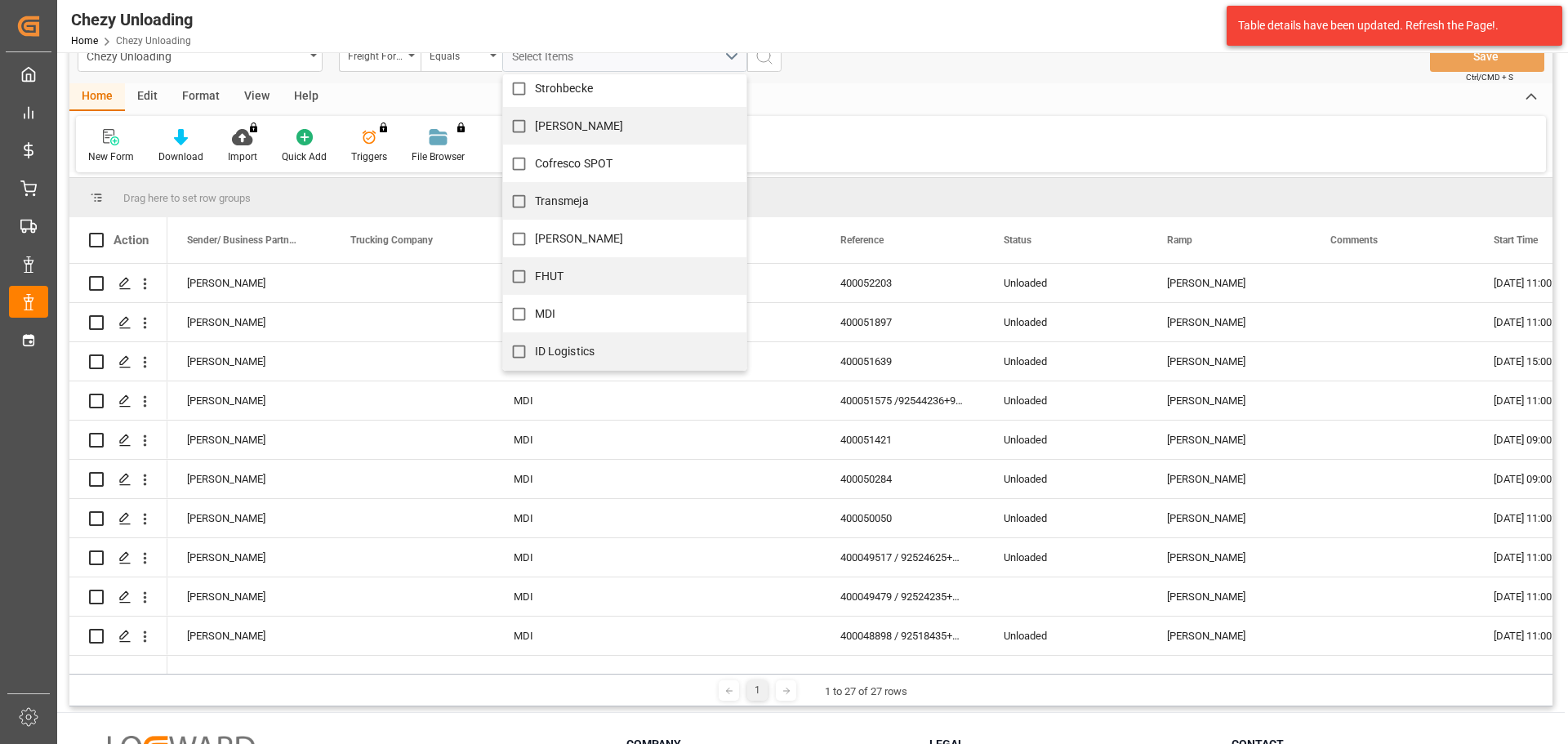
scroll to position [81, 0]
